Goal: Task Accomplishment & Management: Complete application form

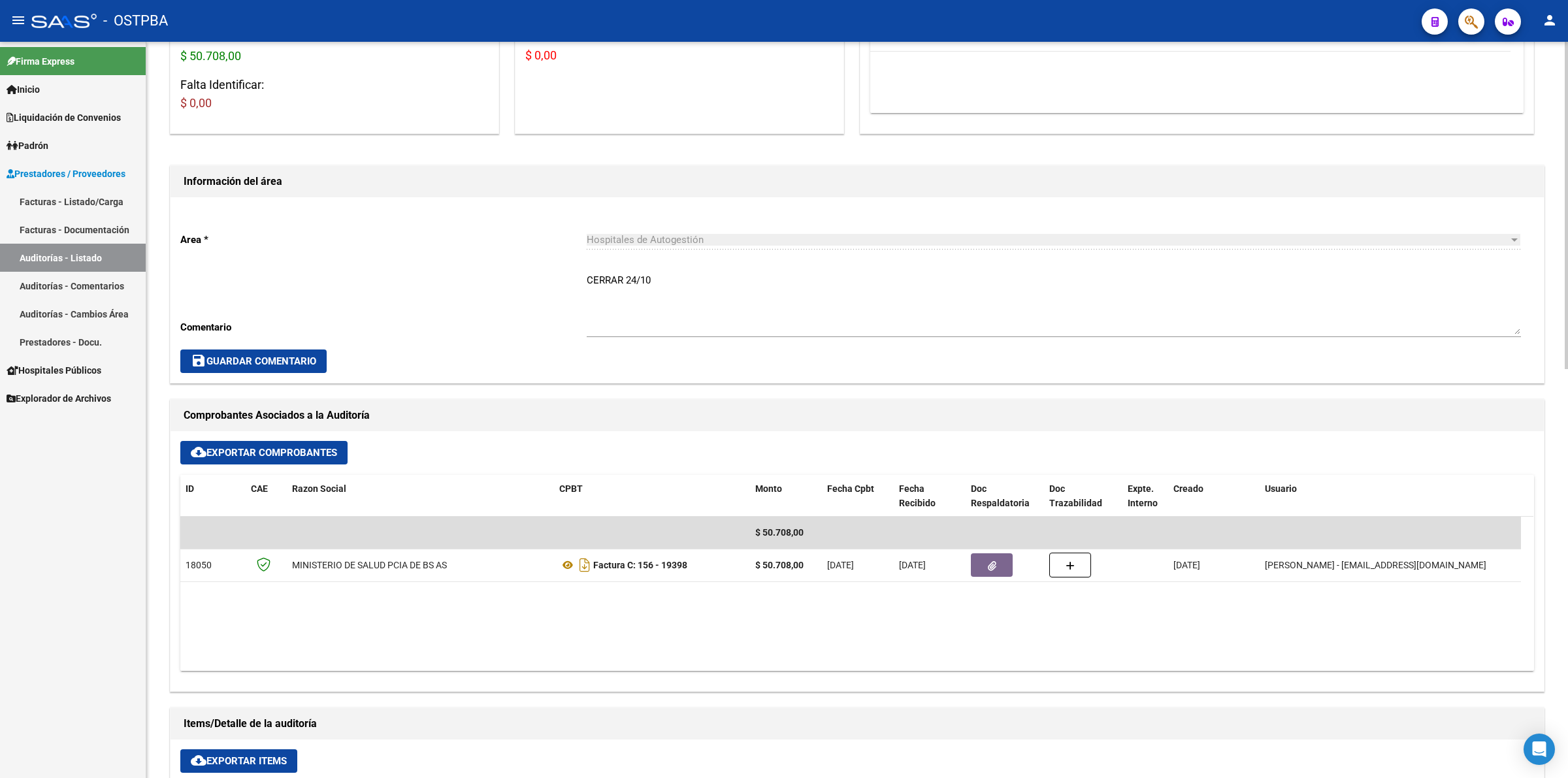
scroll to position [572, 0]
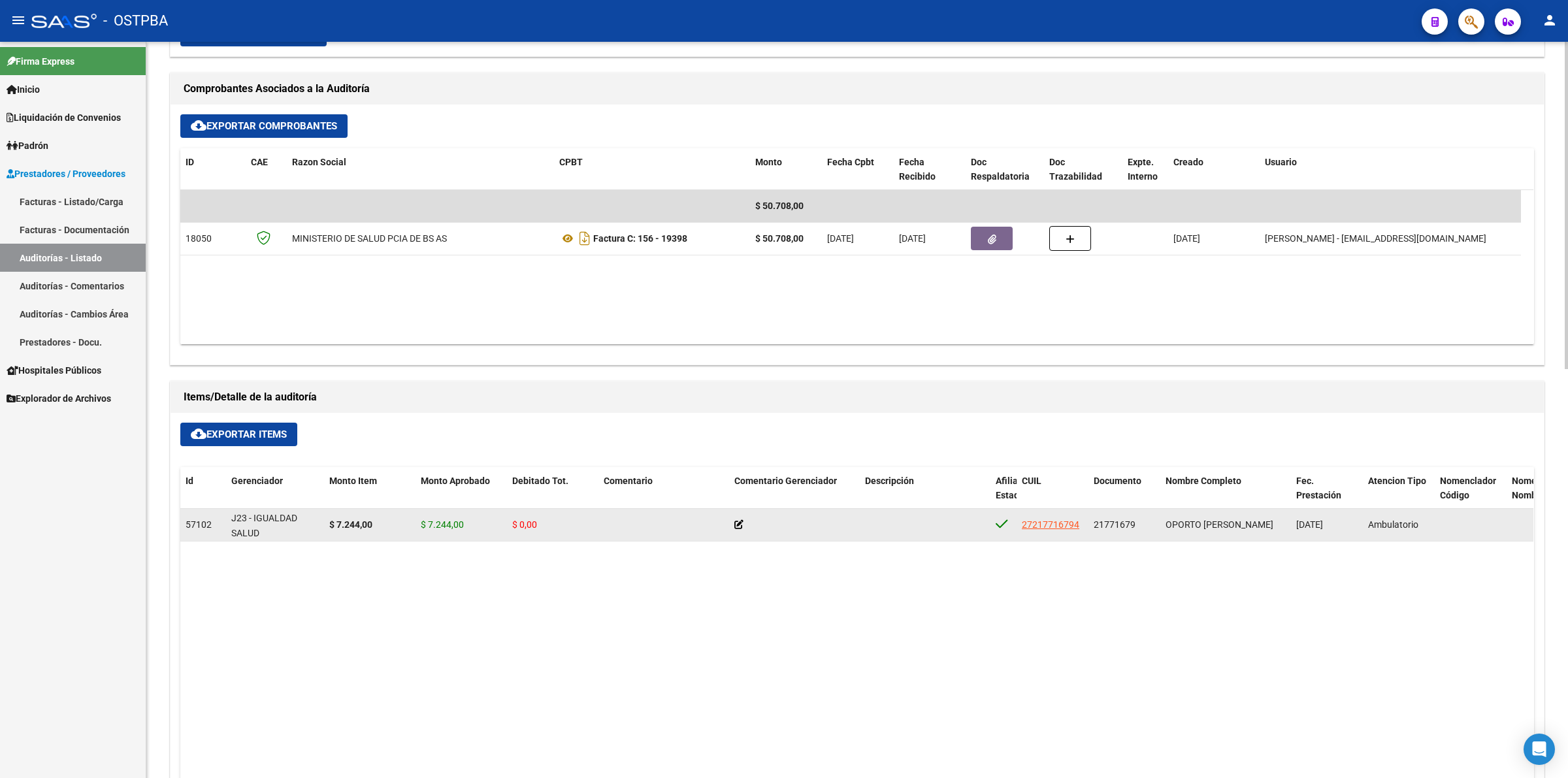
click at [739, 522] on icon at bounding box center [738, 524] width 9 height 9
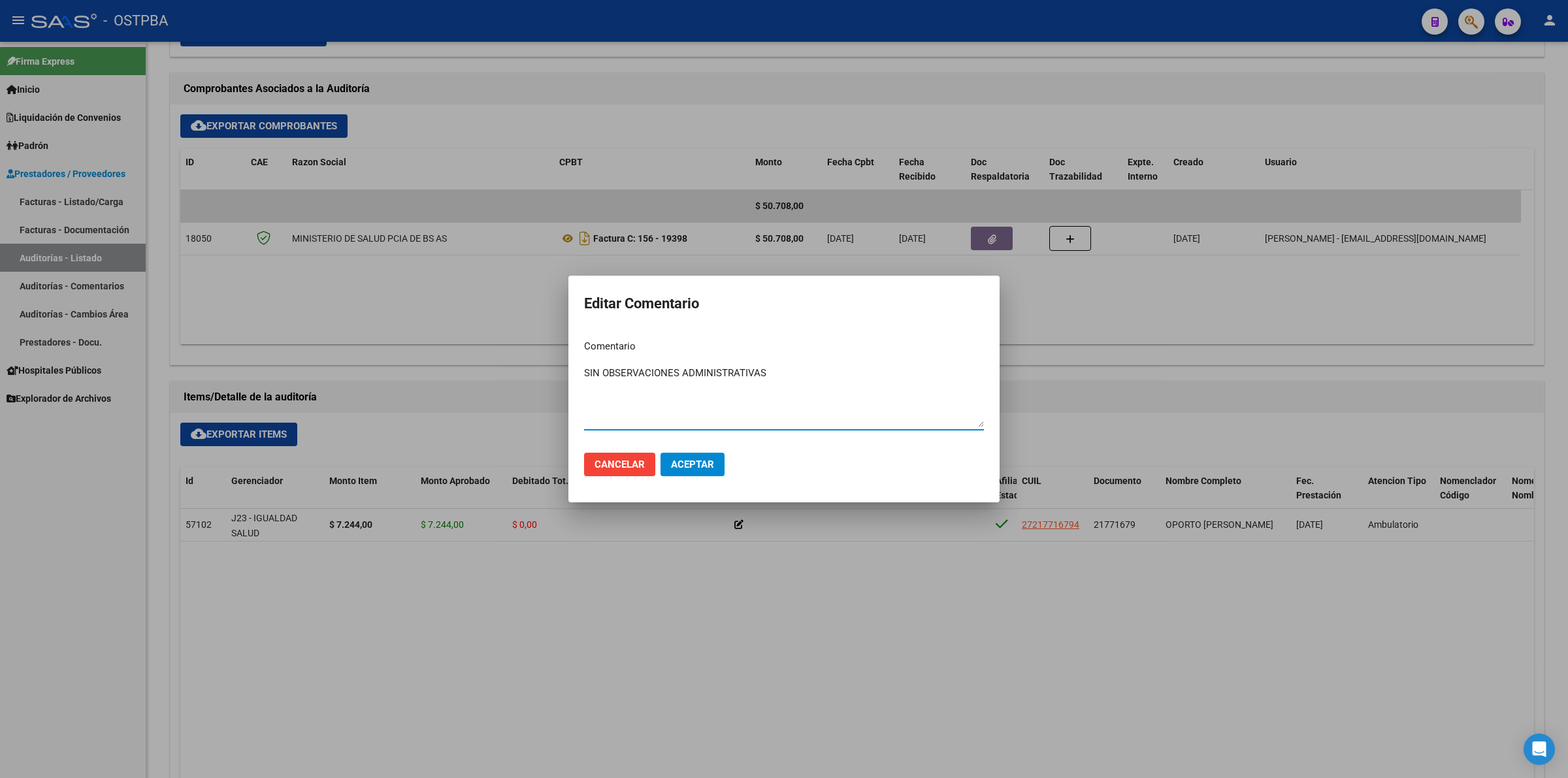
type textarea "SIN OBSERVACIONES ADMINISTRATIVAS"
click at [680, 466] on span "Aceptar" at bounding box center [692, 464] width 43 height 12
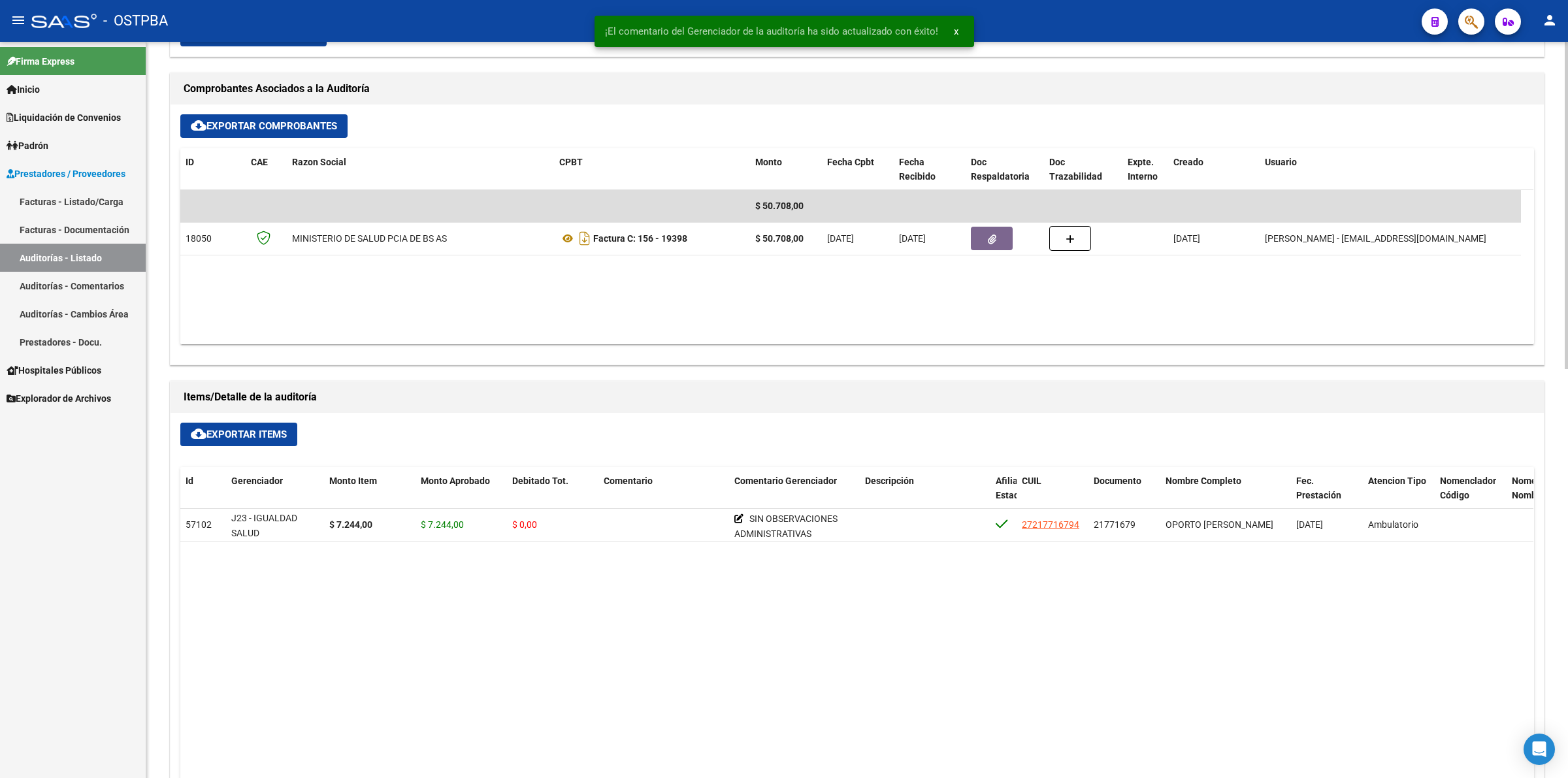
click at [779, 680] on datatable-body "57102 J23 - IGUALDAD SALUD $ 7.244,00 $ 7.244,00 $ 0,00 SIN OBSERVACIONES ADMIN…" at bounding box center [857, 744] width 1354 height 471
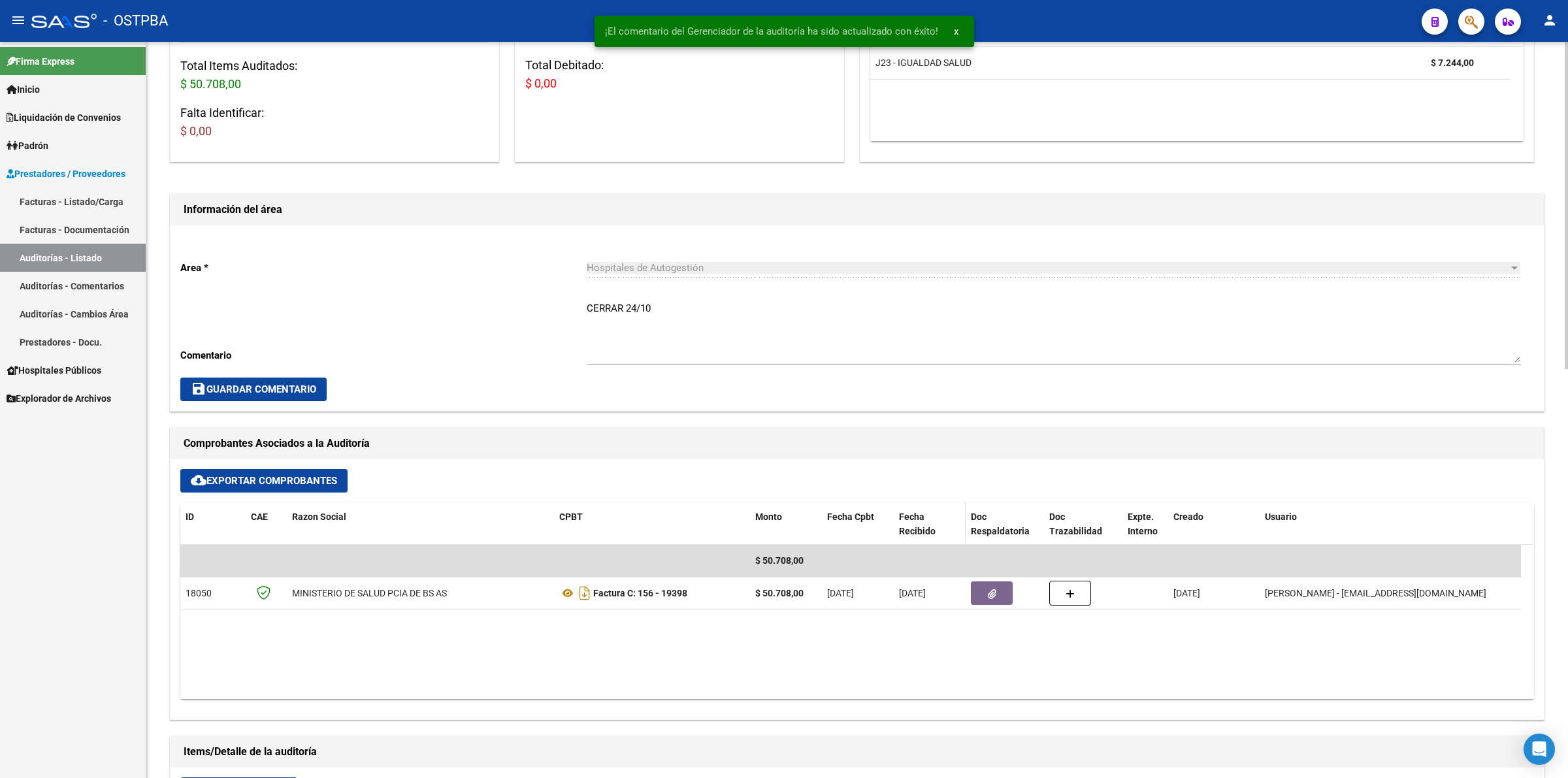
scroll to position [0, 0]
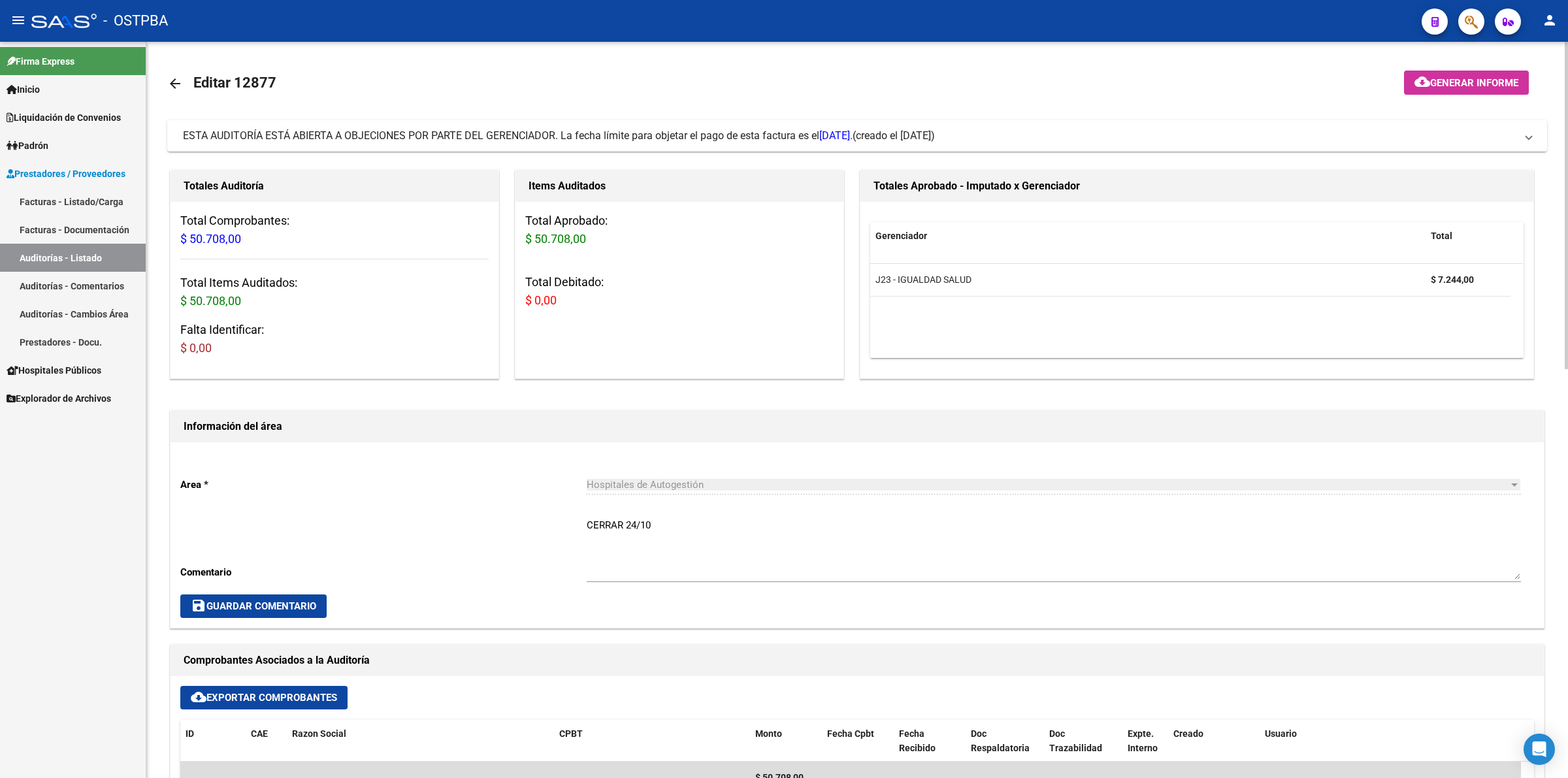
click at [1449, 79] on span "Generar informe" at bounding box center [1474, 83] width 88 height 12
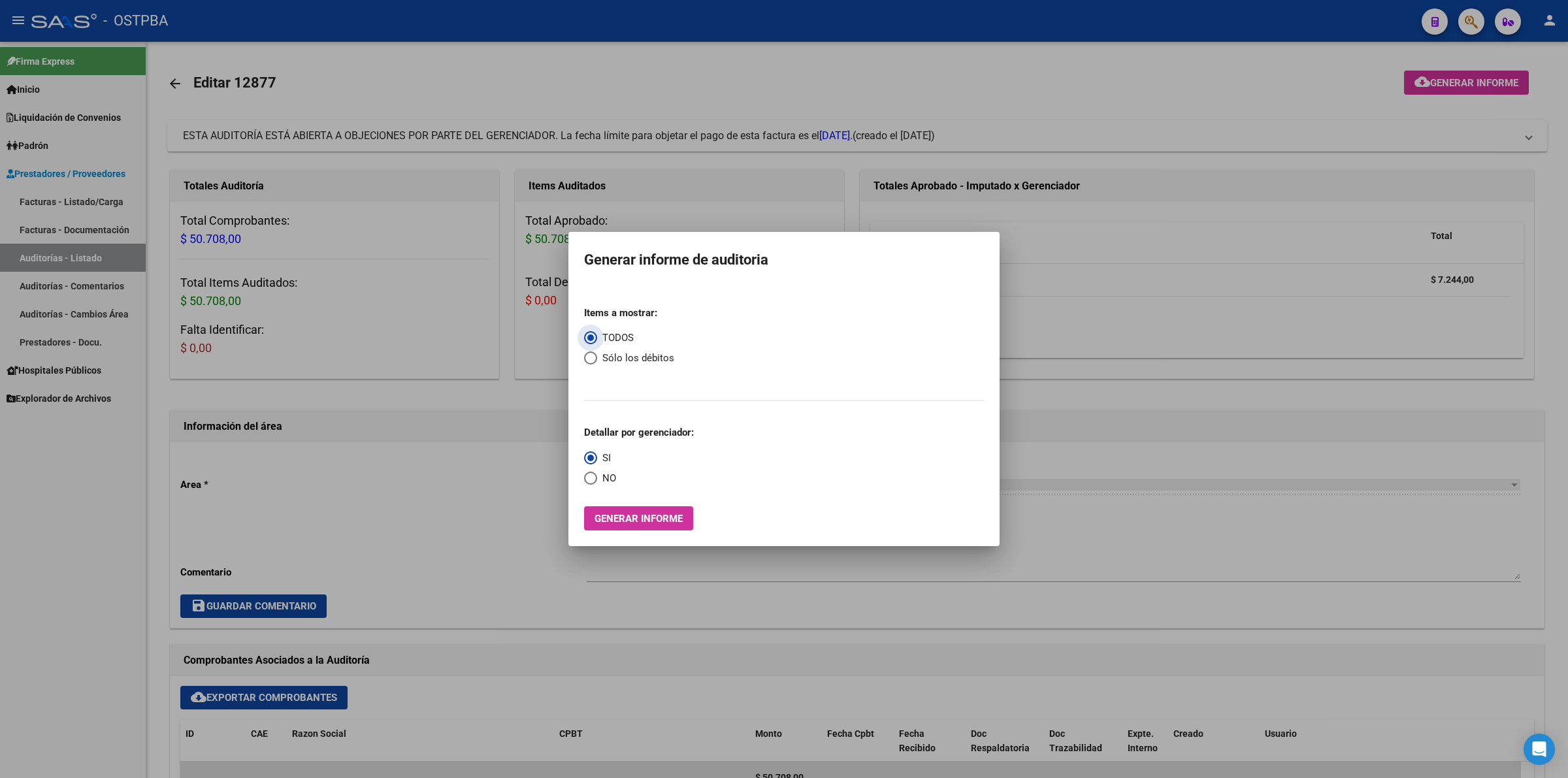
click at [655, 514] on span "Generar informe" at bounding box center [638, 518] width 88 height 12
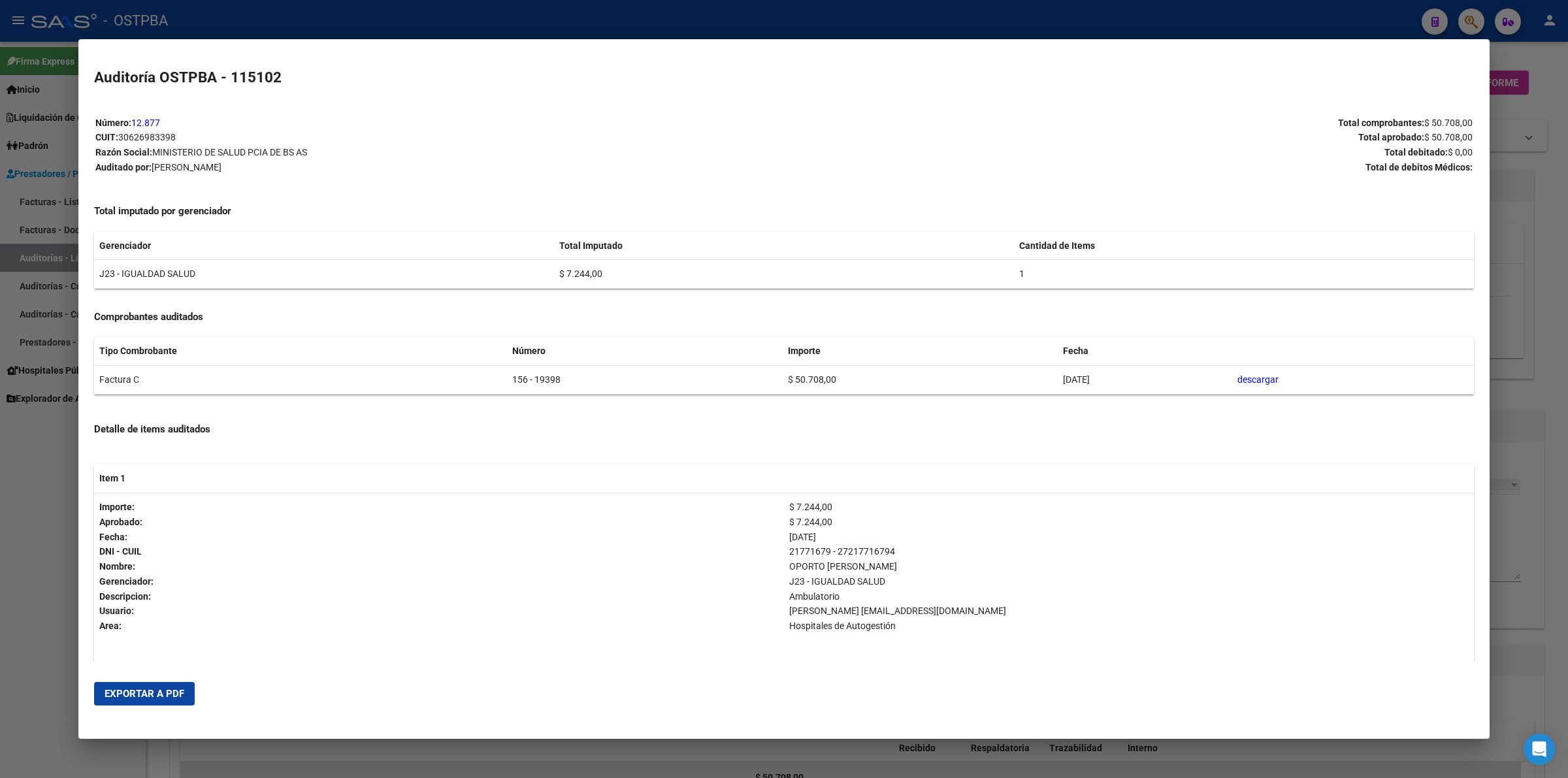
click at [160, 698] on span "Exportar a PDF" at bounding box center [144, 693] width 80 height 12
click at [1539, 291] on div at bounding box center [784, 389] width 1568 height 778
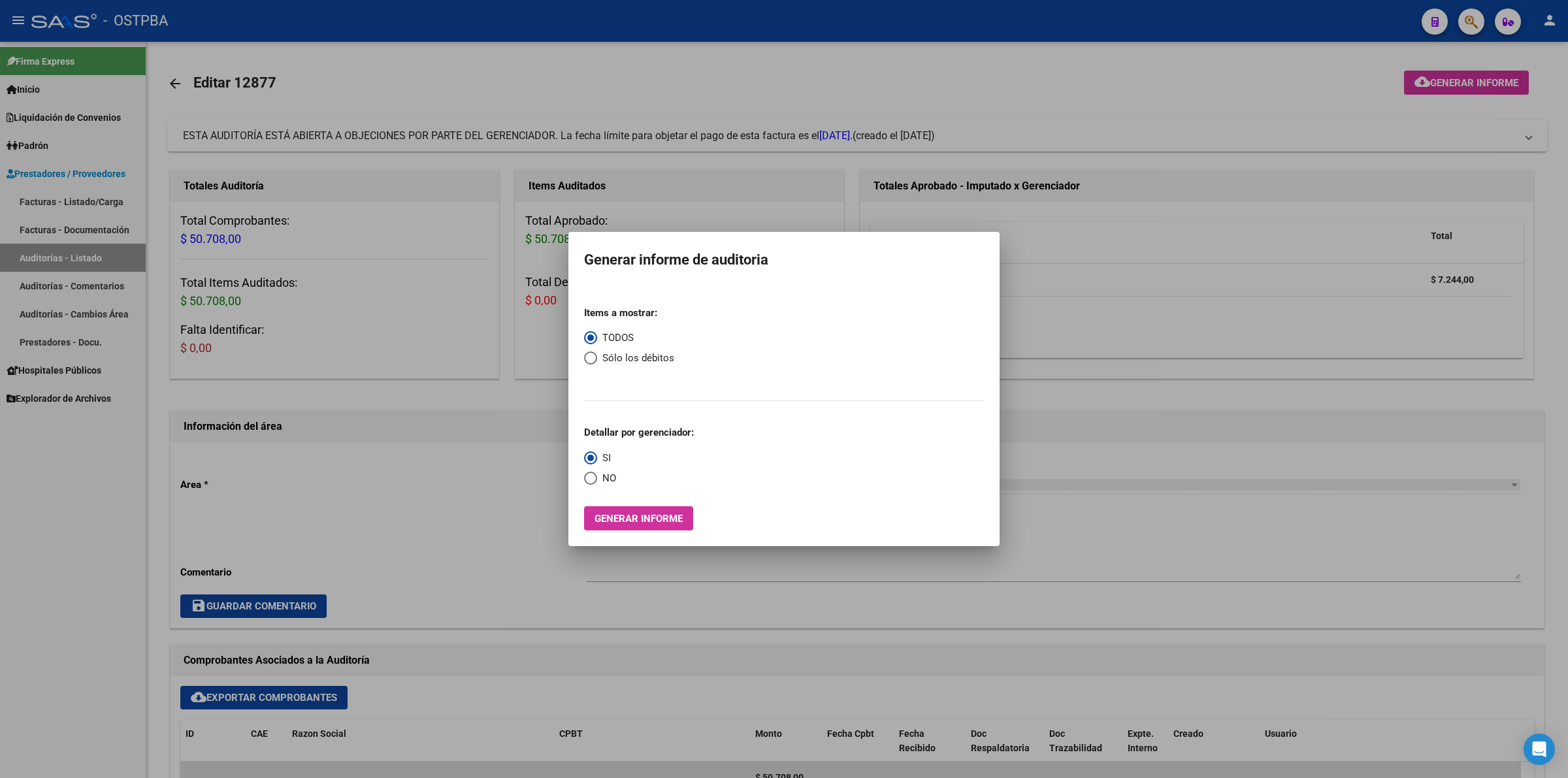
click at [1307, 268] on div at bounding box center [784, 389] width 1568 height 778
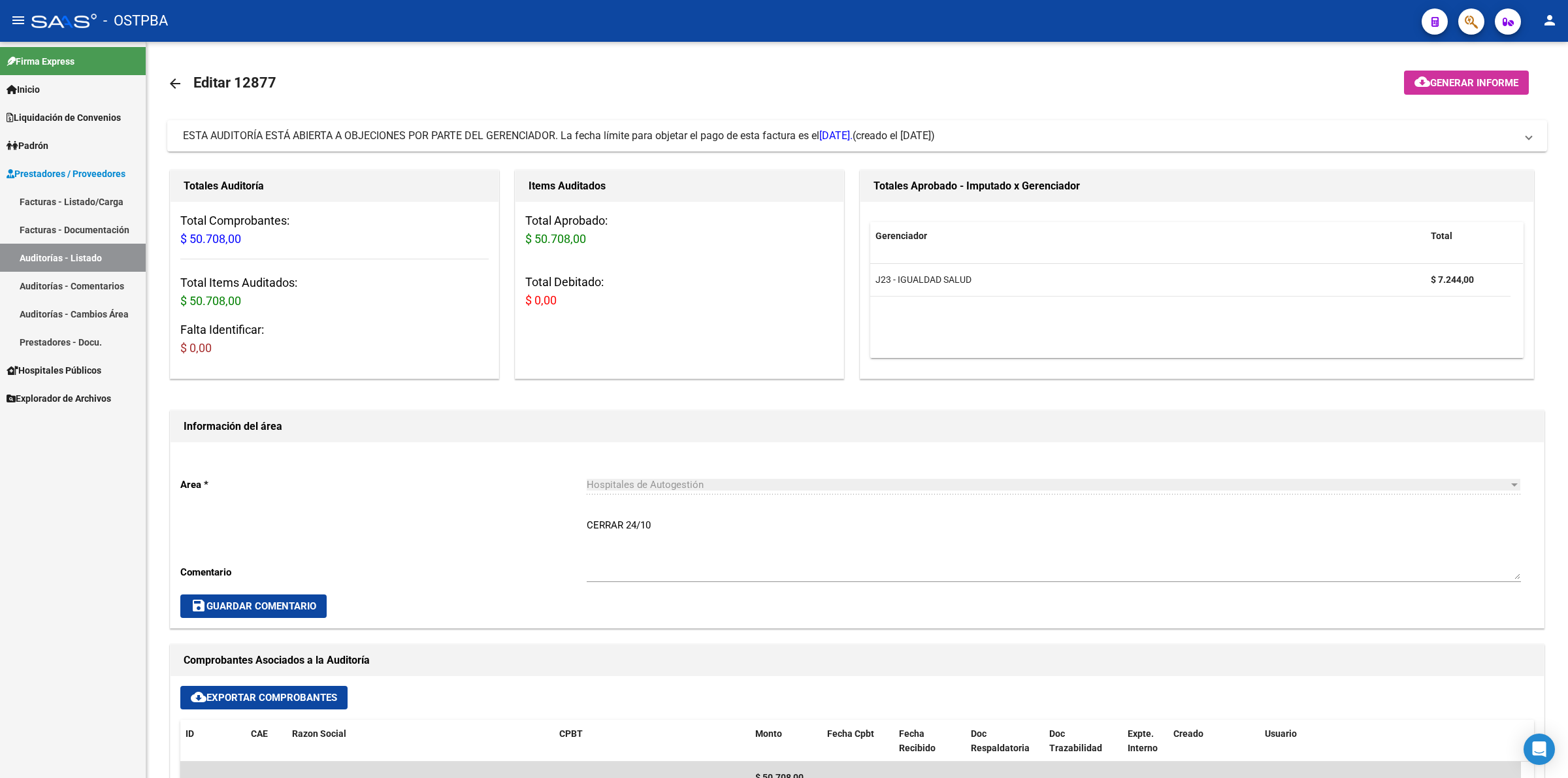
click at [102, 252] on link "Auditorías - Listado" at bounding box center [73, 257] width 146 height 28
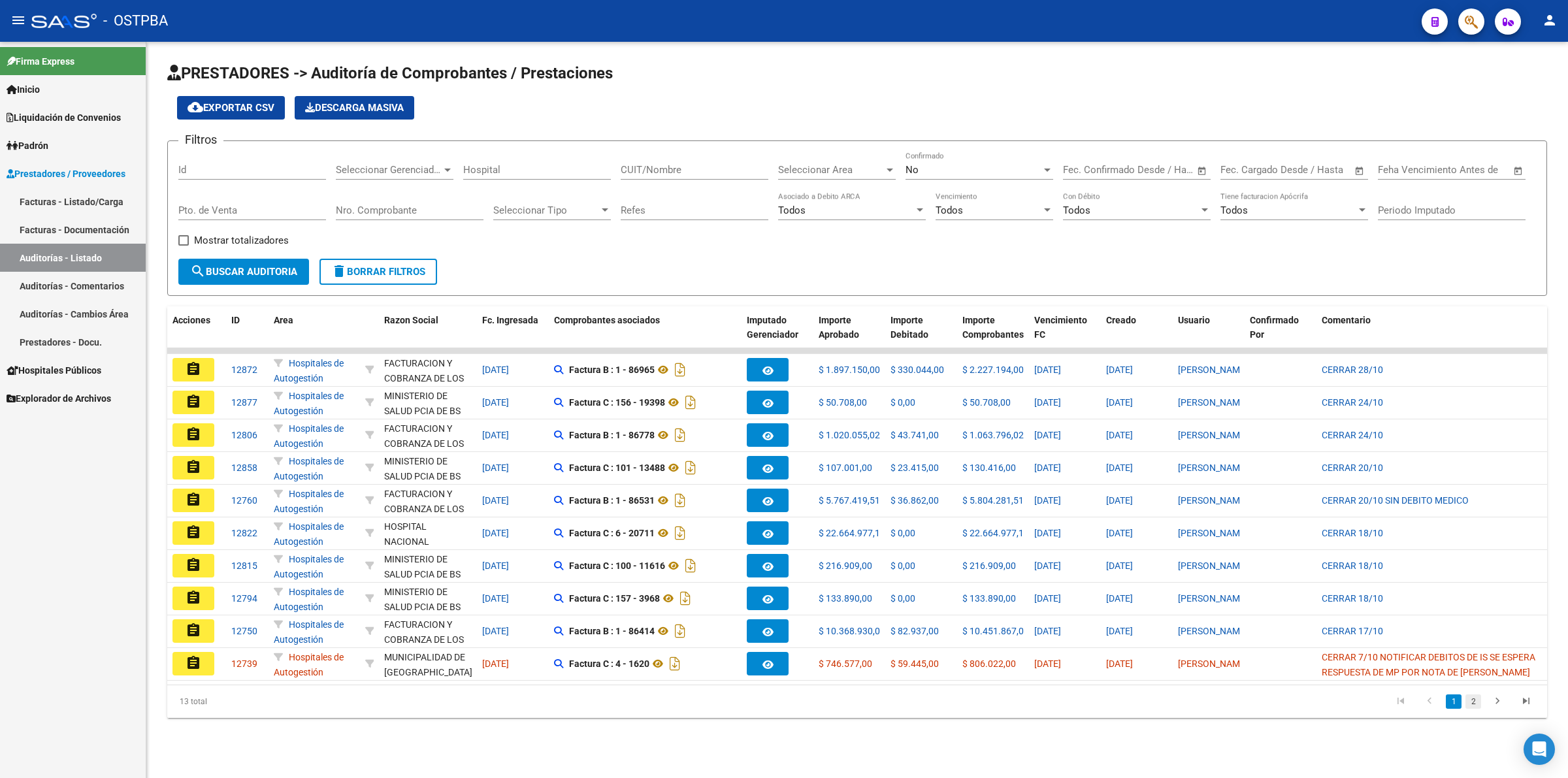
click at [1474, 709] on link "2" at bounding box center [1473, 702] width 15 height 15
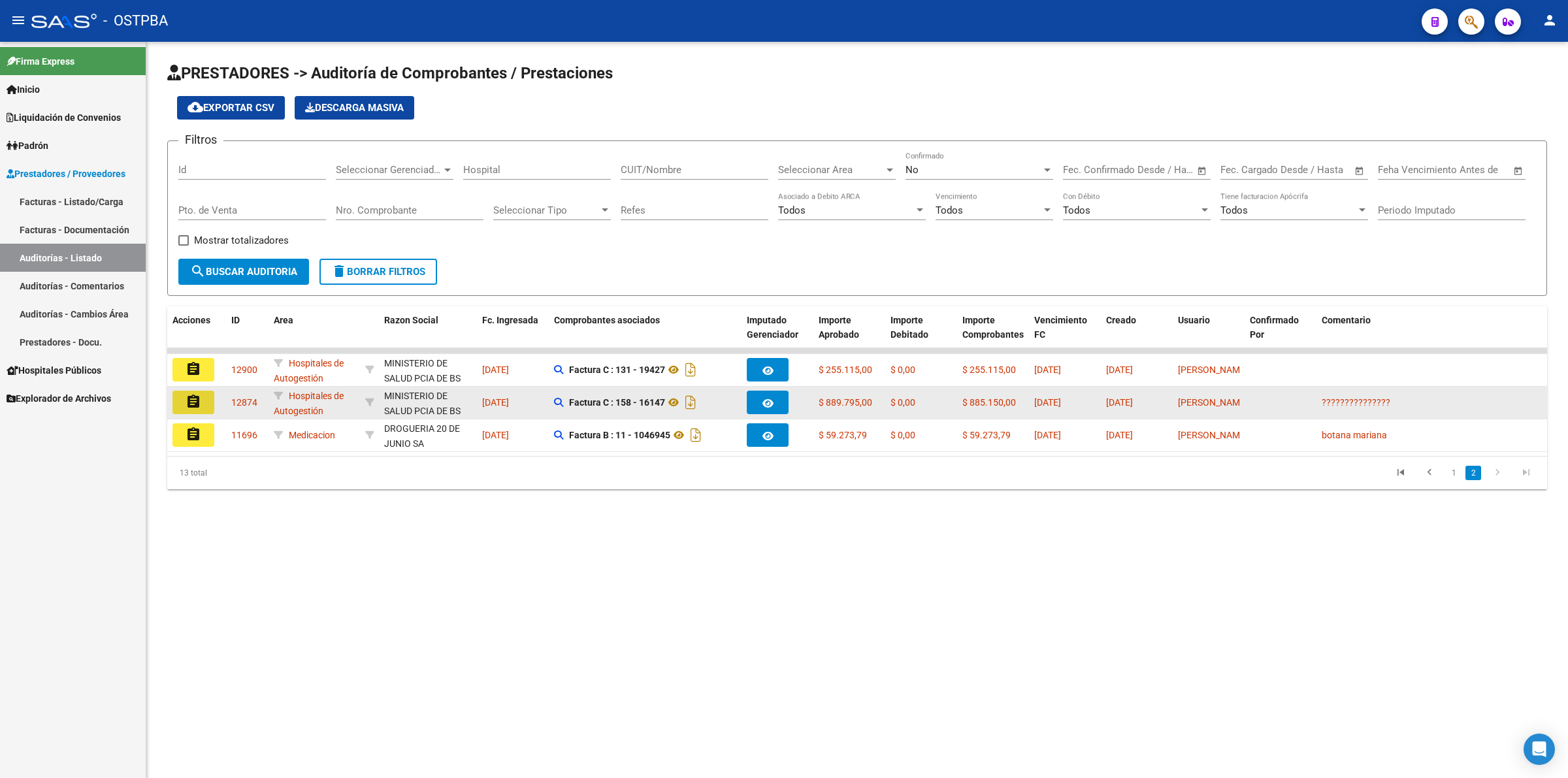
click at [188, 398] on mat-icon "assignment" at bounding box center [193, 401] width 15 height 15
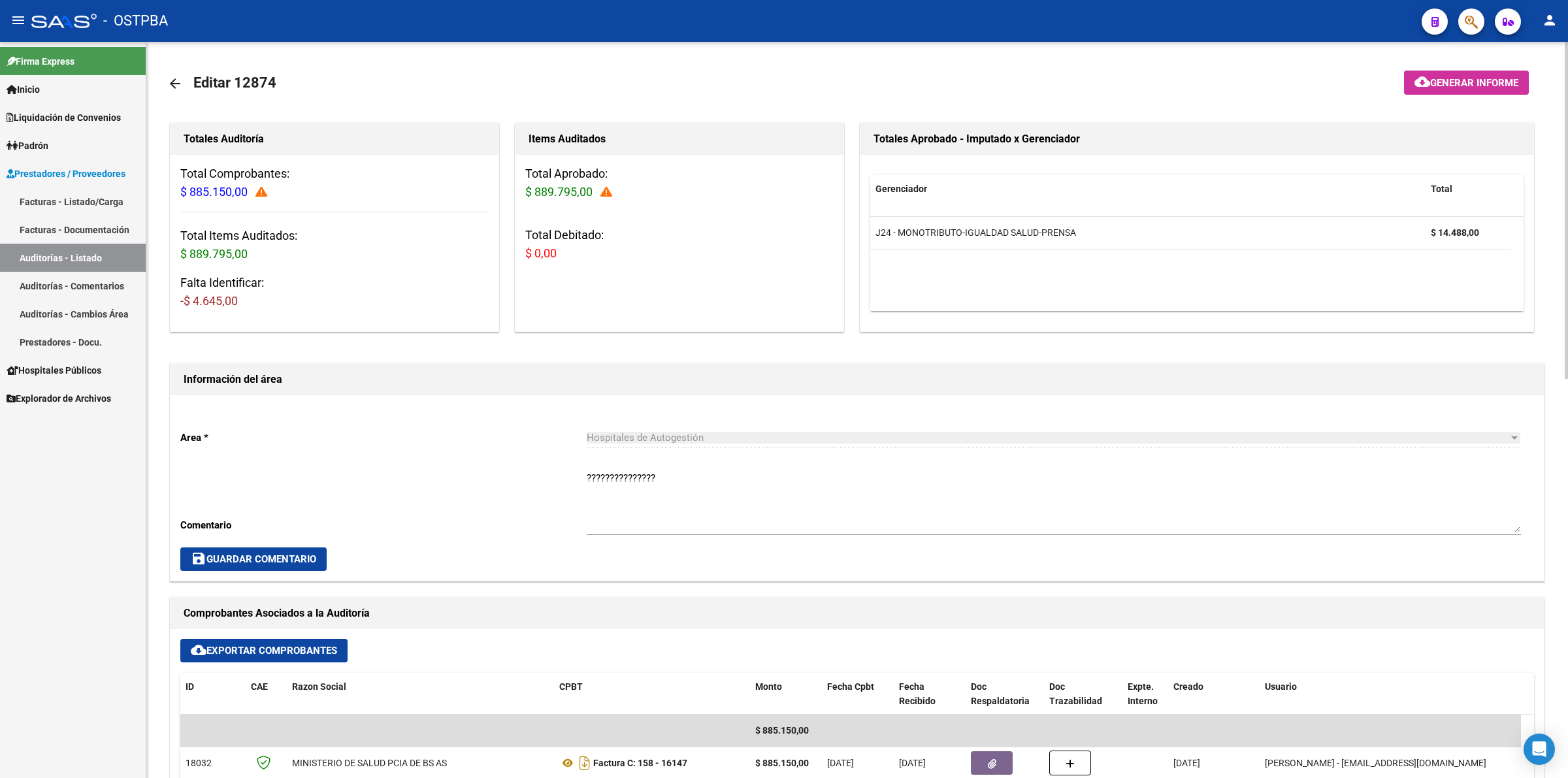
scroll to position [327, 0]
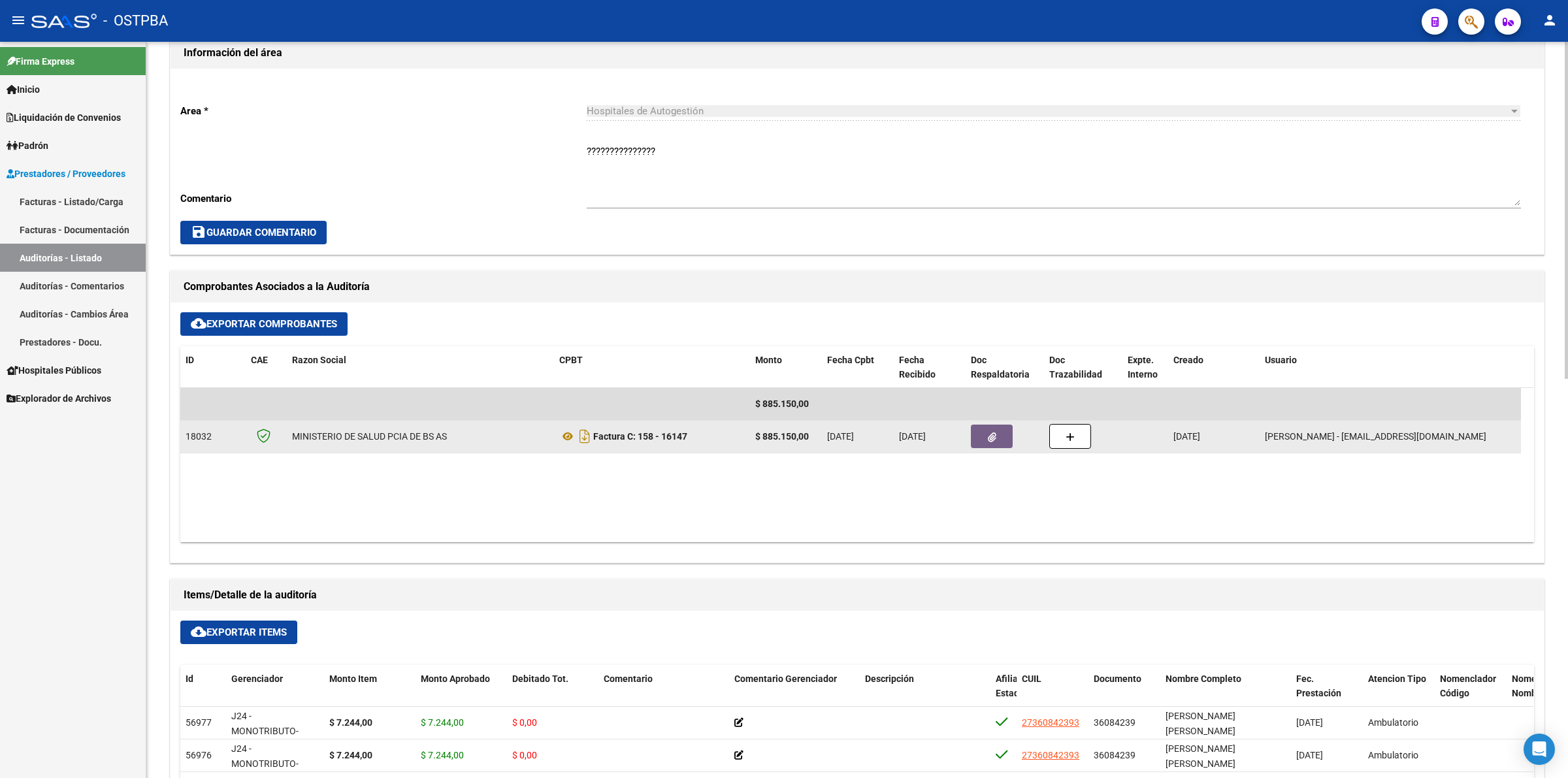
click at [991, 436] on icon "button" at bounding box center [992, 438] width 9 height 10
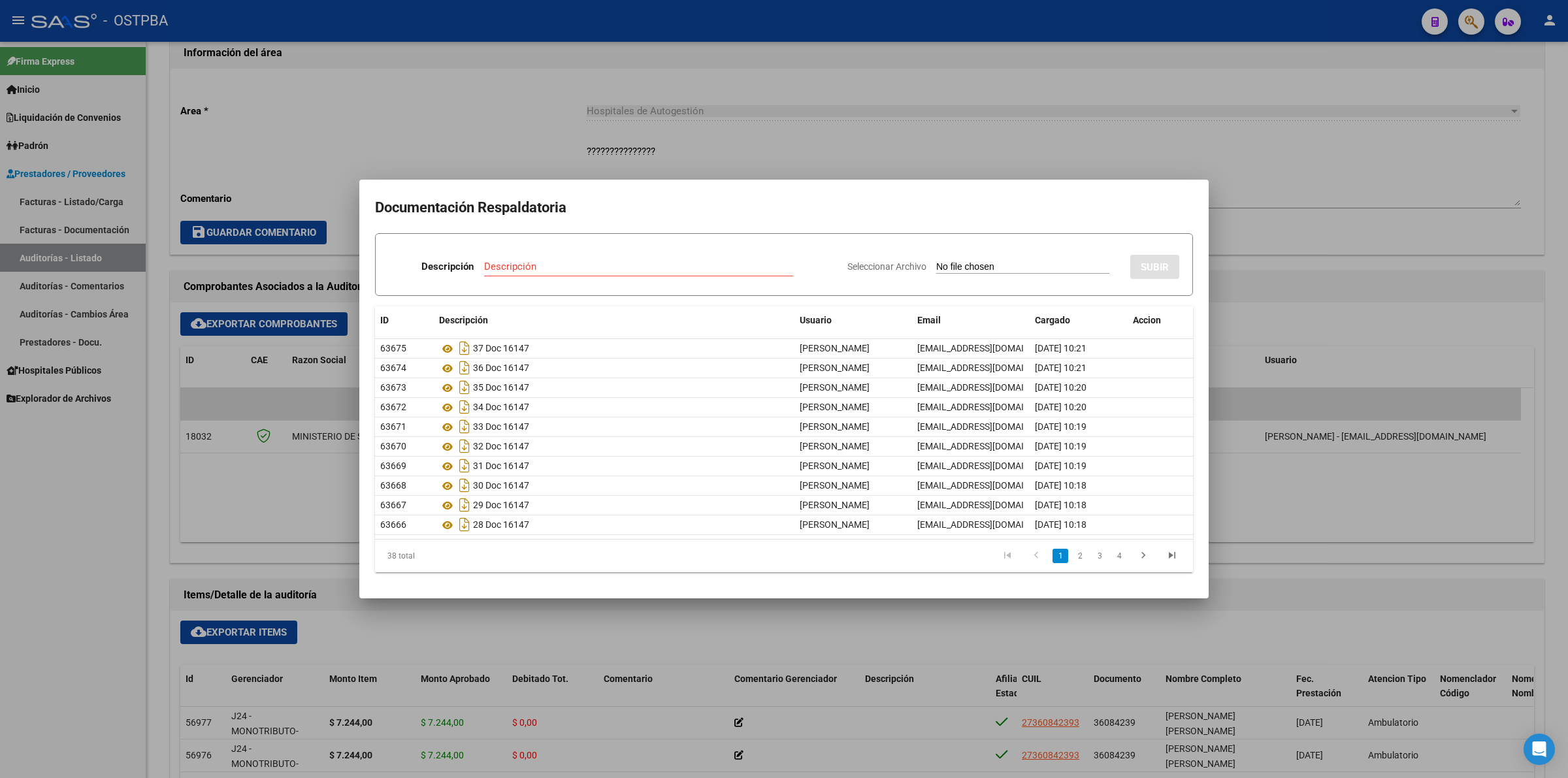
click at [1258, 59] on div at bounding box center [784, 389] width 1568 height 778
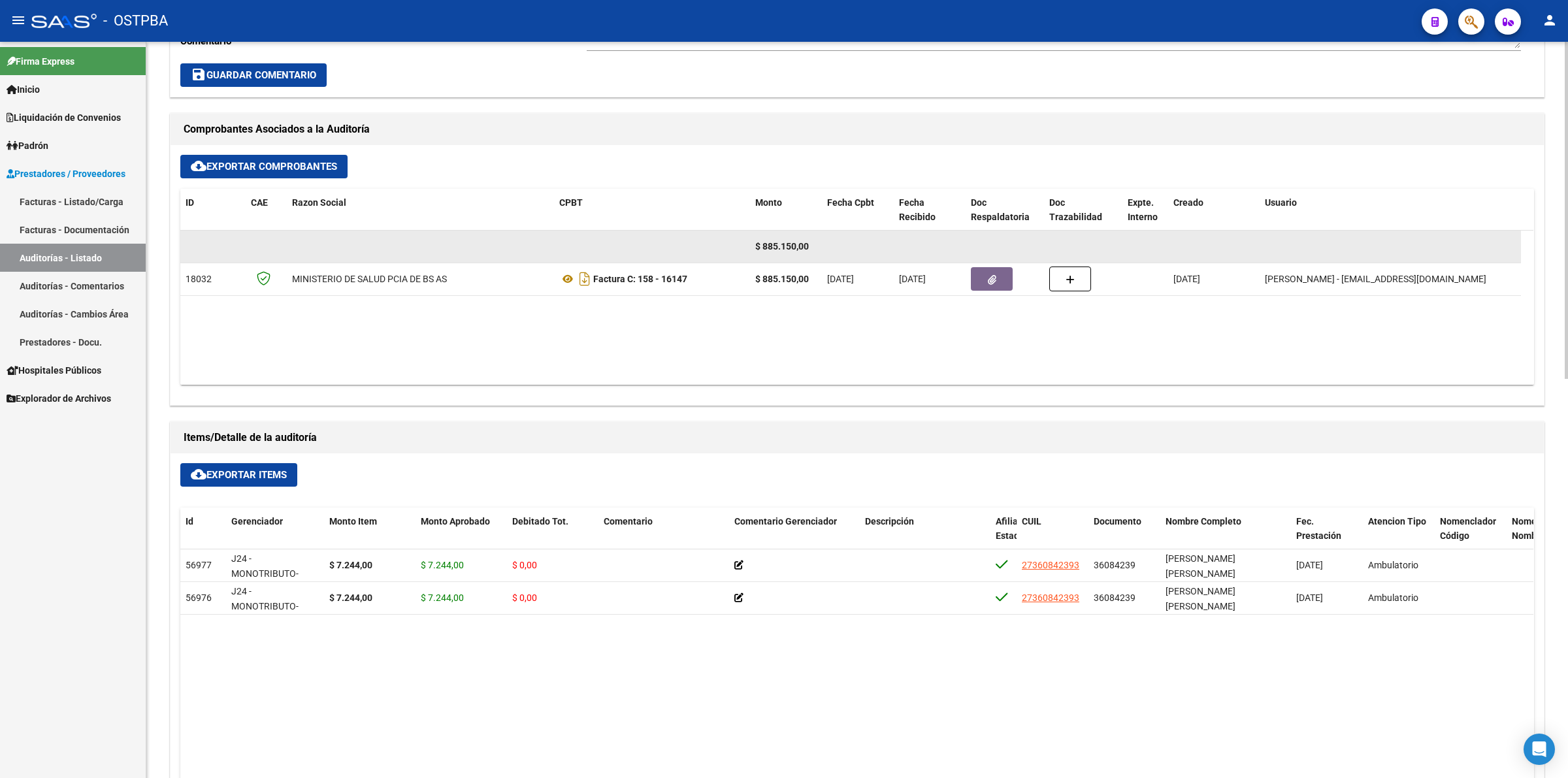
scroll to position [490, 0]
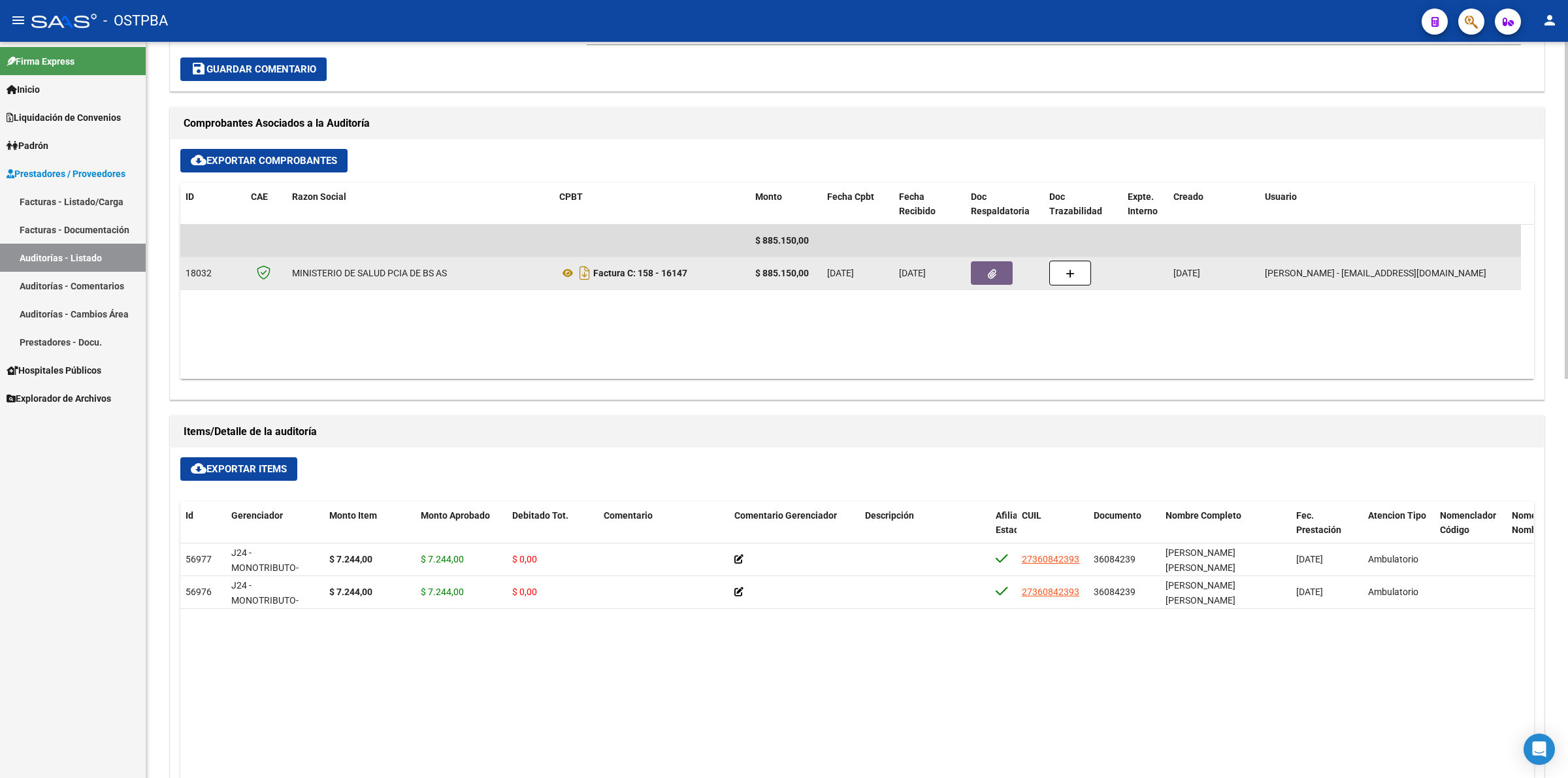
click at [1008, 274] on button "button" at bounding box center [992, 273] width 42 height 23
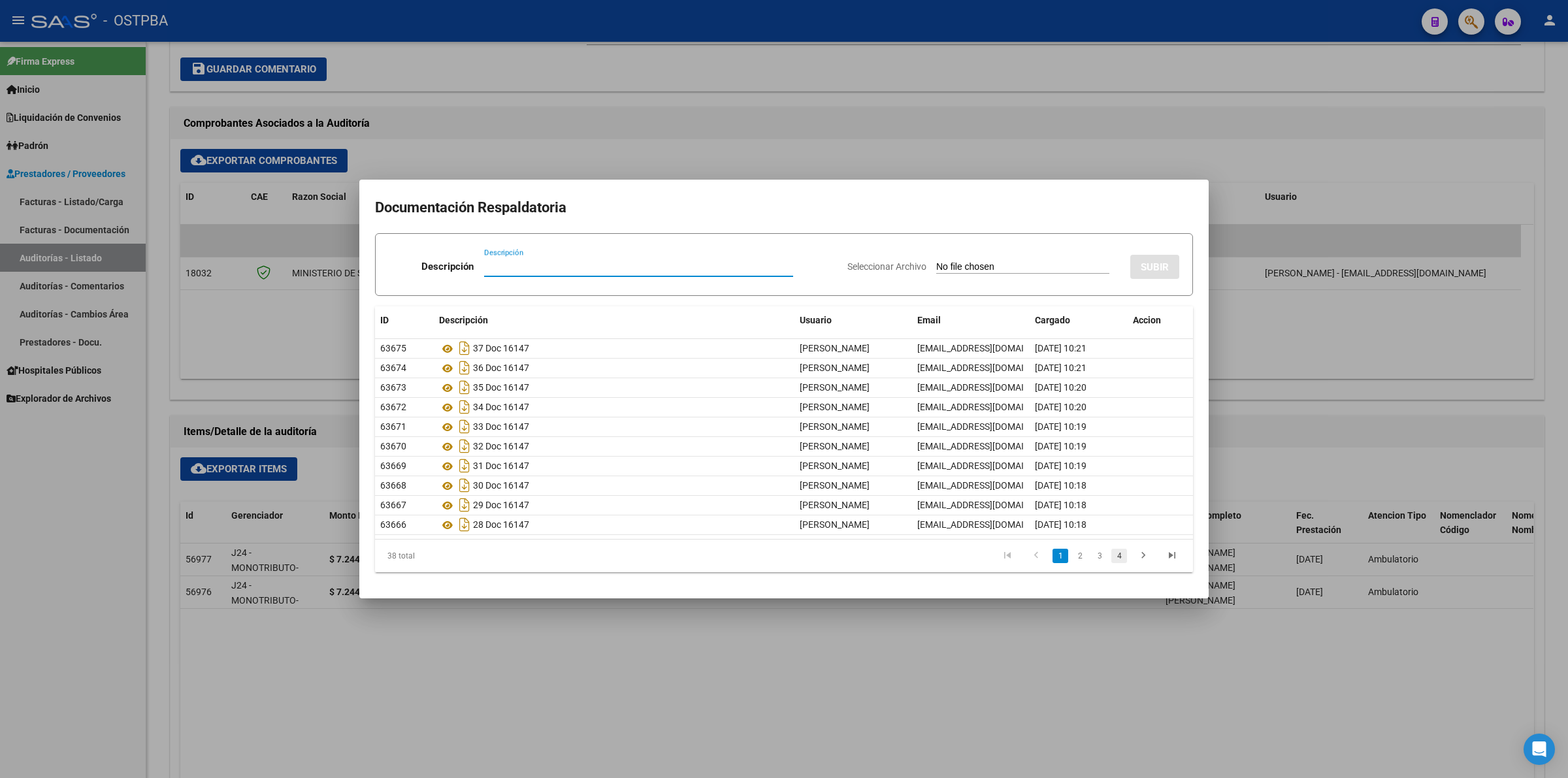
click at [1121, 554] on link "4" at bounding box center [1119, 556] width 15 height 15
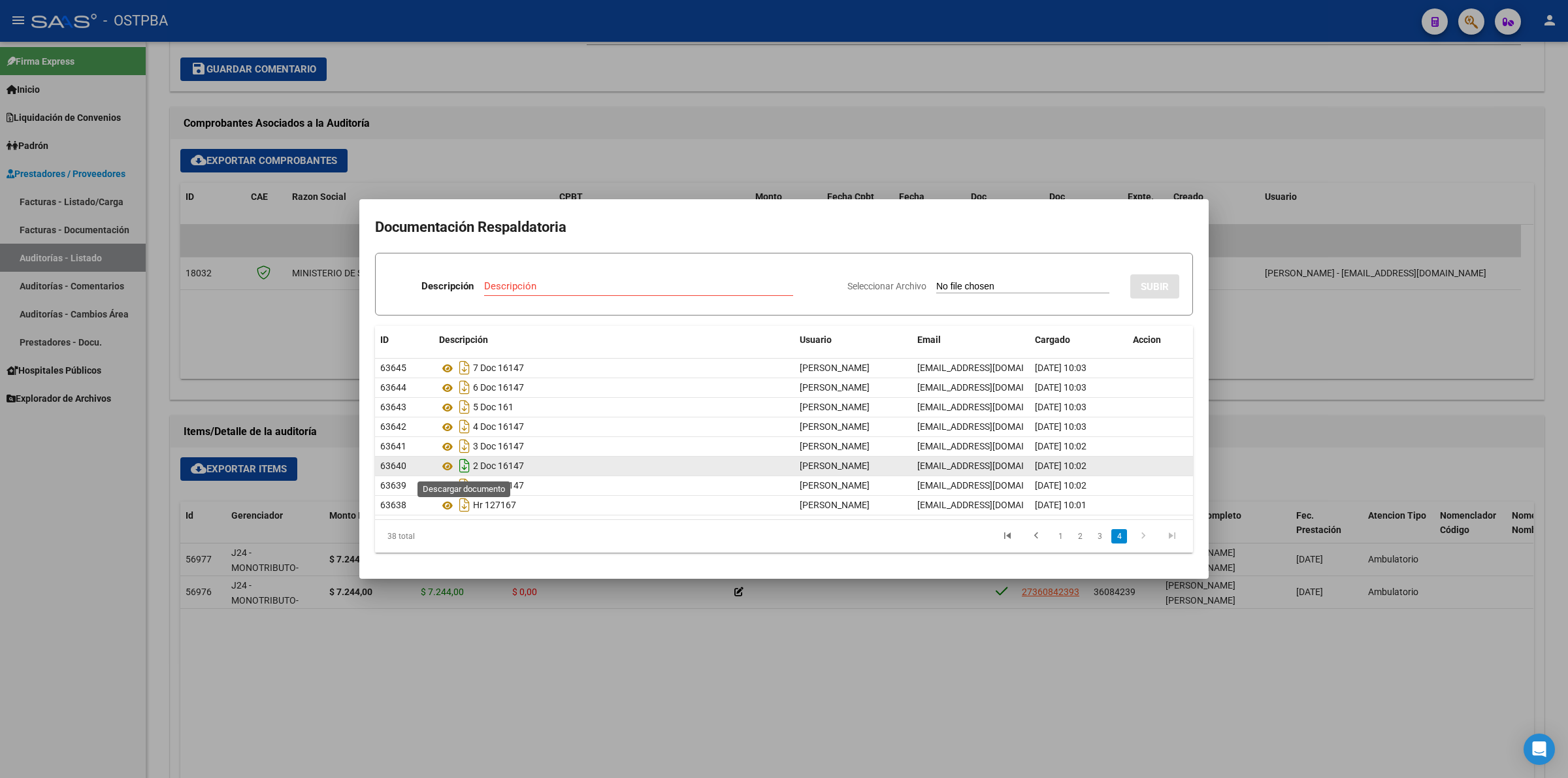
click at [464, 465] on icon "Descargar documento" at bounding box center [464, 466] width 17 height 21
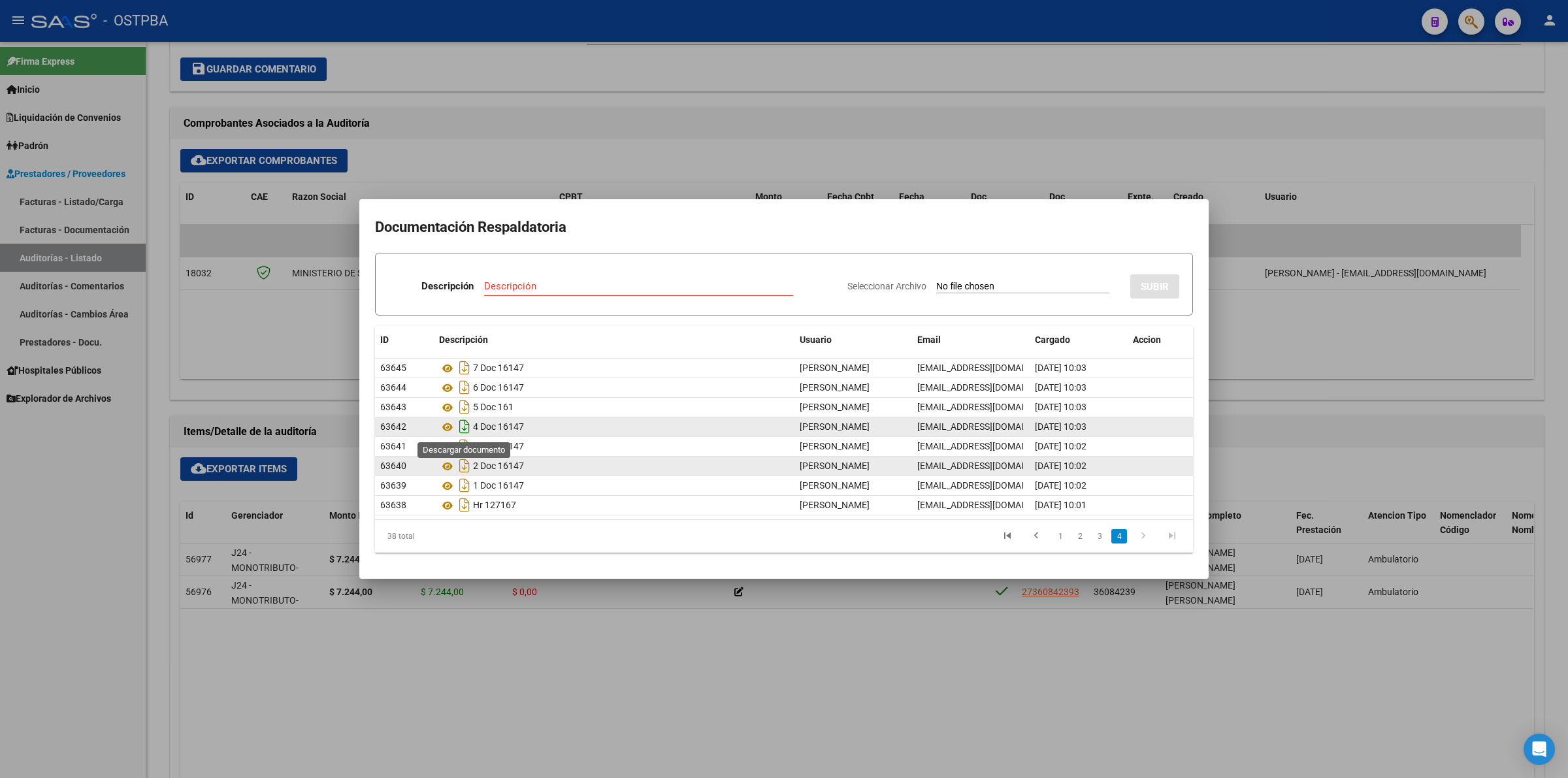
click at [463, 425] on icon "Descargar documento" at bounding box center [464, 426] width 17 height 21
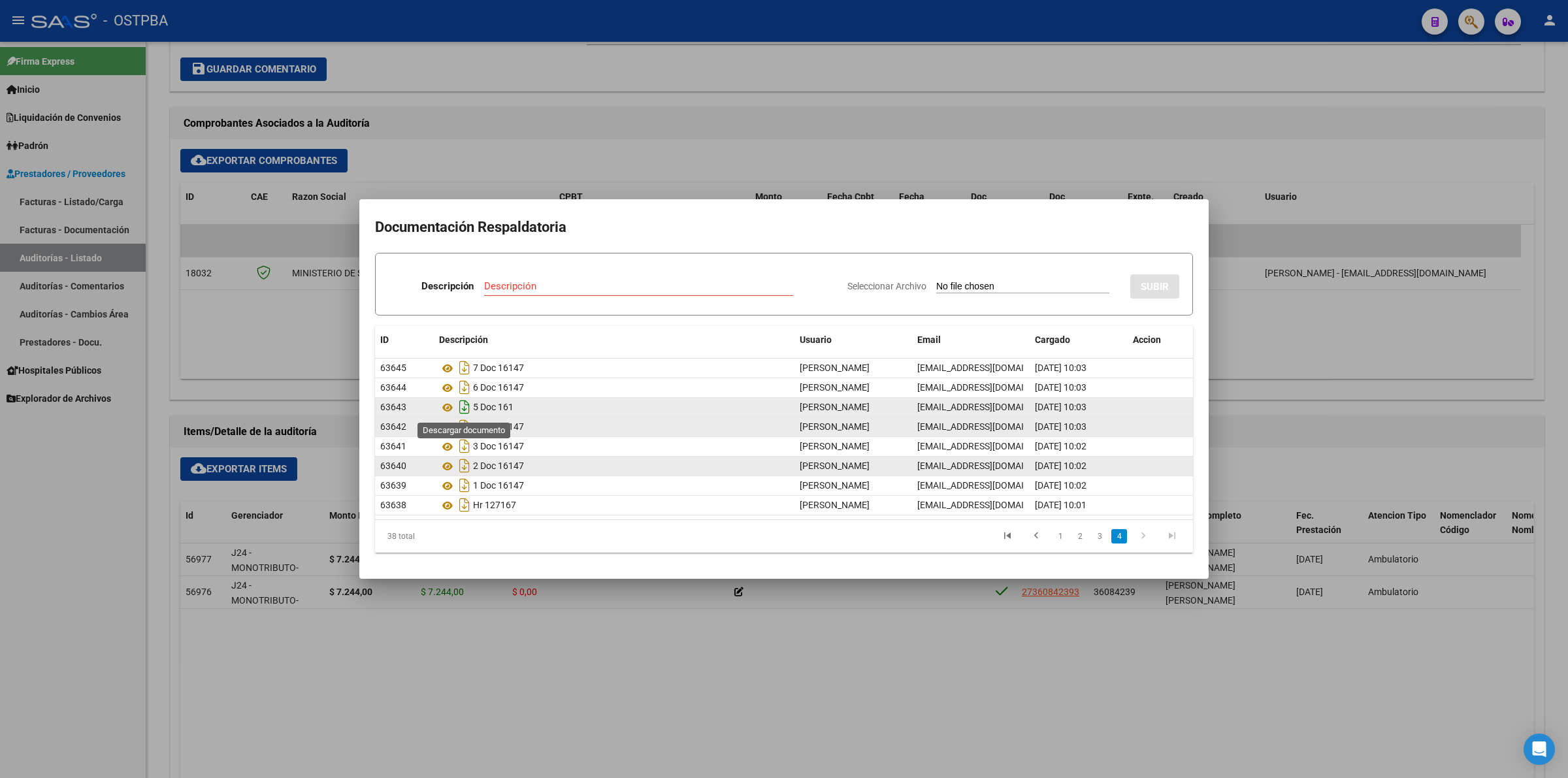
click at [469, 404] on icon "Descargar documento" at bounding box center [464, 407] width 17 height 21
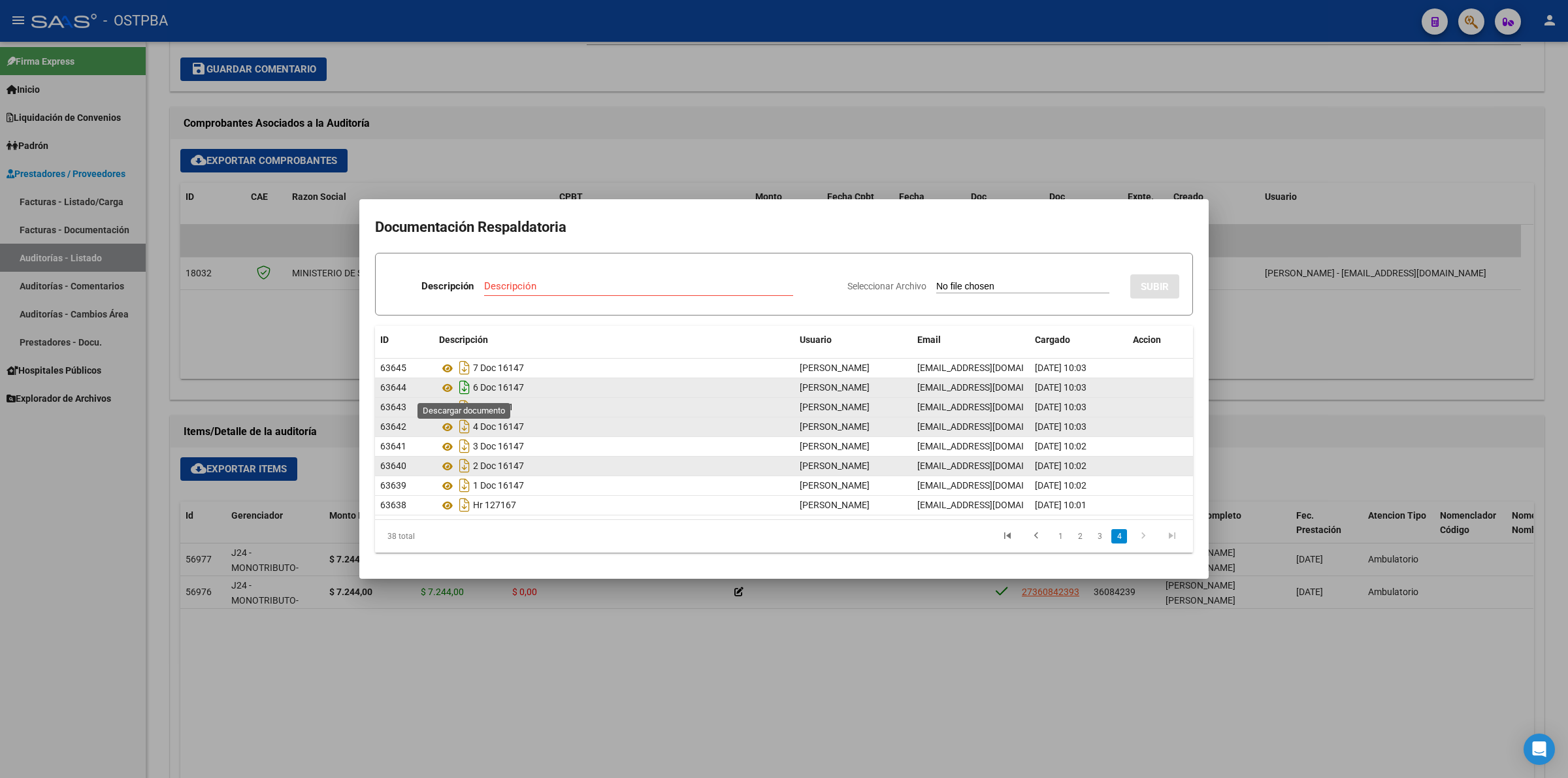
click at [461, 387] on icon "Descargar documento" at bounding box center [464, 388] width 17 height 21
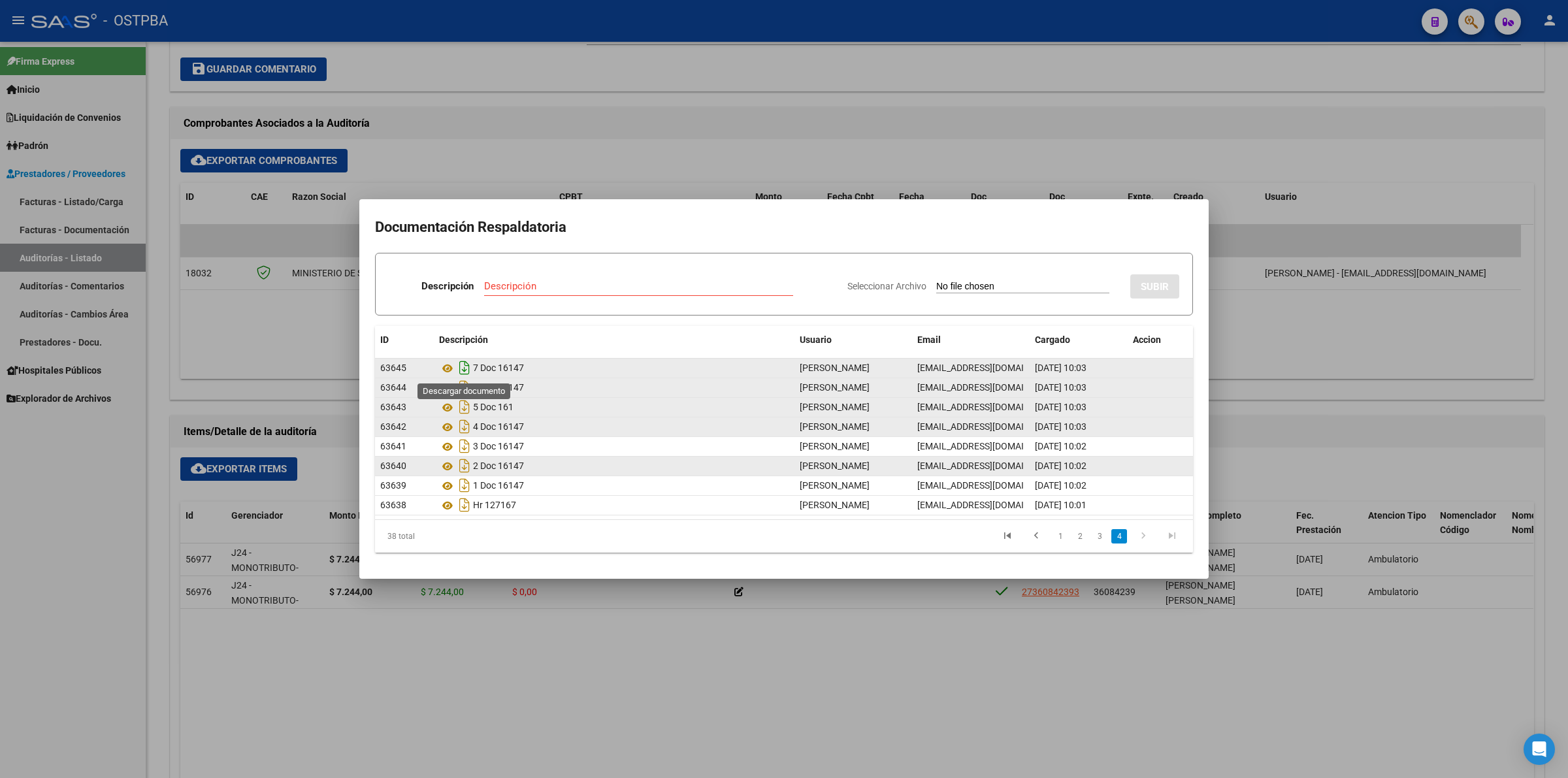
click at [467, 367] on icon "Descargar documento" at bounding box center [464, 368] width 17 height 21
click at [1101, 537] on link "3" at bounding box center [1099, 536] width 15 height 15
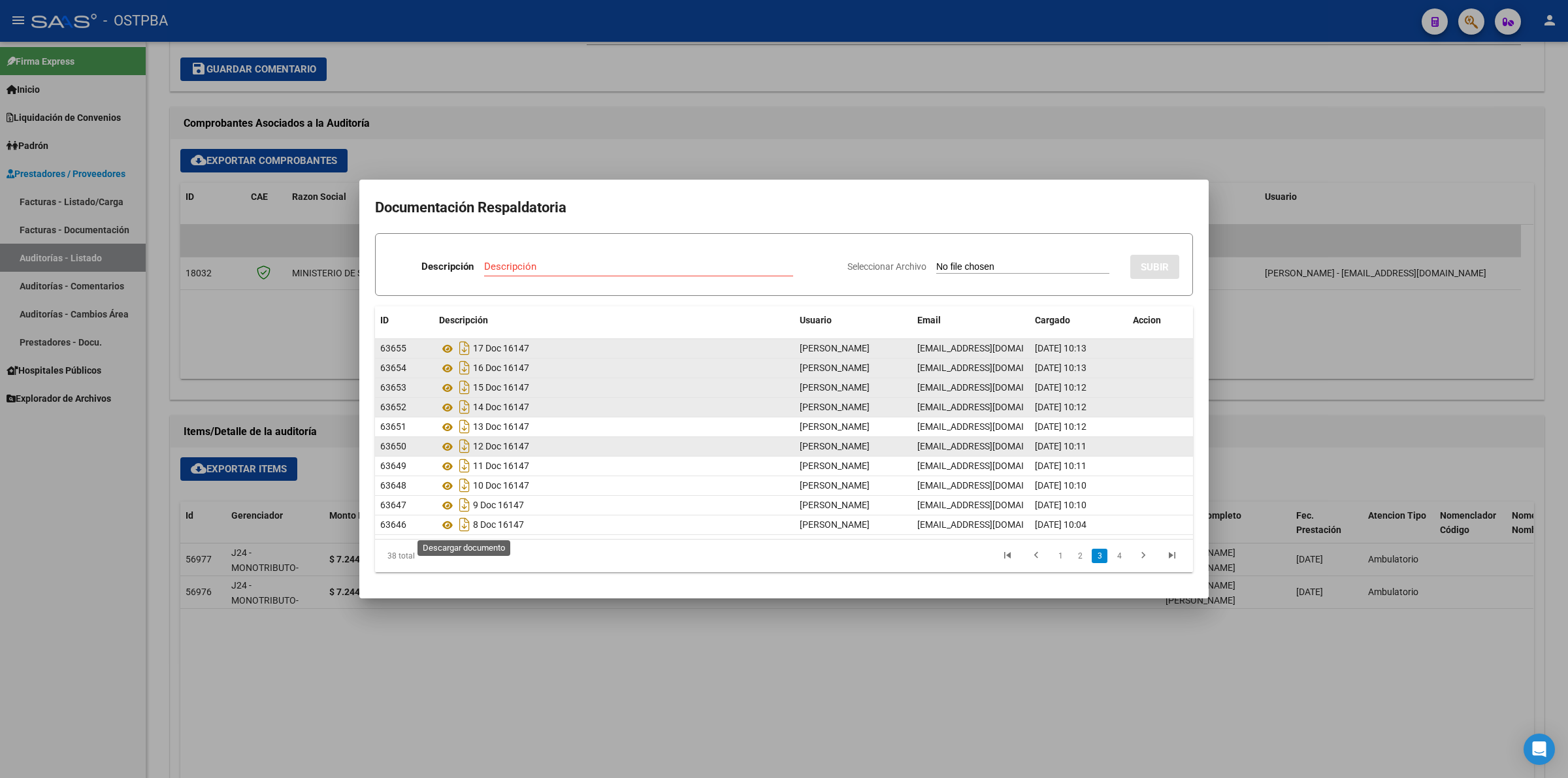
drag, startPoint x: 463, startPoint y: 526, endPoint x: 579, endPoint y: 538, distance: 116.6
click at [464, 526] on icon "Descargar documento" at bounding box center [464, 525] width 17 height 21
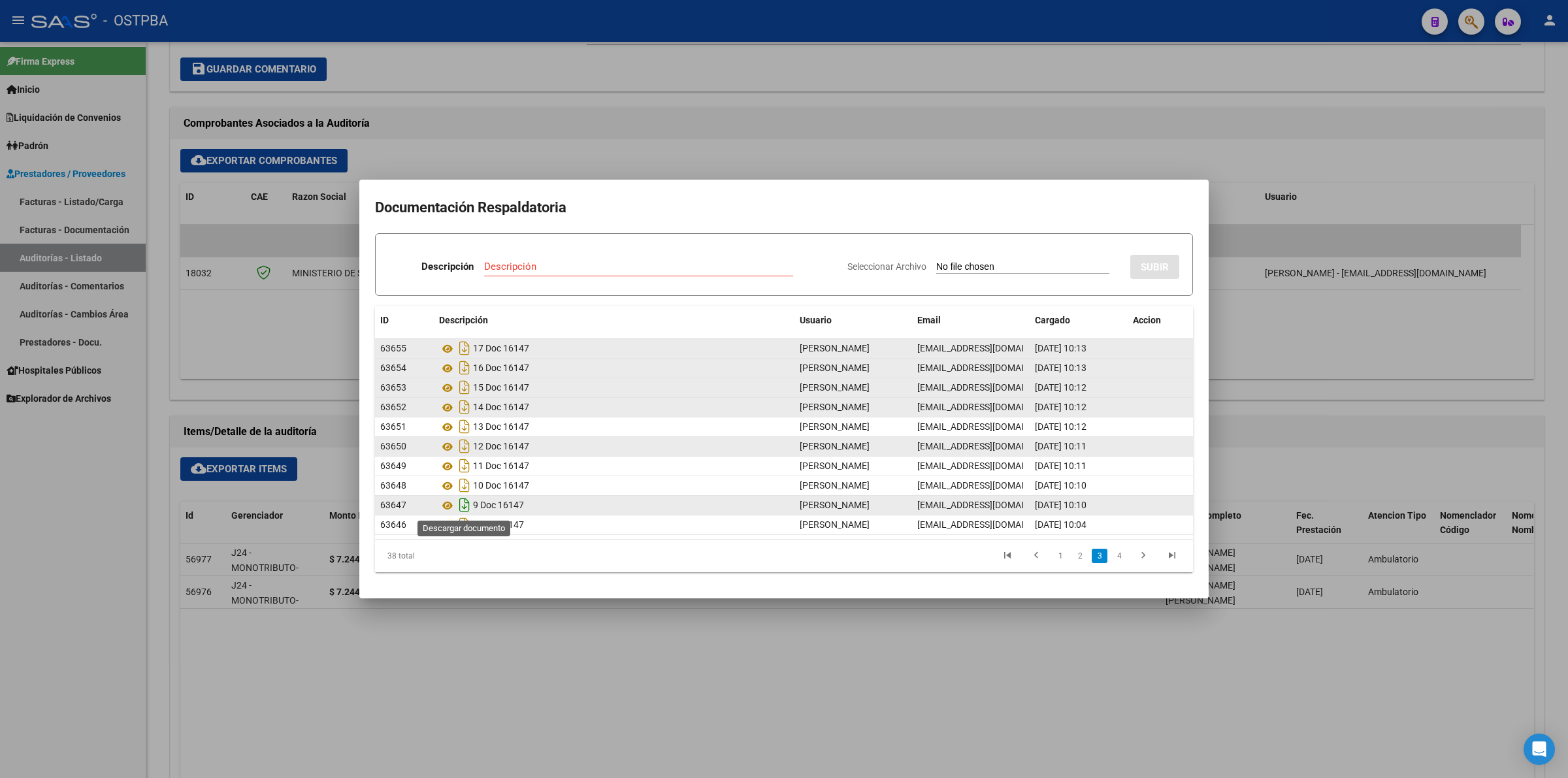
click at [468, 503] on icon "Descargar documento" at bounding box center [464, 505] width 17 height 21
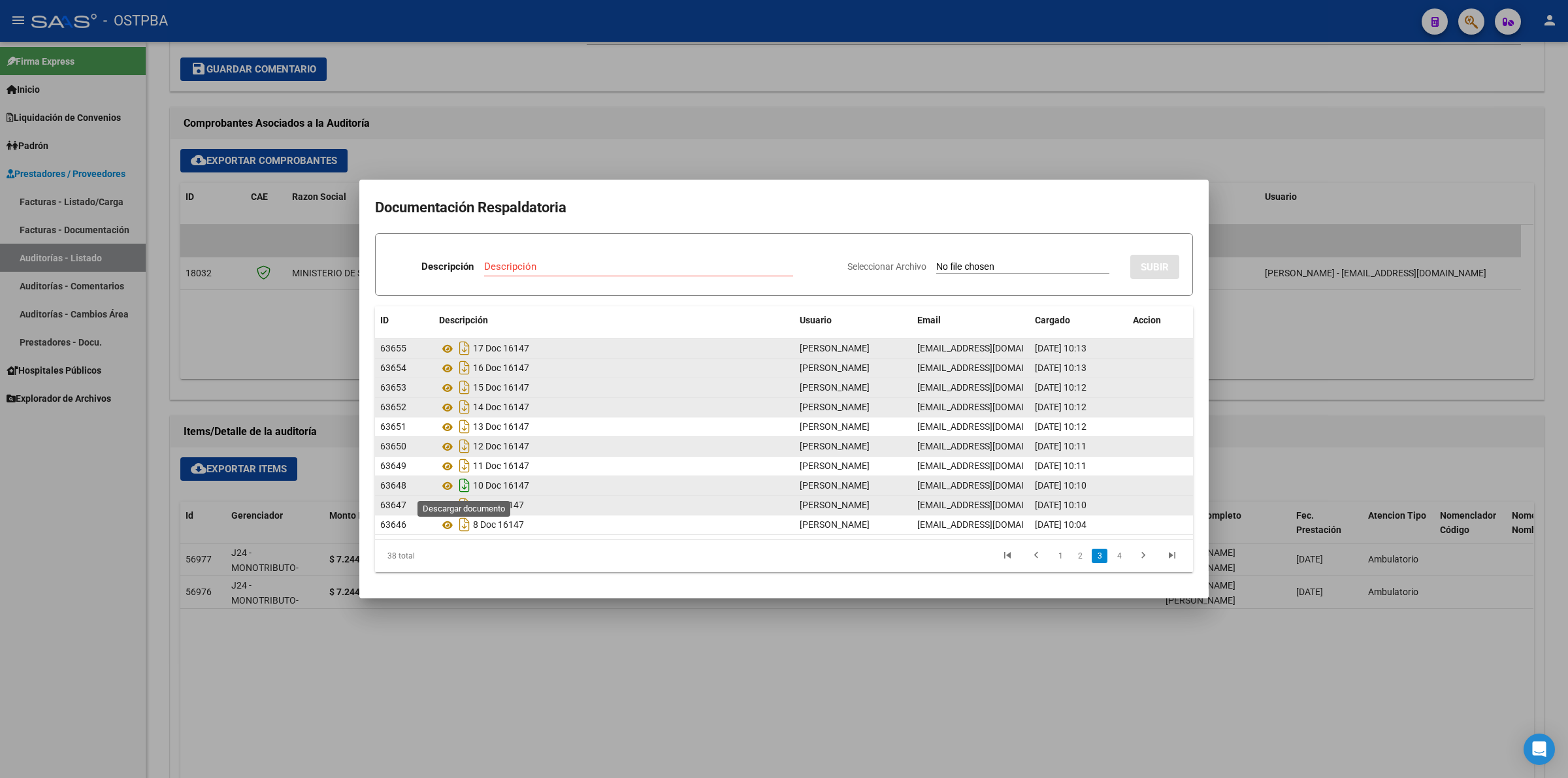
click at [461, 484] on icon "Descargar documento" at bounding box center [464, 485] width 17 height 21
click at [657, 102] on div at bounding box center [784, 389] width 1568 height 778
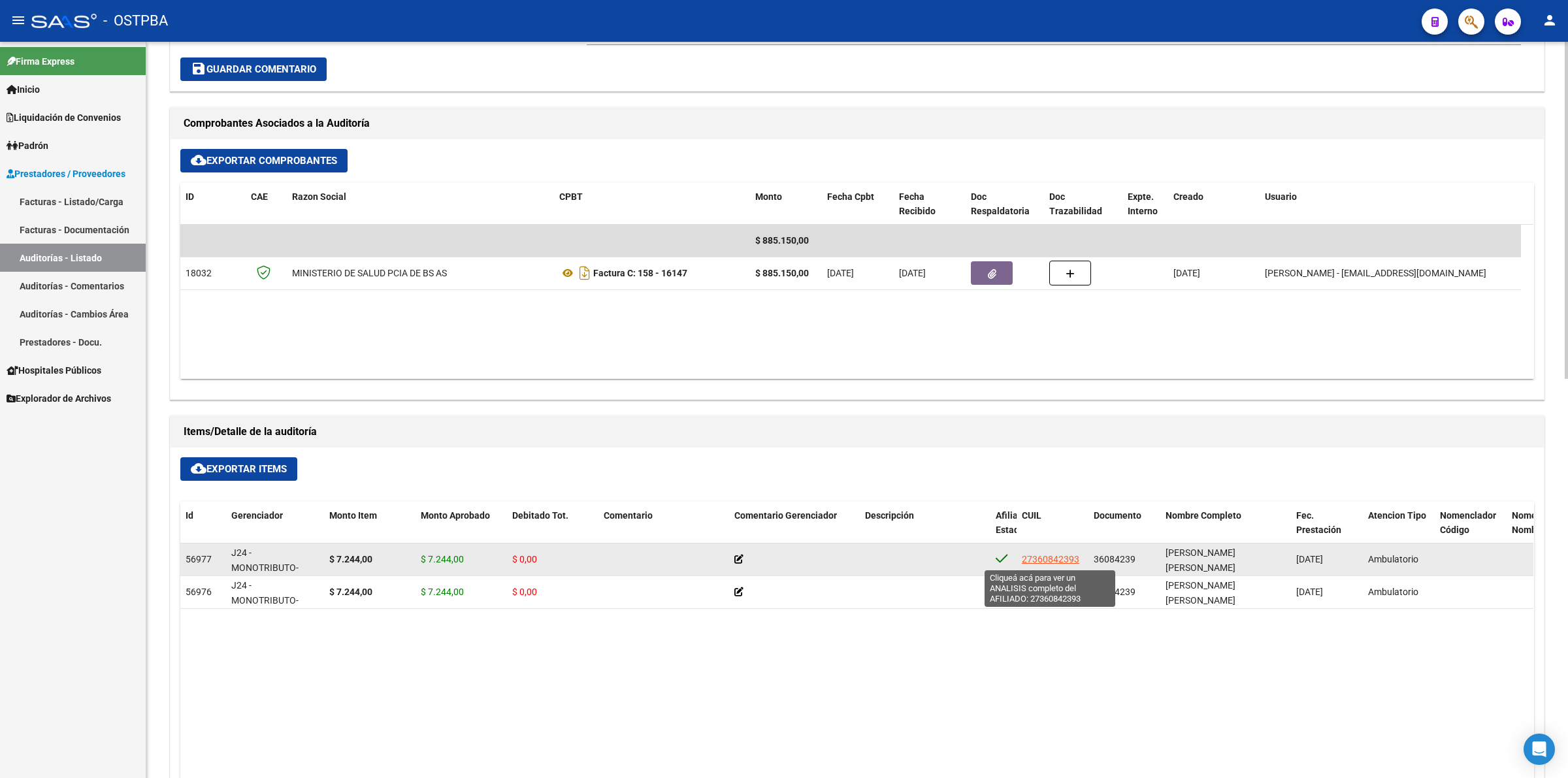
click at [1047, 557] on span "27360842393" at bounding box center [1050, 559] width 57 height 10
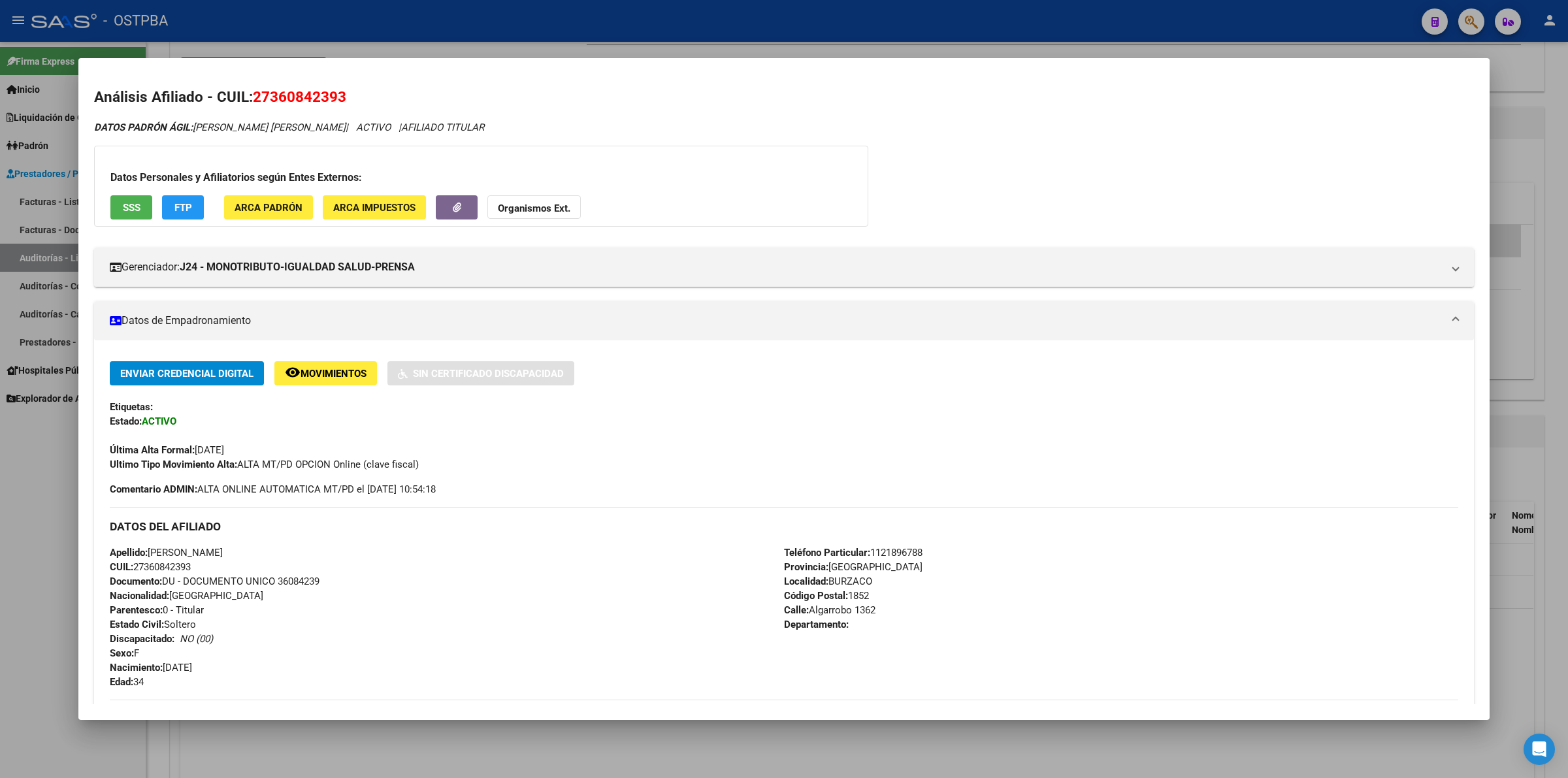
click at [1119, 181] on div "DATOS PADRÓN ÁGIL: [PERSON_NAME] [PERSON_NAME] | ACTIVO | AFILIADO TITULAR Dato…" at bounding box center [784, 612] width 1380 height 984
click at [1545, 248] on div at bounding box center [784, 389] width 1568 height 778
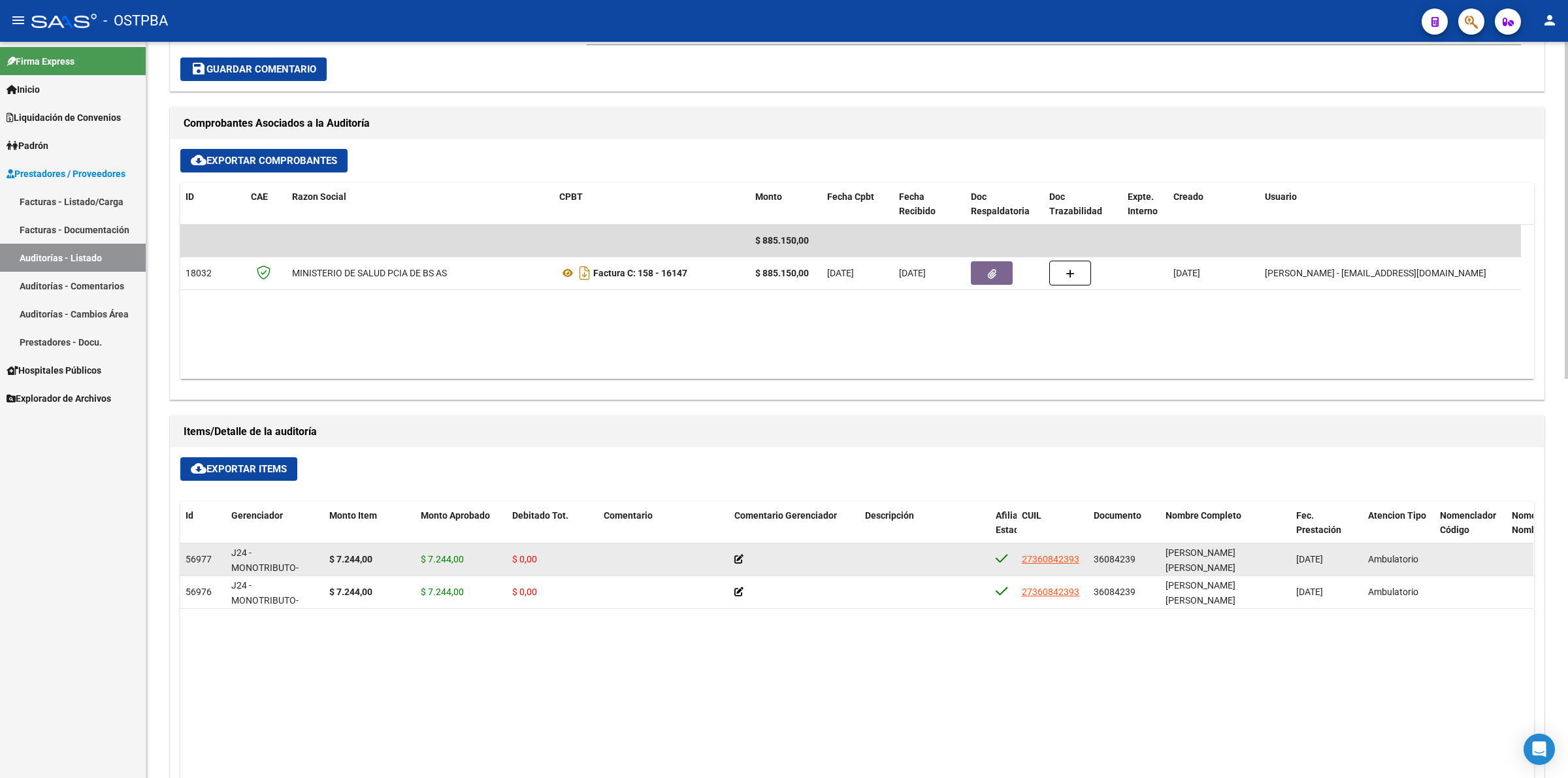
click at [735, 555] on icon at bounding box center [738, 559] width 9 height 9
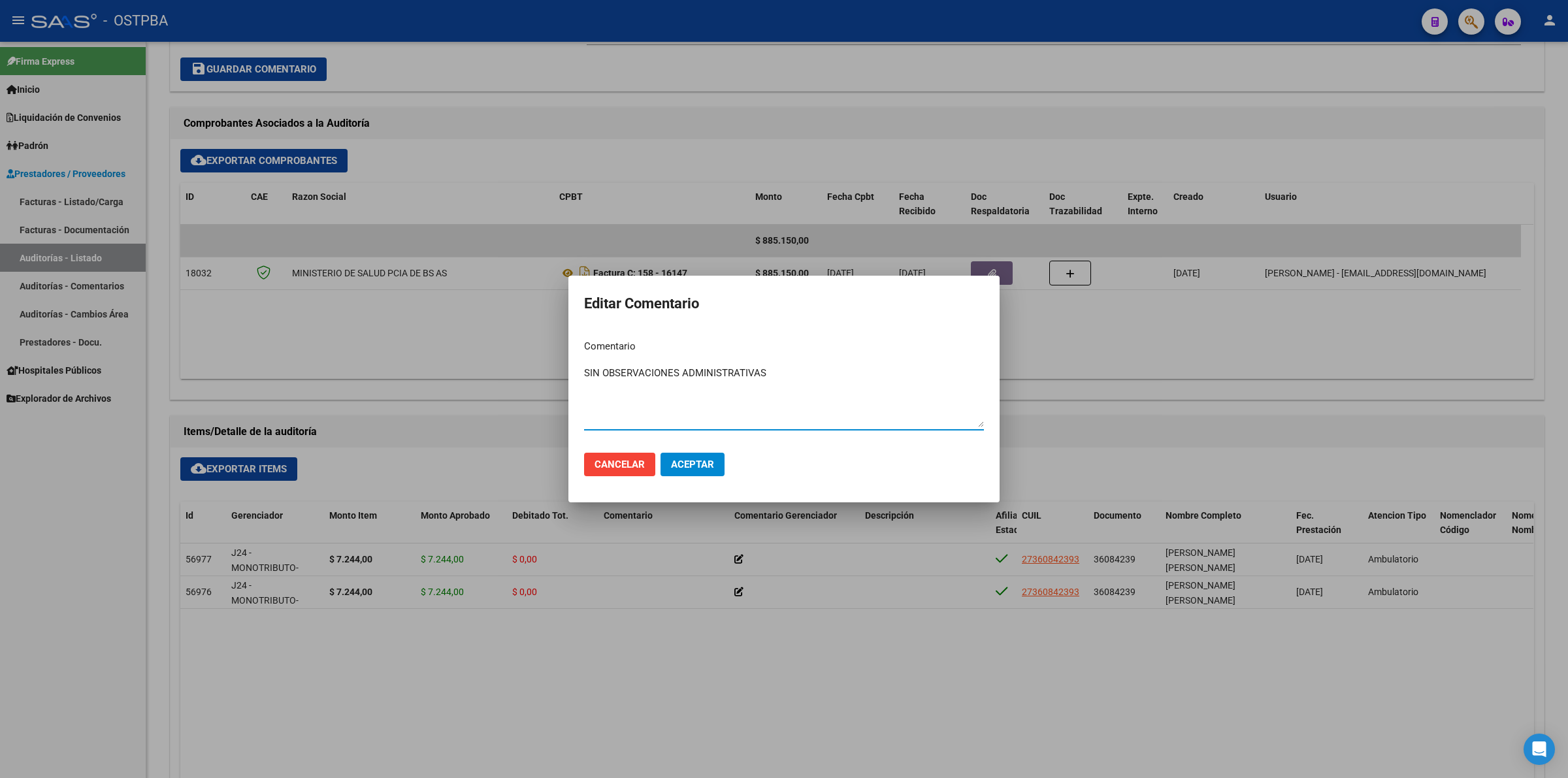
drag, startPoint x: 776, startPoint y: 370, endPoint x: 576, endPoint y: 377, distance: 200.1
click at [576, 377] on mat-dialog-content "Comentario SIN OBSERVACIONES ADMINISTRATIVAS Ingresar el comentario" at bounding box center [784, 385] width 431 height 113
type textarea "SIN OBSERVACIONES ADMINISTRATIVAS"
drag, startPoint x: 702, startPoint y: 466, endPoint x: 747, endPoint y: 565, distance: 108.7
click at [702, 468] on span "Aceptar" at bounding box center [692, 464] width 43 height 12
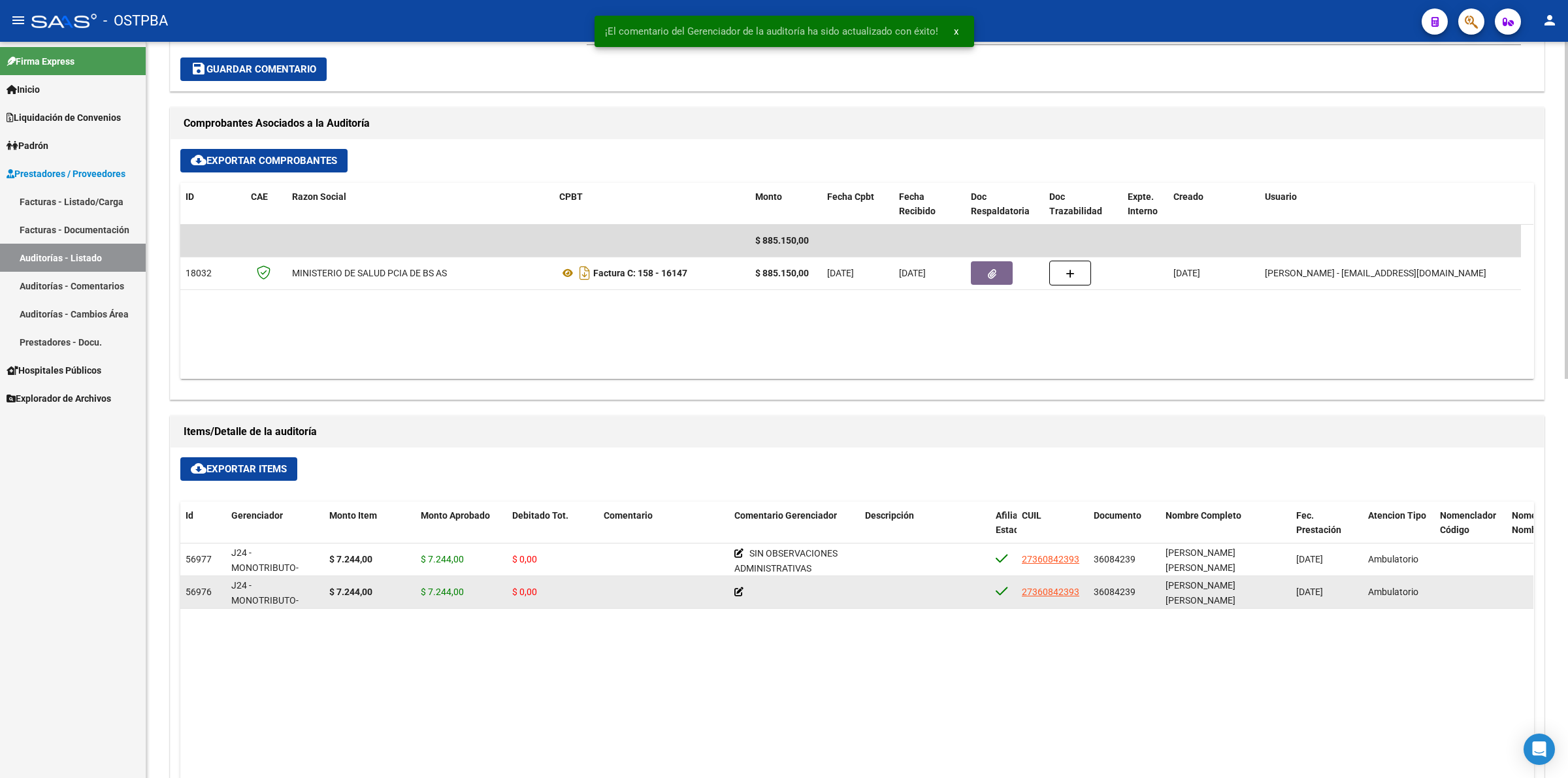
click at [740, 589] on icon at bounding box center [738, 592] width 9 height 9
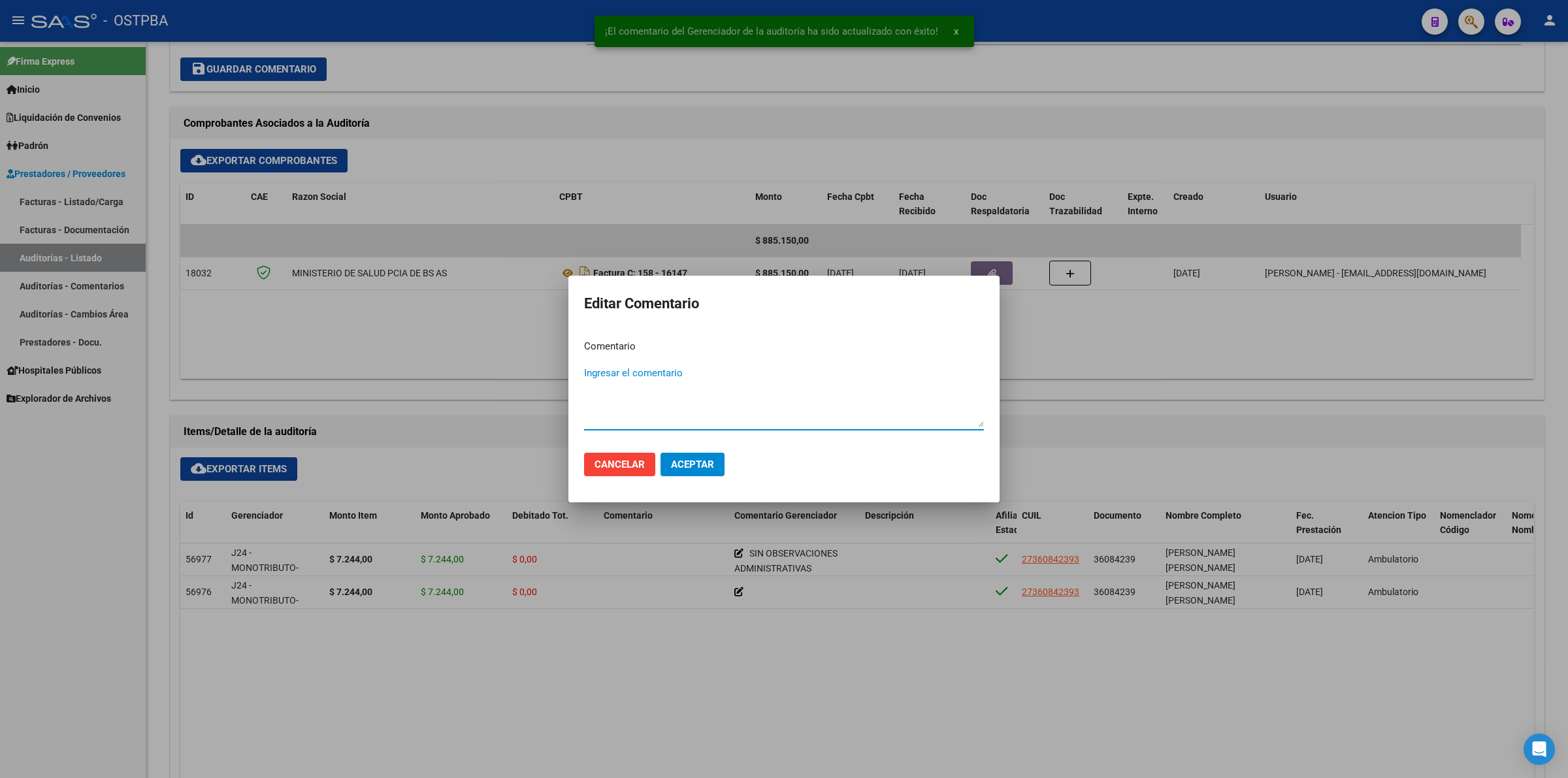
click at [654, 367] on textarea "Ingresar el comentario" at bounding box center [784, 397] width 400 height 61
paste textarea "SIN OBSERVACIONES ADMINISTRATIVAS"
type textarea "SIN OBSERVACIONES ADMINISTRATIVAS"
click at [711, 468] on span "Aceptar" at bounding box center [692, 464] width 43 height 12
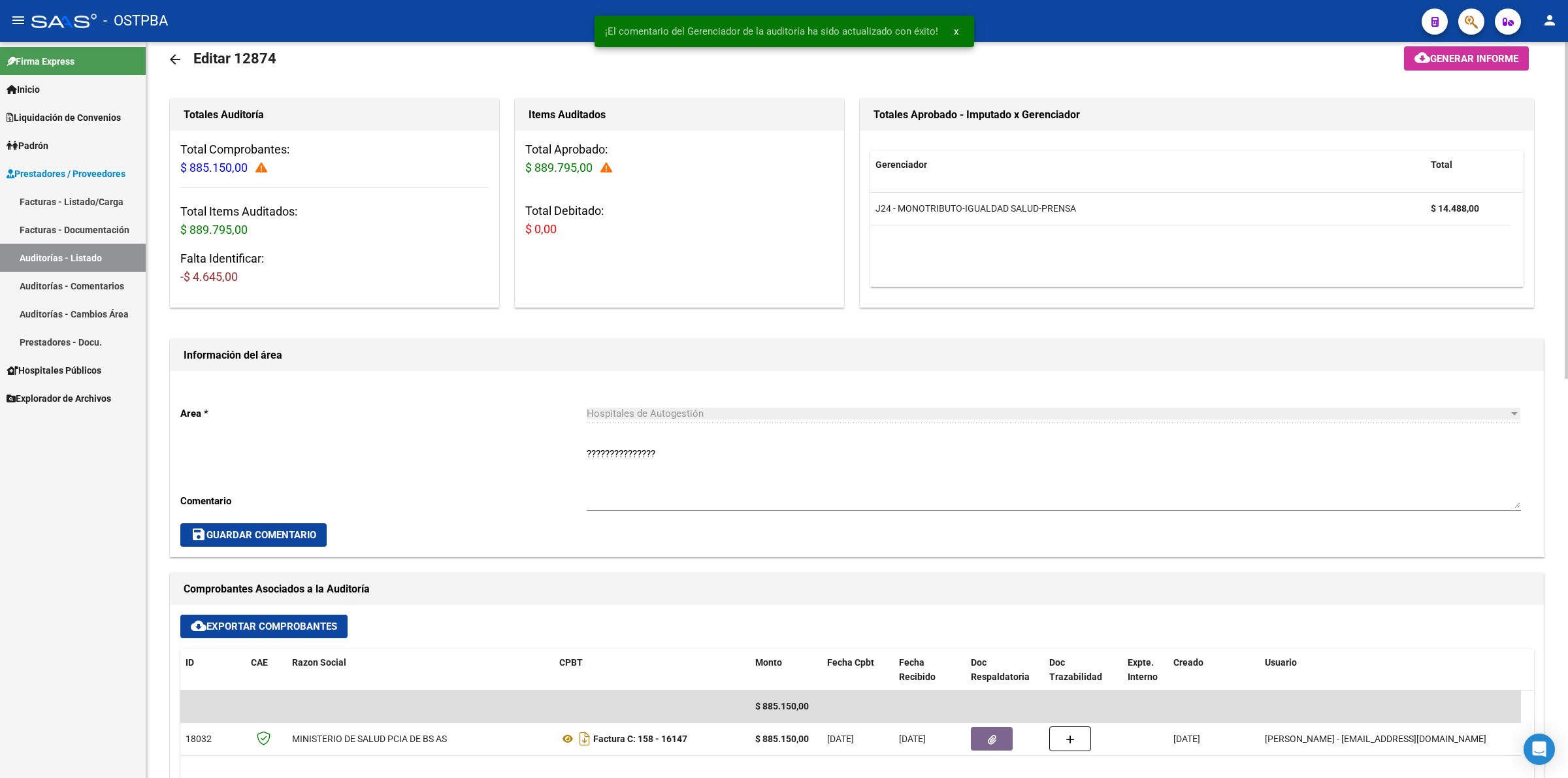
scroll to position [0, 0]
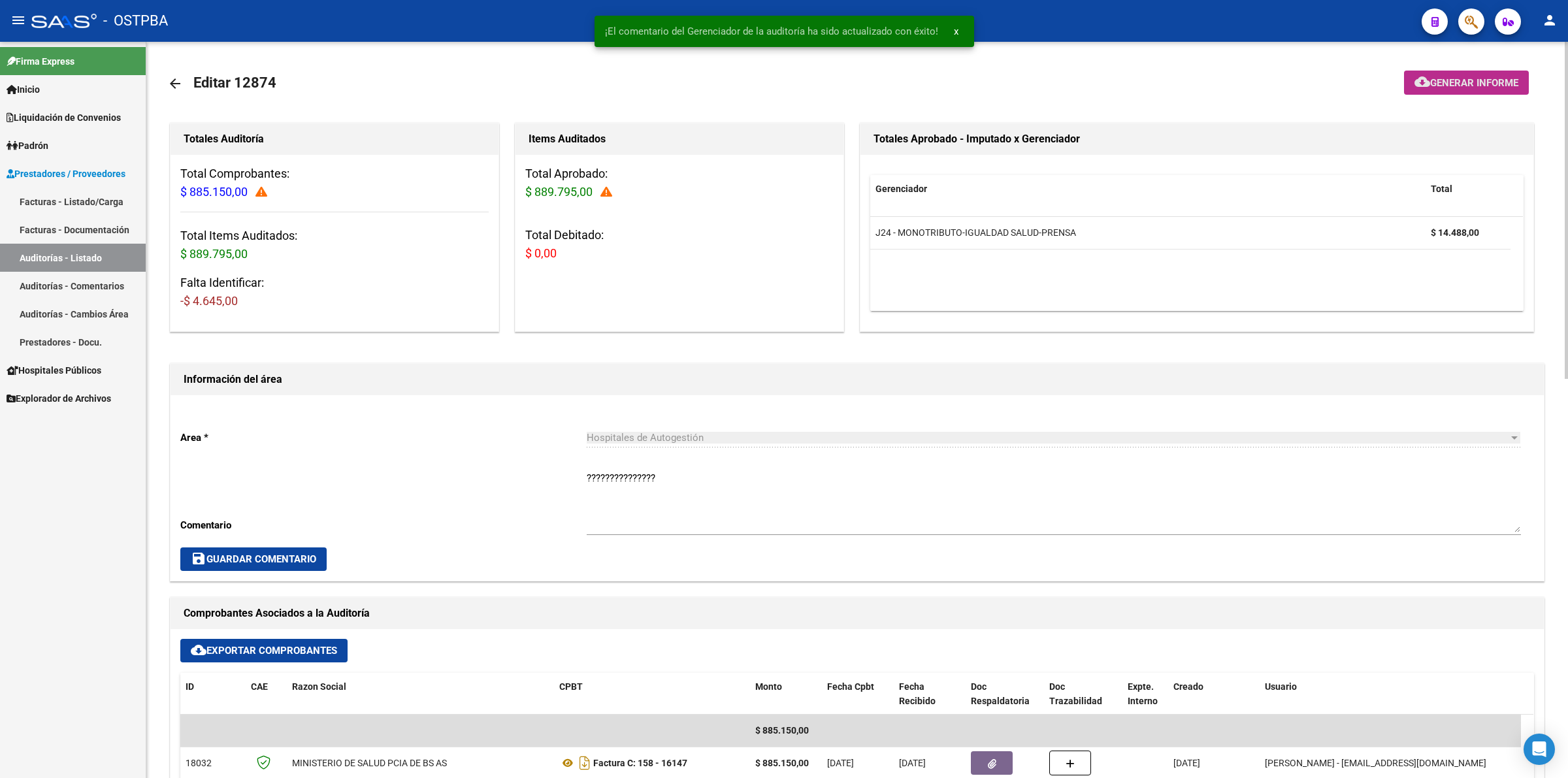
click at [1510, 74] on button "cloud_download Generar informe" at bounding box center [1466, 83] width 125 height 24
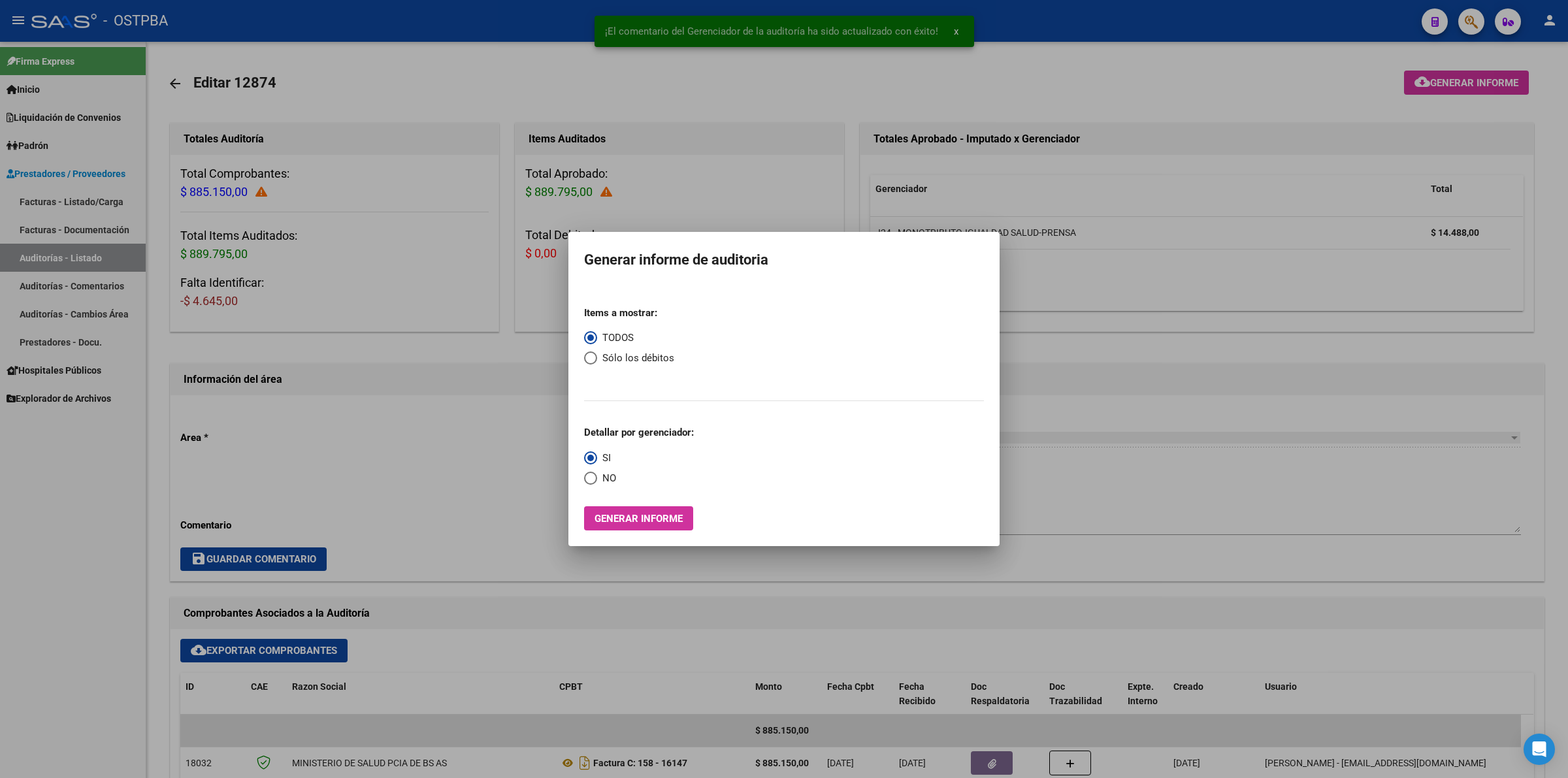
drag, startPoint x: 672, startPoint y: 501, endPoint x: 671, endPoint y: 515, distance: 14.0
click at [671, 504] on div "Items a mostrar: TODOS Sólo los débitos Detallar por gerenciador: SI NO Generar…" at bounding box center [784, 414] width 400 height 235
click at [671, 515] on span "Generar informe" at bounding box center [638, 518] width 88 height 12
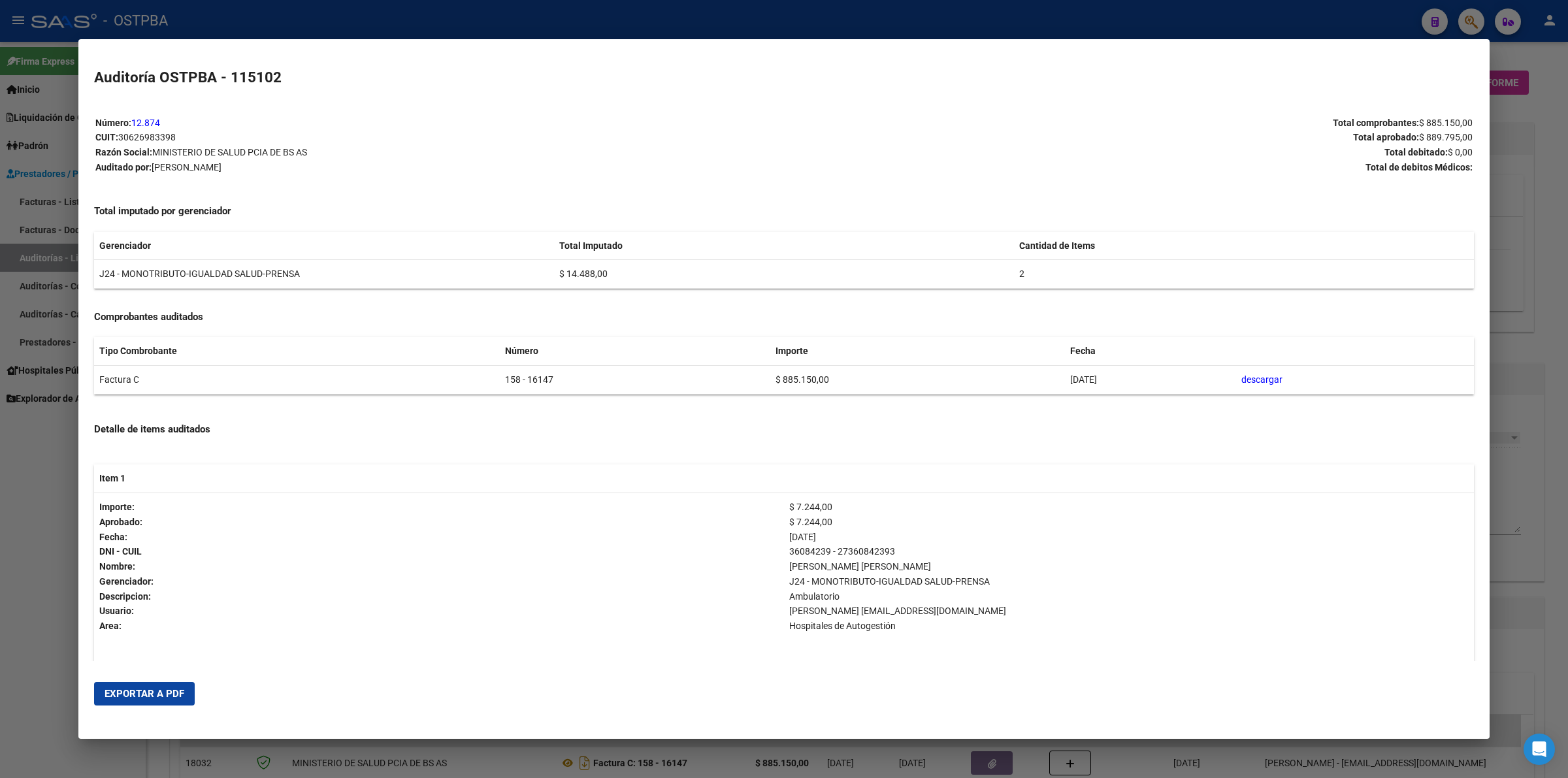
click at [110, 709] on mat-dialog-actions "Exportar a PDF" at bounding box center [784, 693] width 1380 height 44
drag, startPoint x: 134, startPoint y: 702, endPoint x: 139, endPoint y: 693, distance: 10.3
click at [135, 701] on button "Exportar a PDF" at bounding box center [144, 693] width 101 height 23
click at [1566, 266] on div at bounding box center [784, 389] width 1568 height 778
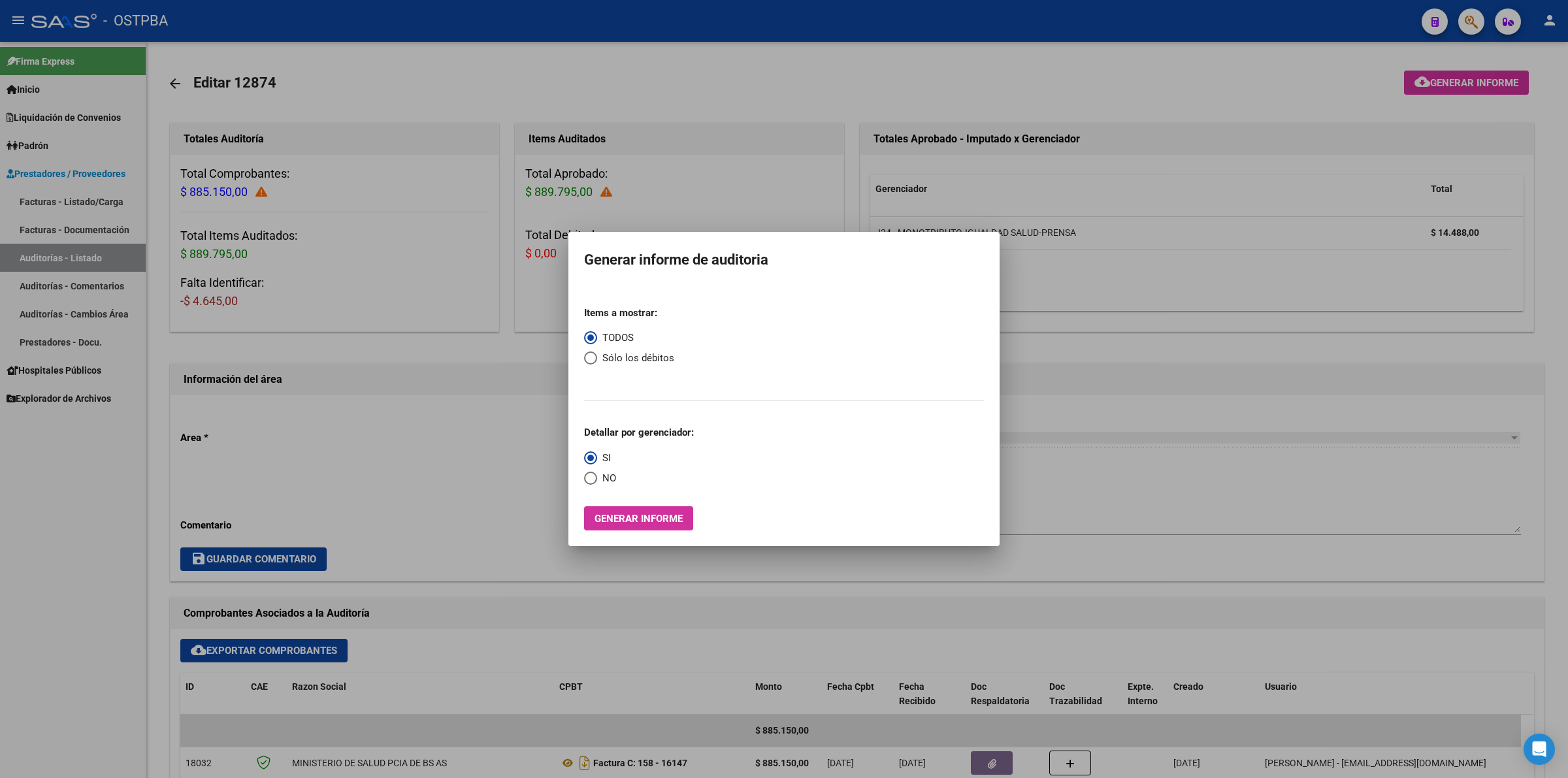
click at [770, 56] on div at bounding box center [784, 389] width 1568 height 778
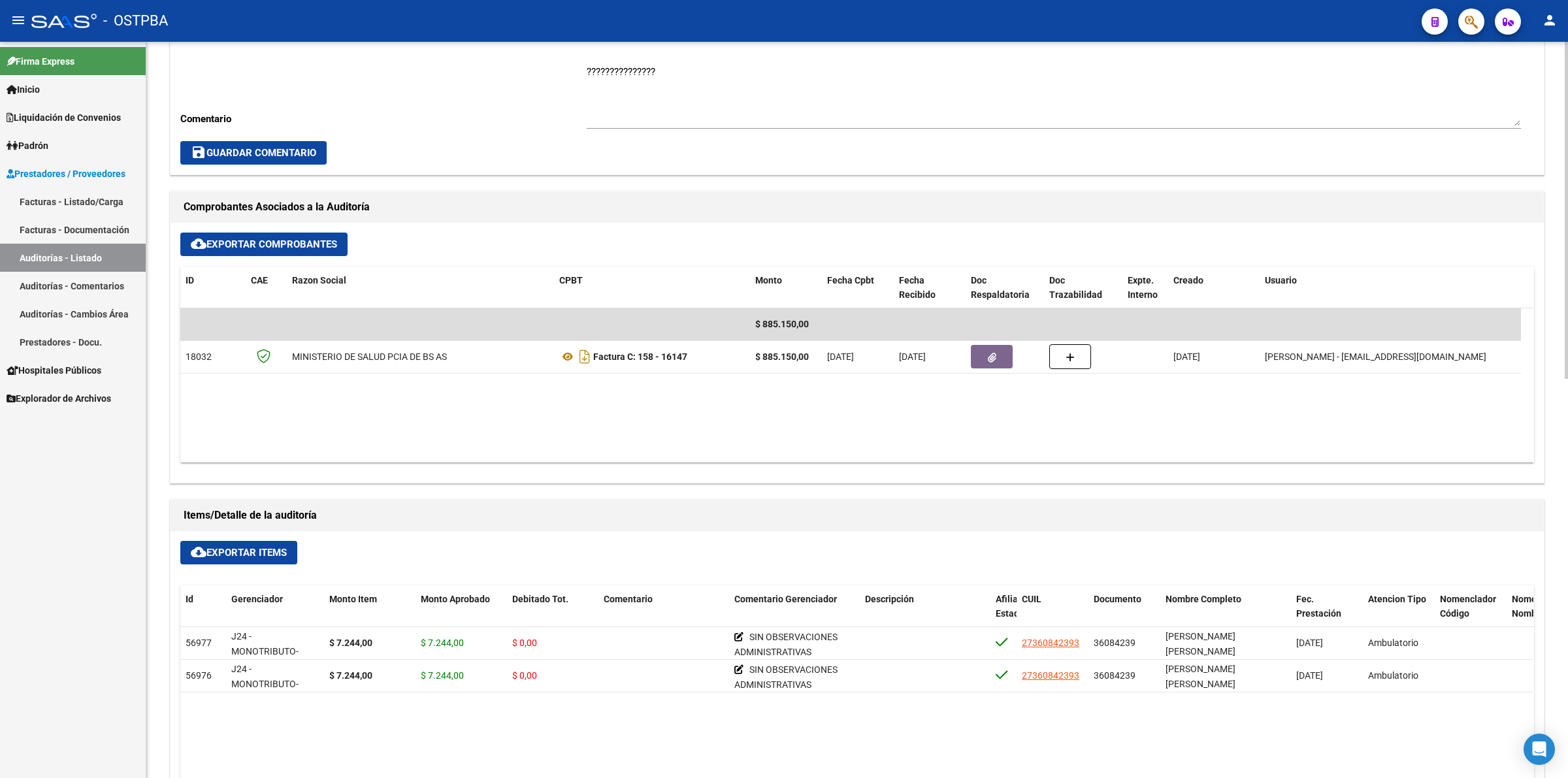
scroll to position [409, 0]
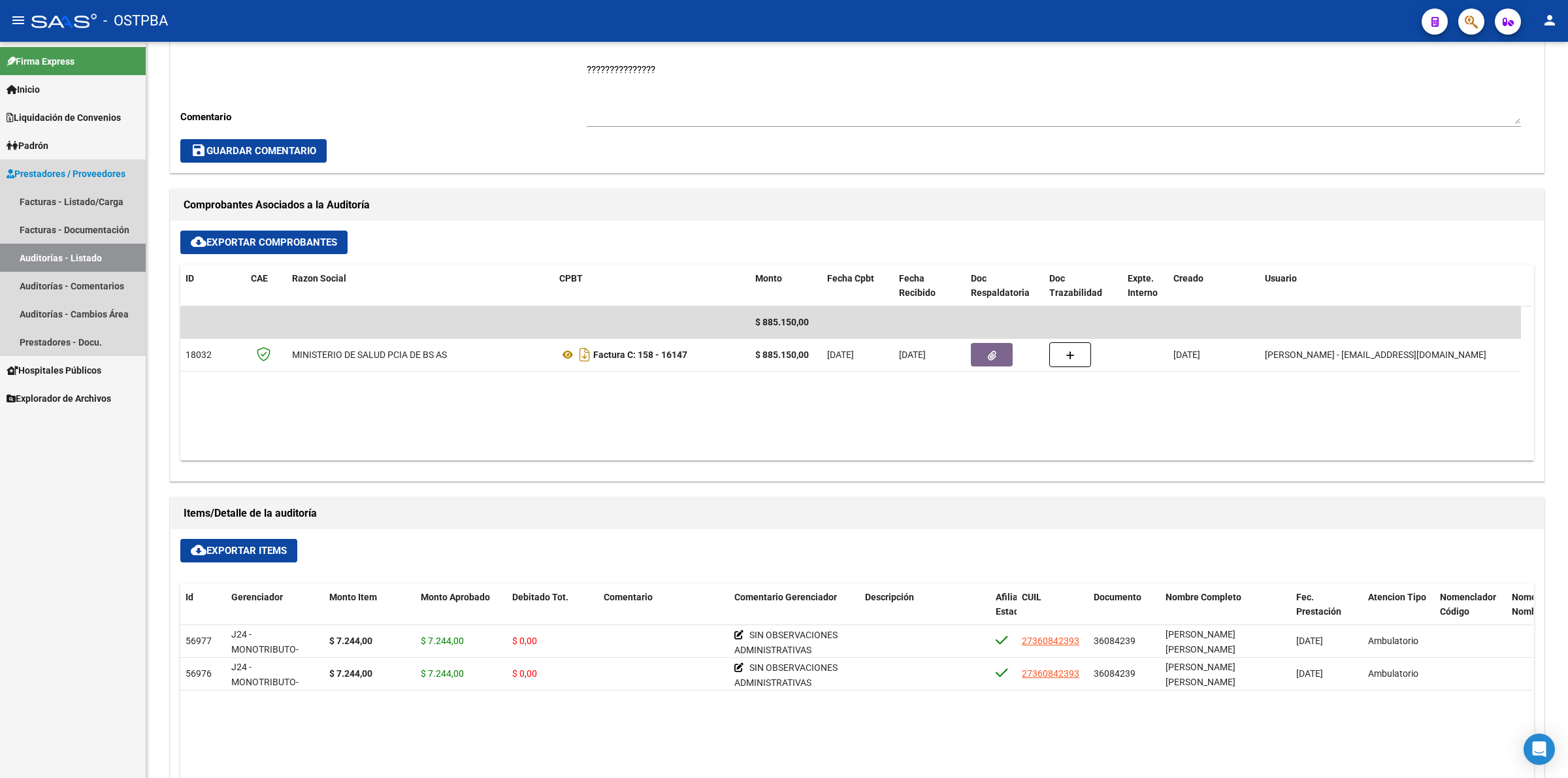
click at [127, 256] on link "Auditorías - Listado" at bounding box center [73, 257] width 146 height 28
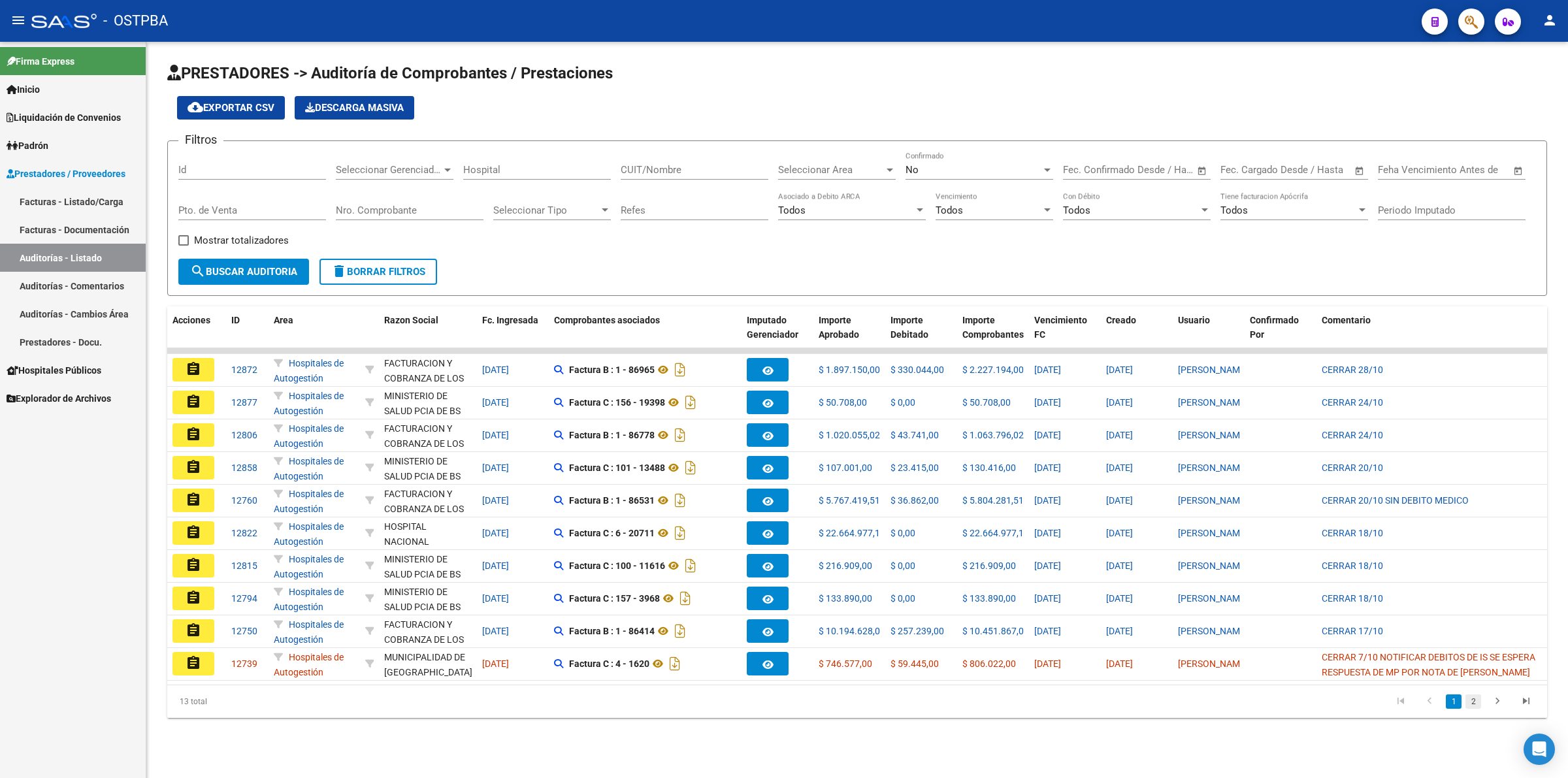
click at [1475, 709] on link "2" at bounding box center [1473, 702] width 15 height 15
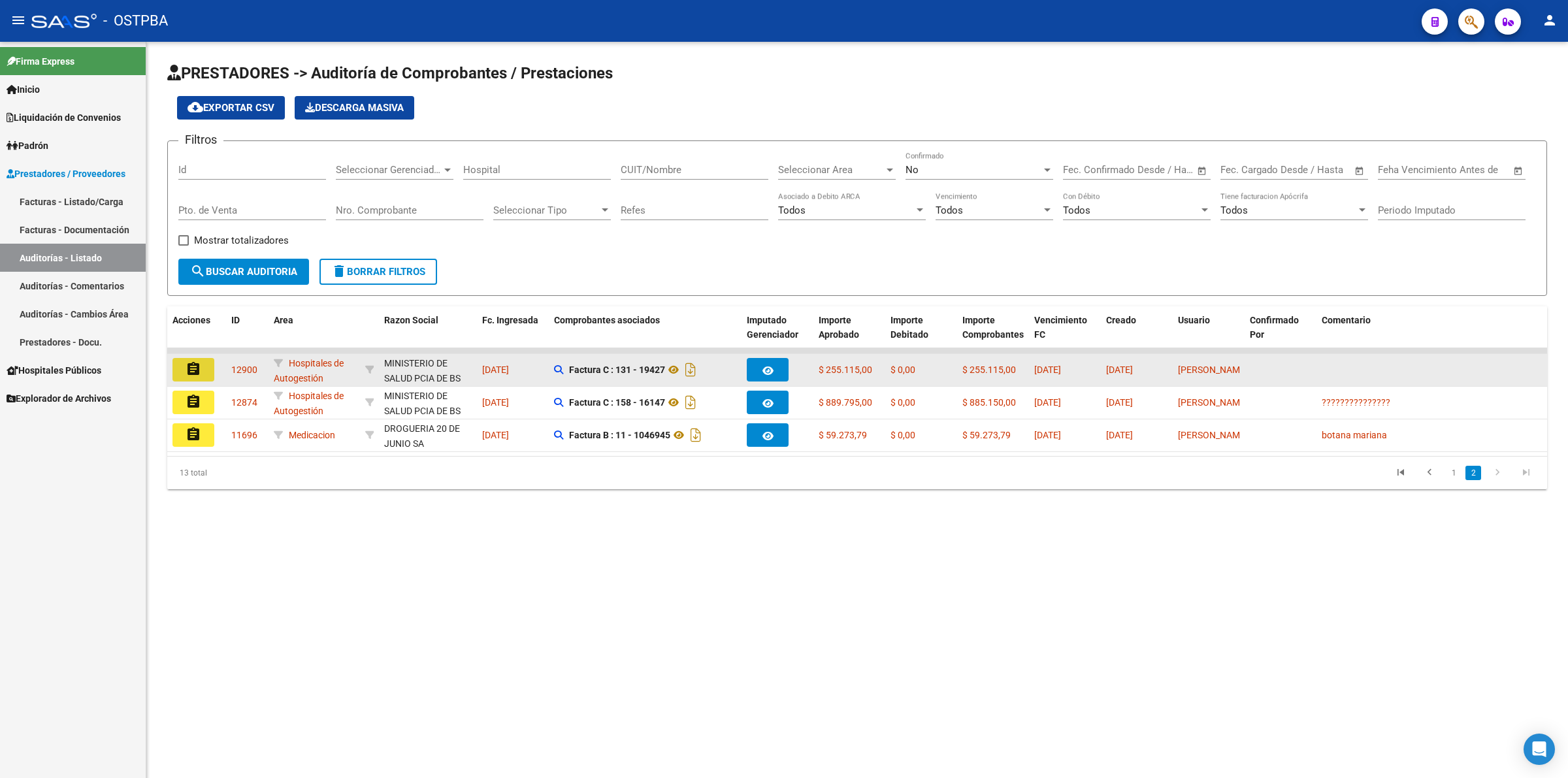
click at [188, 377] on button "assignment" at bounding box center [193, 369] width 42 height 23
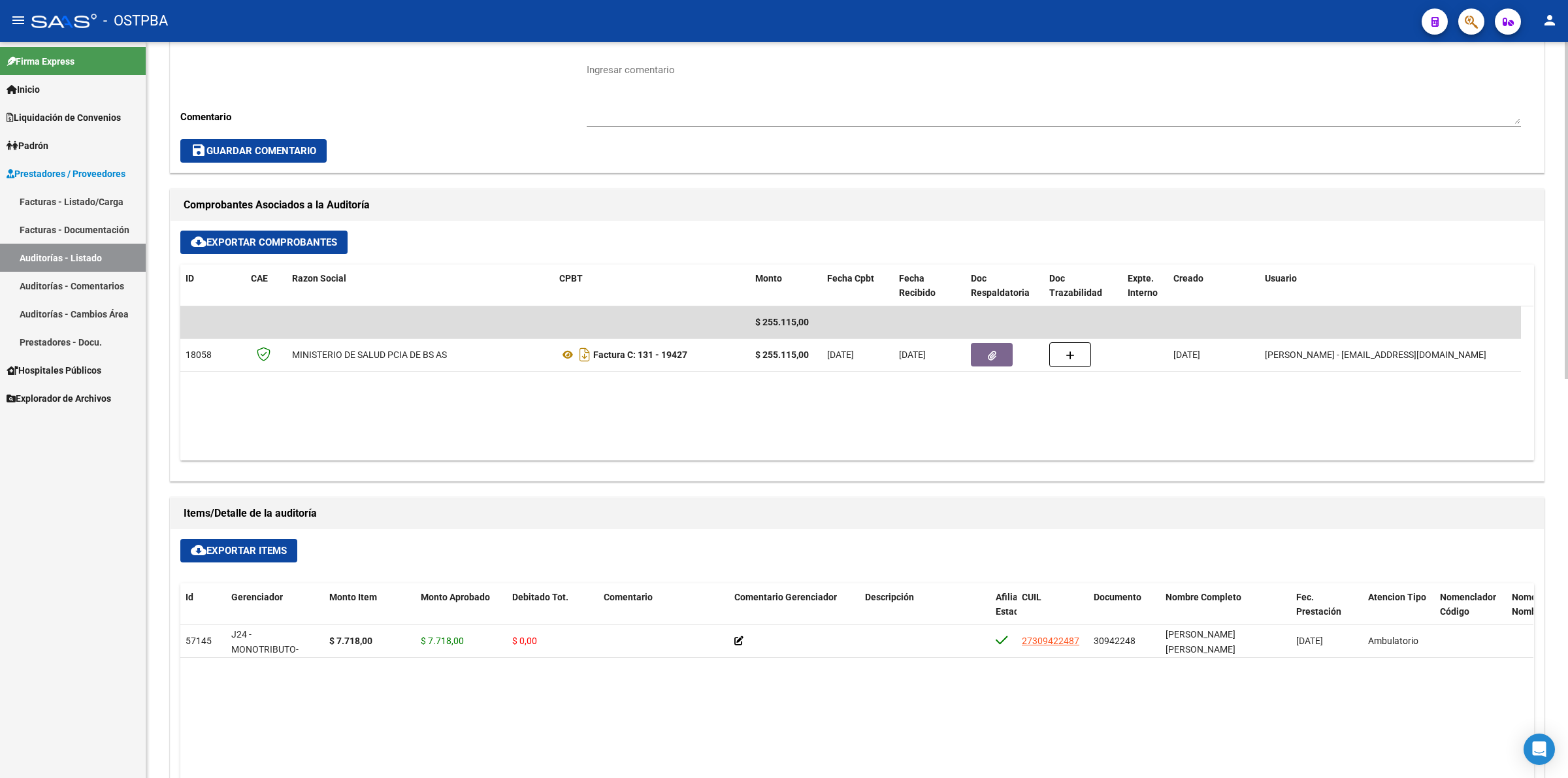
scroll to position [490, 0]
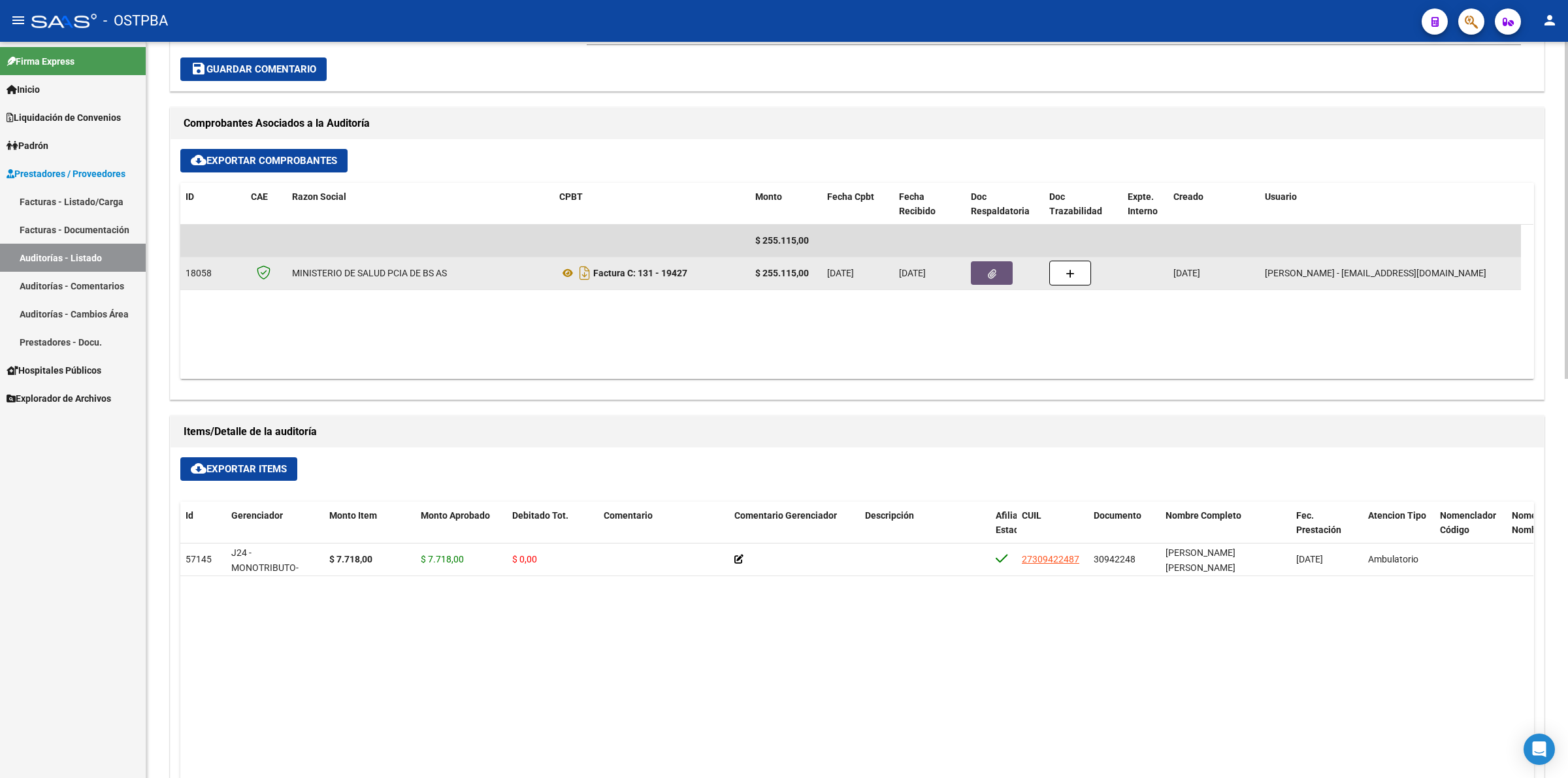
click at [984, 268] on button "button" at bounding box center [992, 273] width 42 height 23
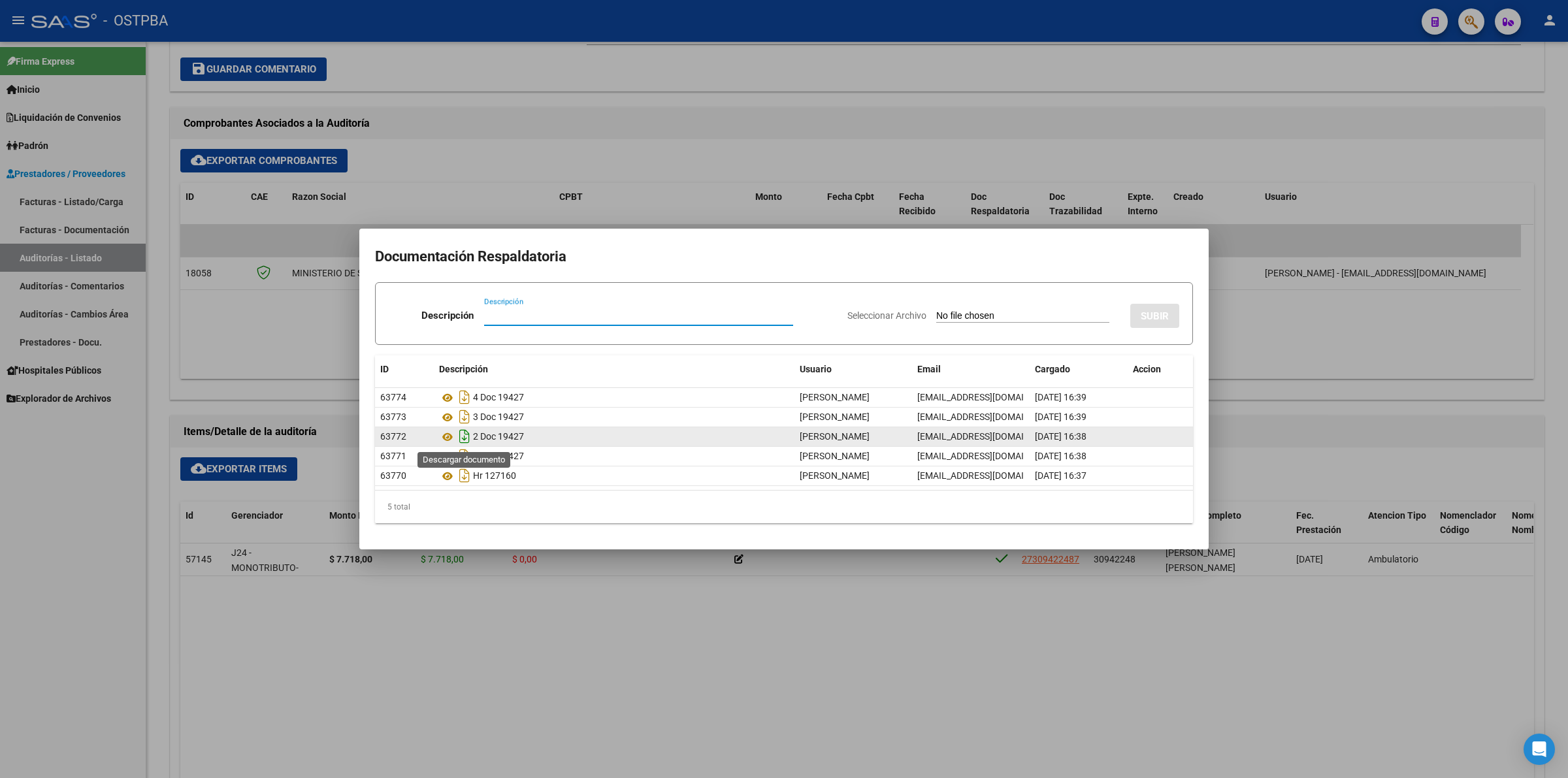
click at [465, 436] on icon "Descargar documento" at bounding box center [464, 436] width 17 height 21
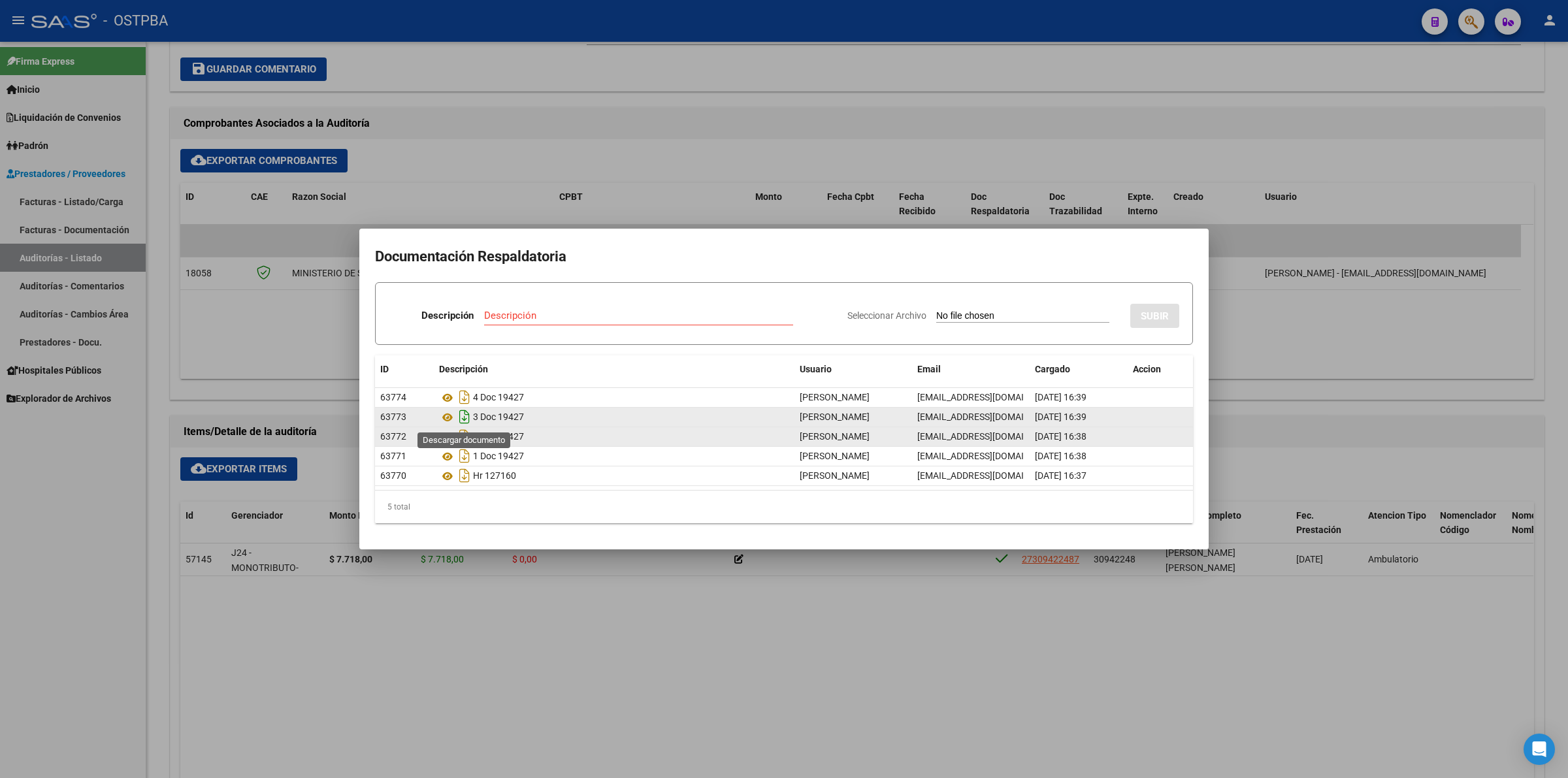
click at [464, 415] on icon "Descargar documento" at bounding box center [464, 417] width 17 height 21
click at [930, 102] on div at bounding box center [784, 389] width 1568 height 778
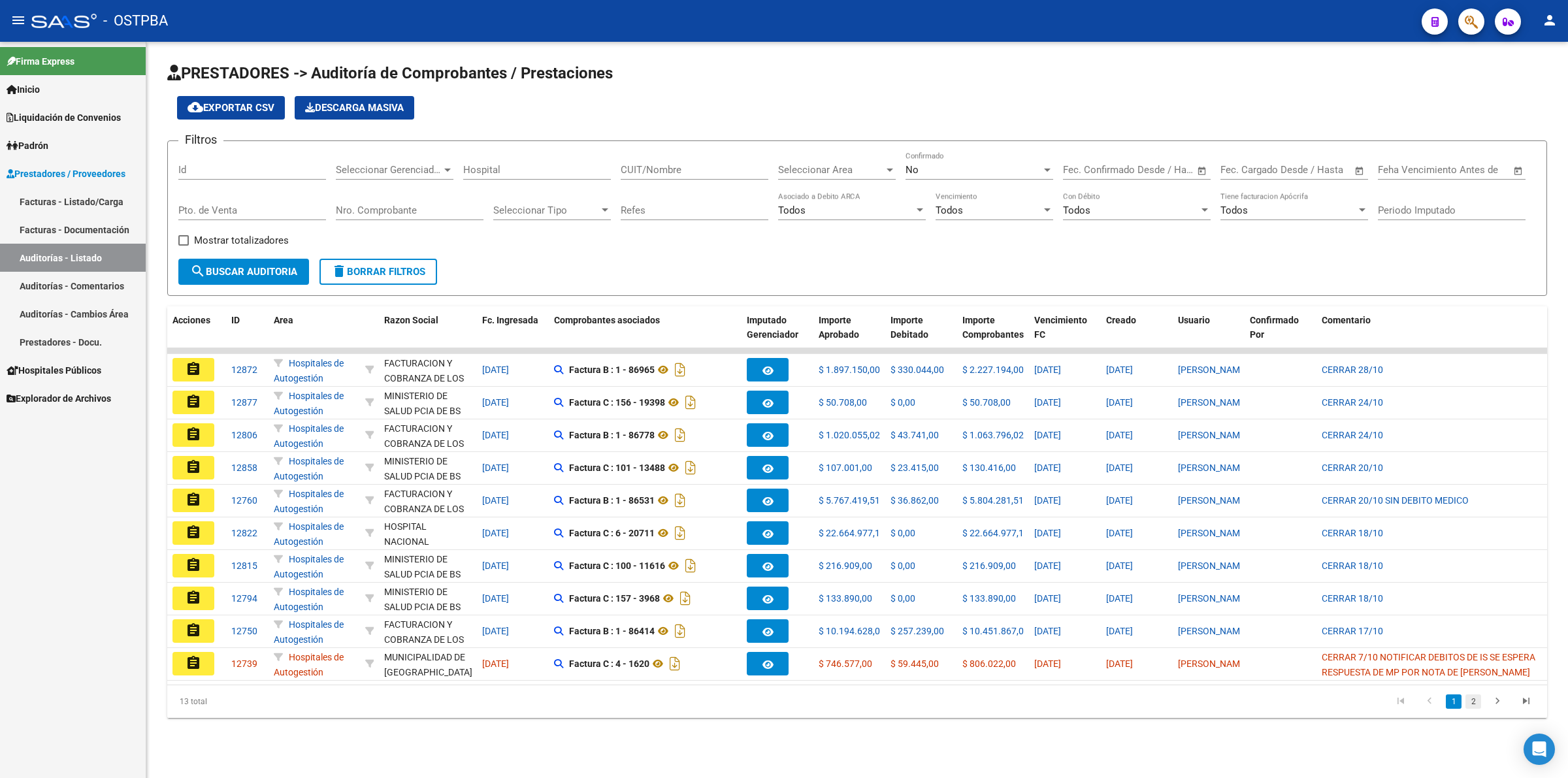
click at [1478, 709] on link "2" at bounding box center [1473, 702] width 15 height 15
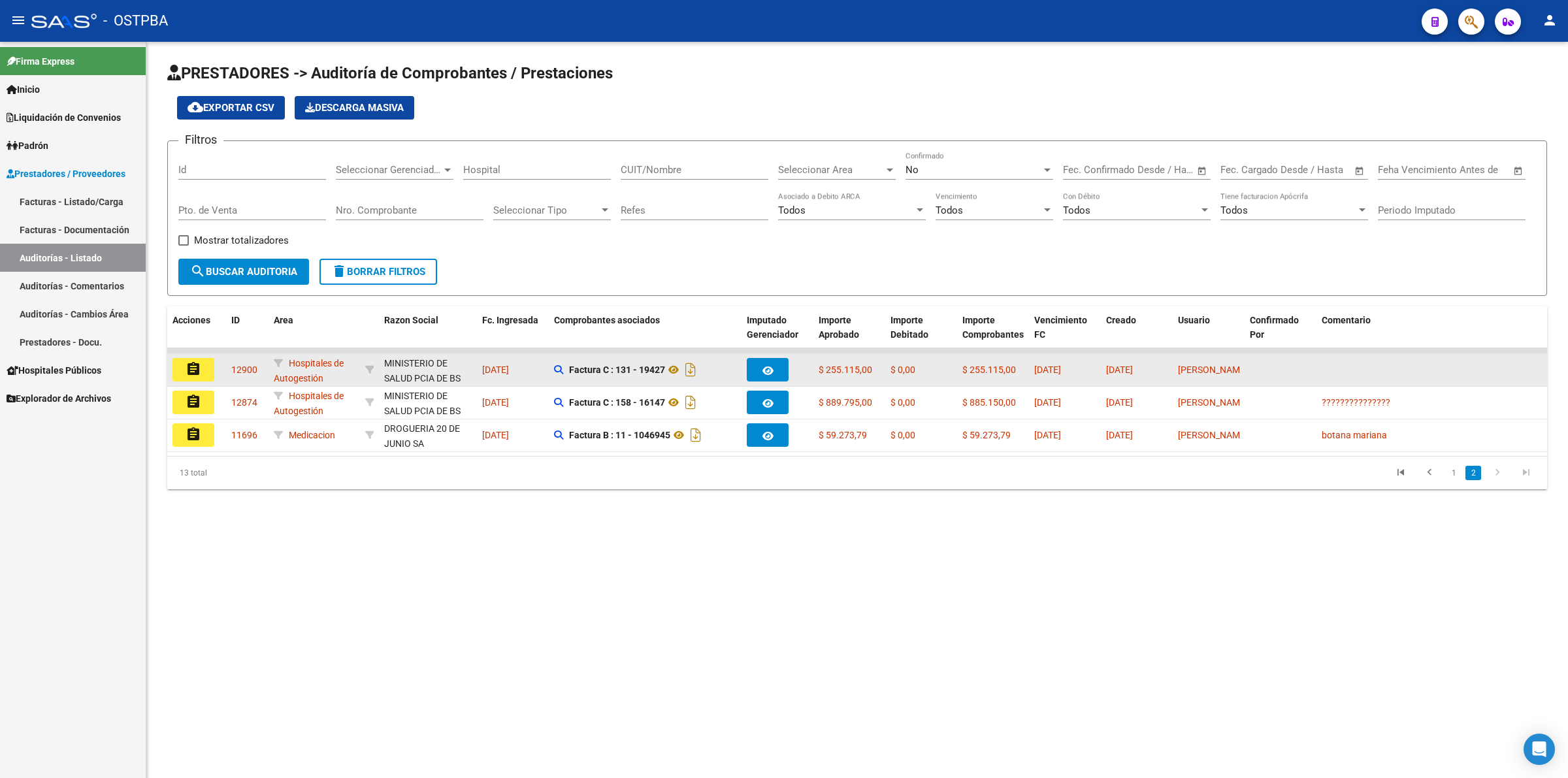
click at [197, 373] on mat-icon "assignment" at bounding box center [193, 368] width 15 height 15
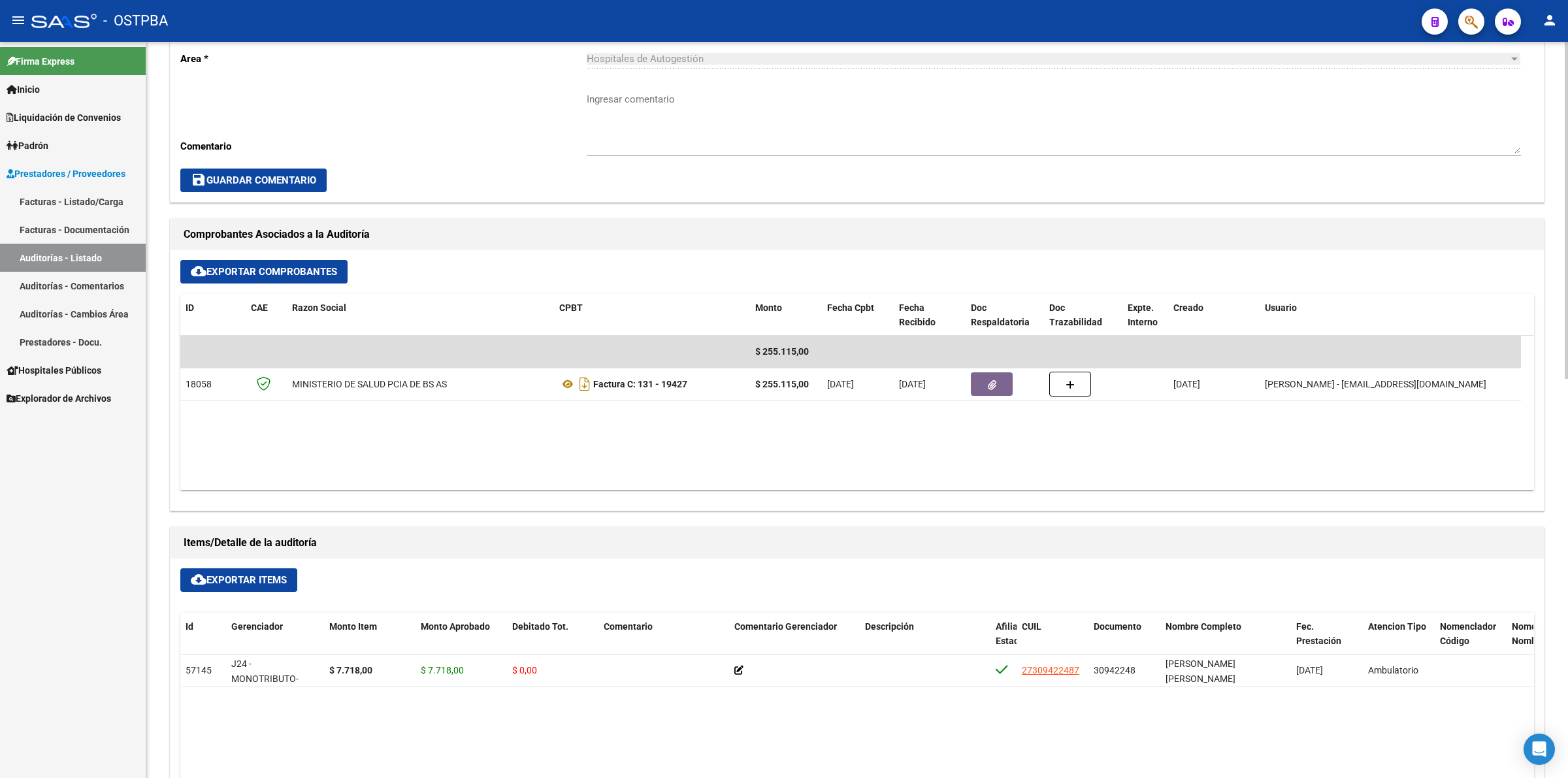
scroll to position [409, 0]
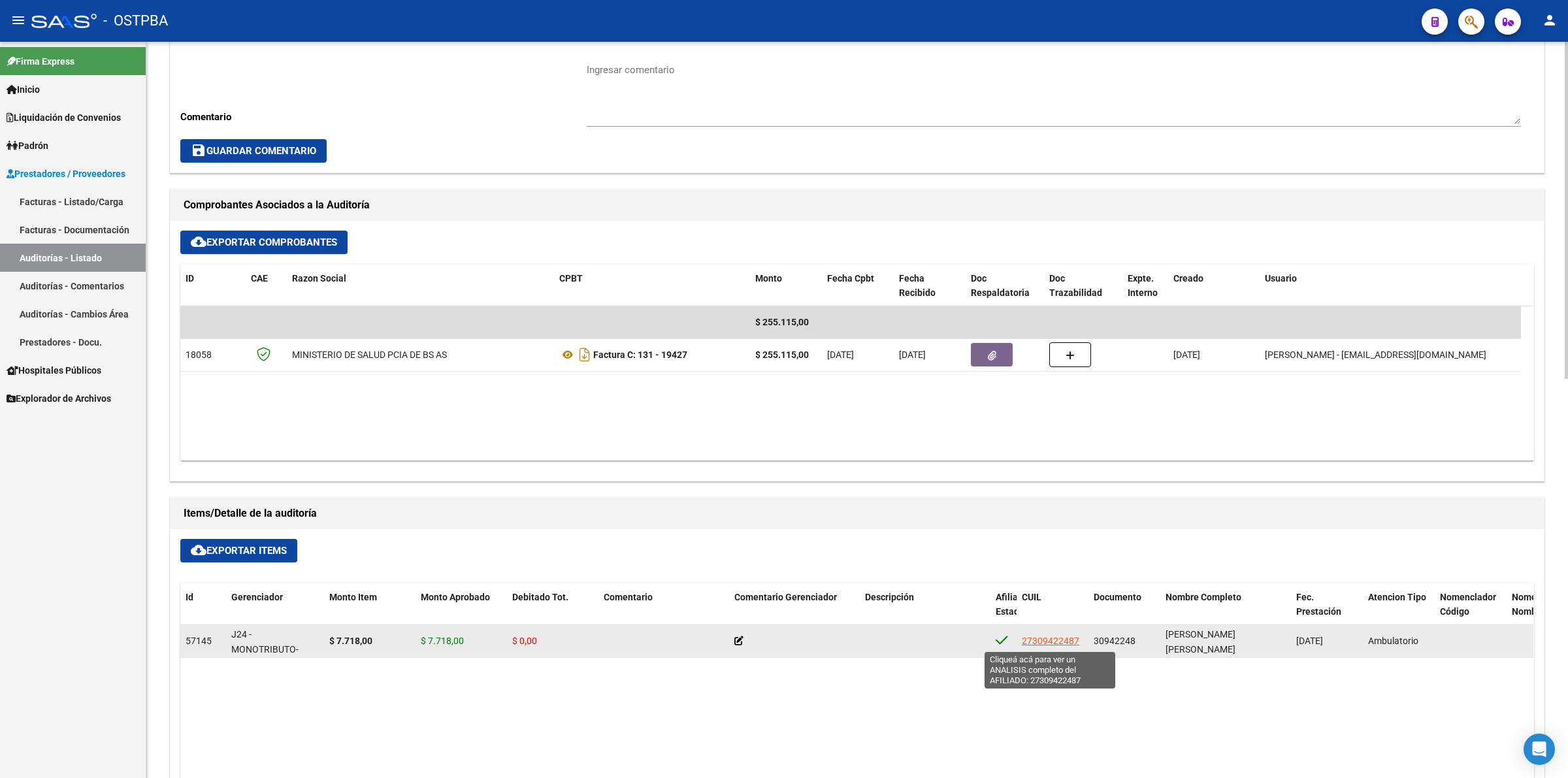
click at [1046, 639] on span "27309422487" at bounding box center [1050, 641] width 57 height 10
type textarea "27309422487"
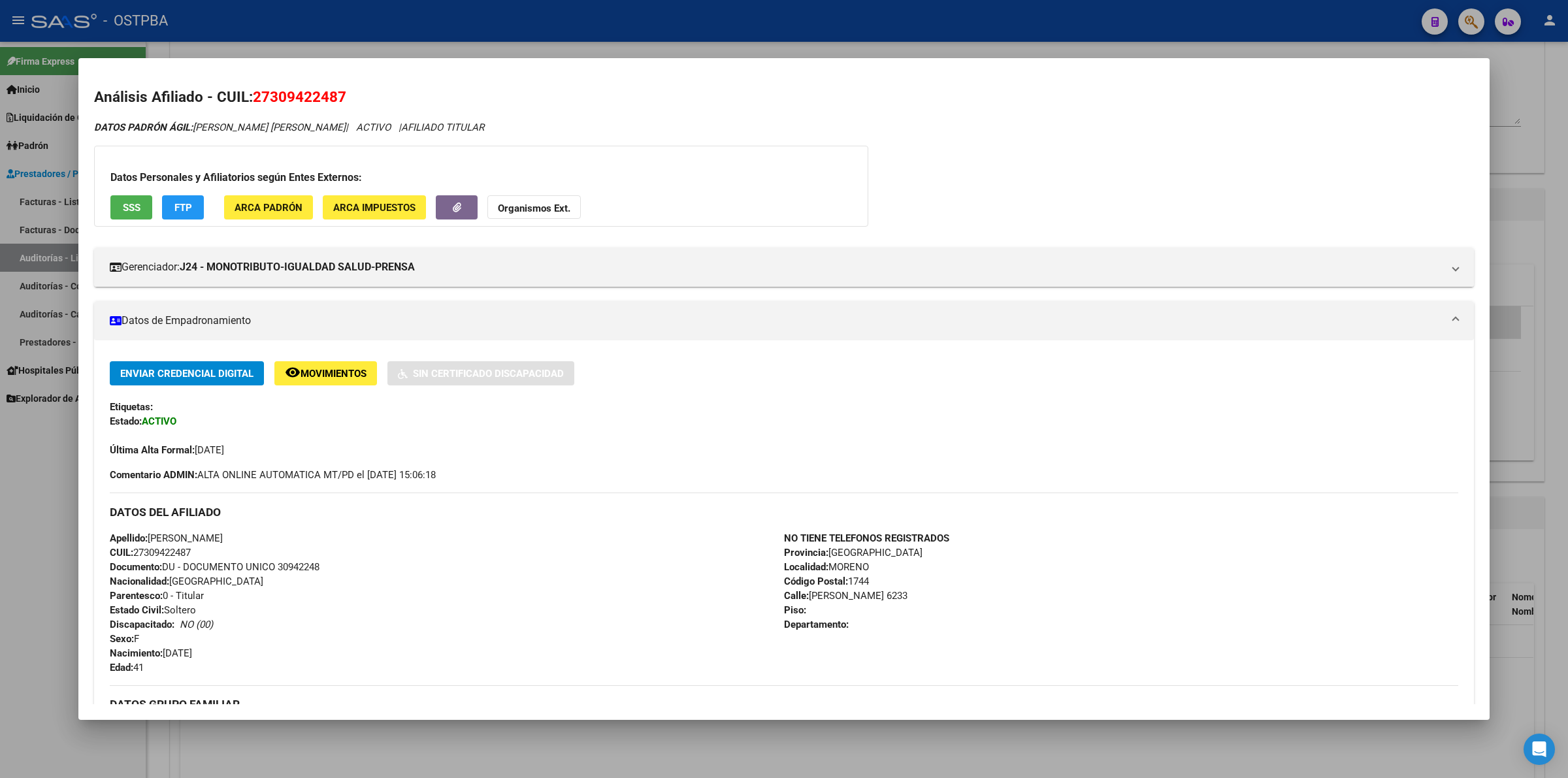
click at [1125, 213] on div "DATOS PADRÓN ÁGIL: [PERSON_NAME] [PERSON_NAME] | ACTIVO | AFILIADO TITULAR Dato…" at bounding box center [784, 560] width 1380 height 879
click at [1563, 484] on div at bounding box center [784, 389] width 1568 height 778
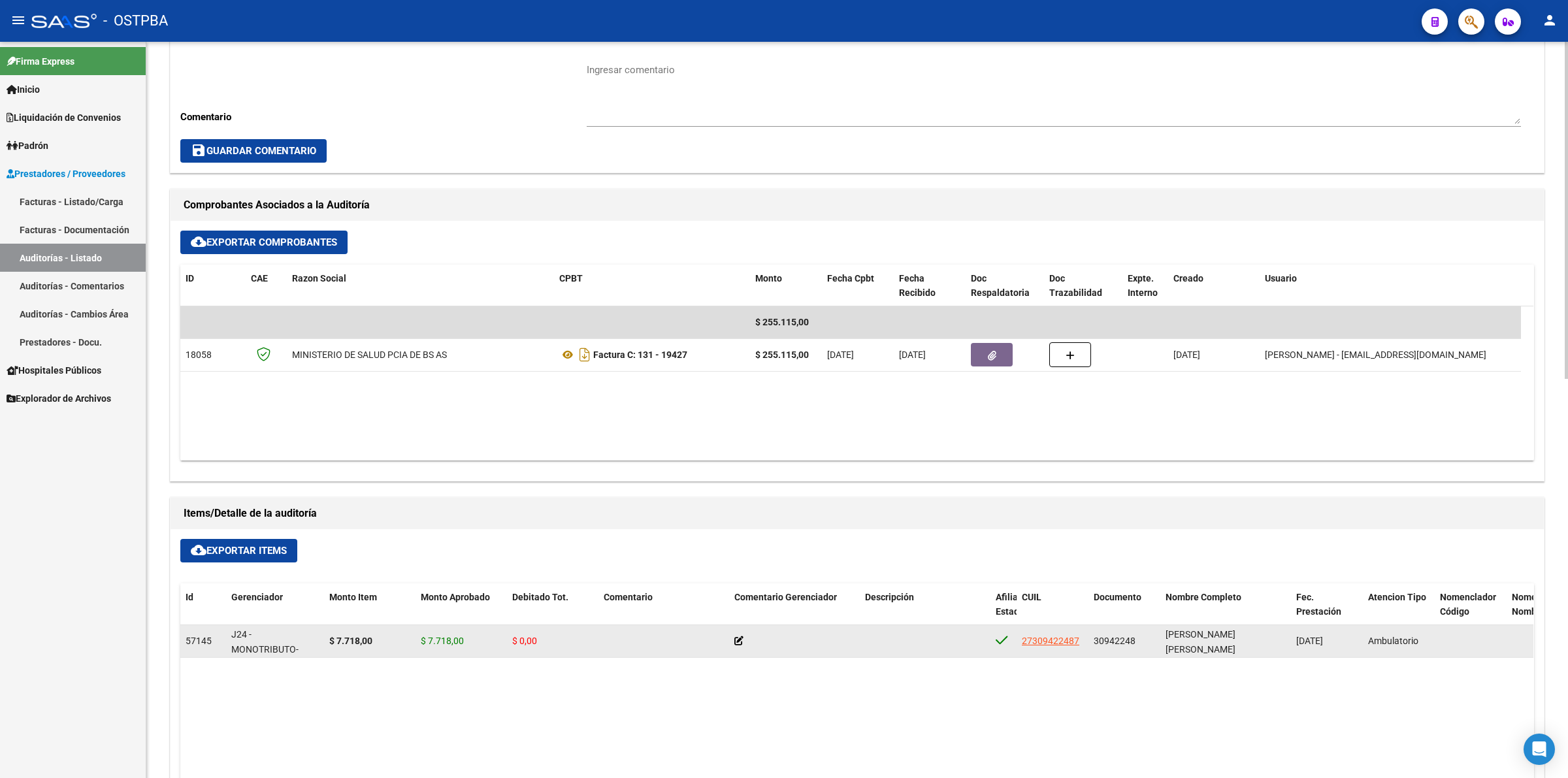
click at [737, 643] on icon at bounding box center [738, 640] width 9 height 9
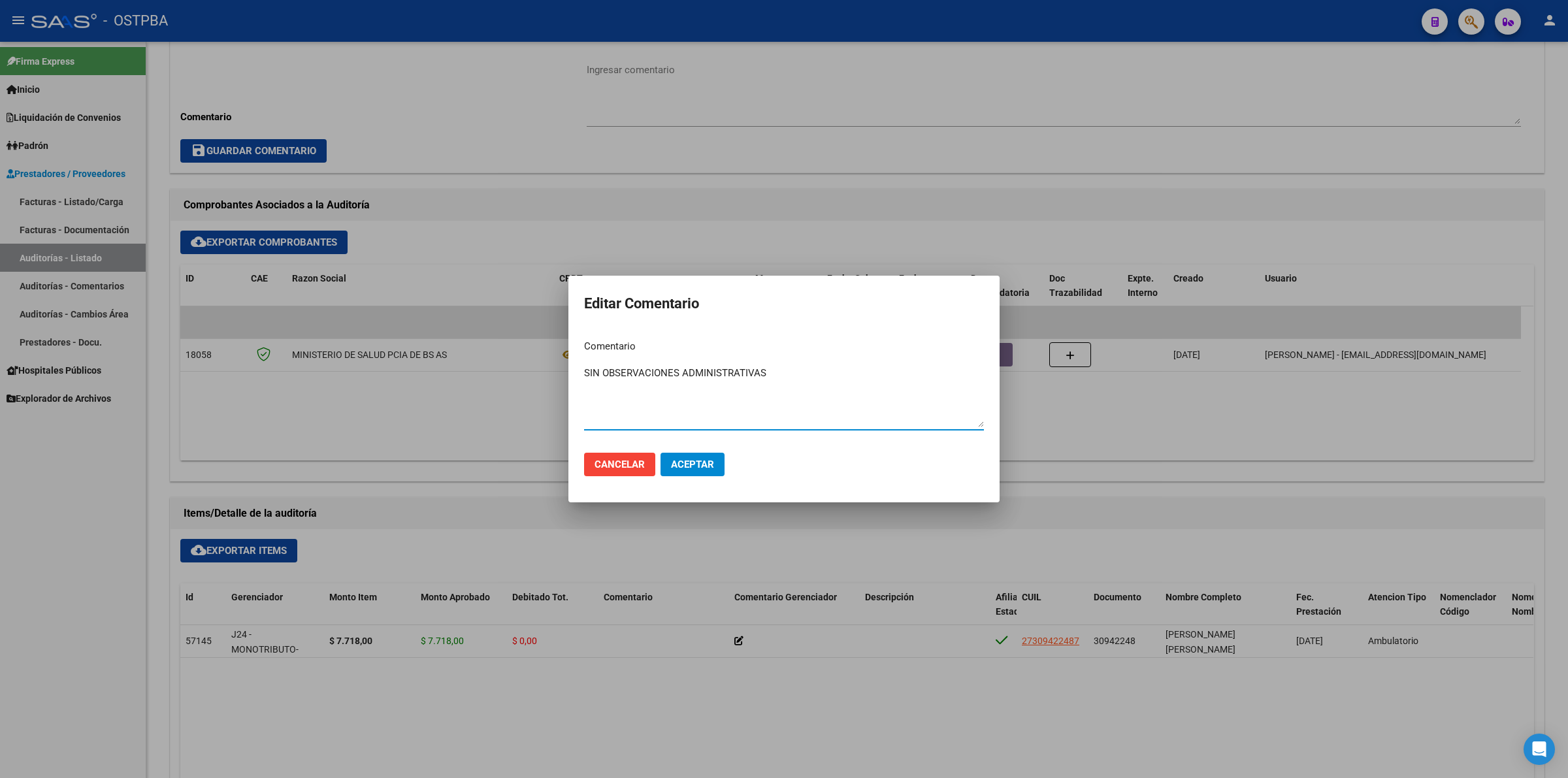
type textarea "SIN OBSERVACIONES ADMINISTRATIVAS"
drag, startPoint x: 662, startPoint y: 449, endPoint x: 674, endPoint y: 451, distance: 12.2
click at [665, 449] on mat-dialog-actions "Cancelar Aceptar" at bounding box center [784, 464] width 400 height 44
click at [684, 460] on span "Aceptar" at bounding box center [692, 464] width 43 height 12
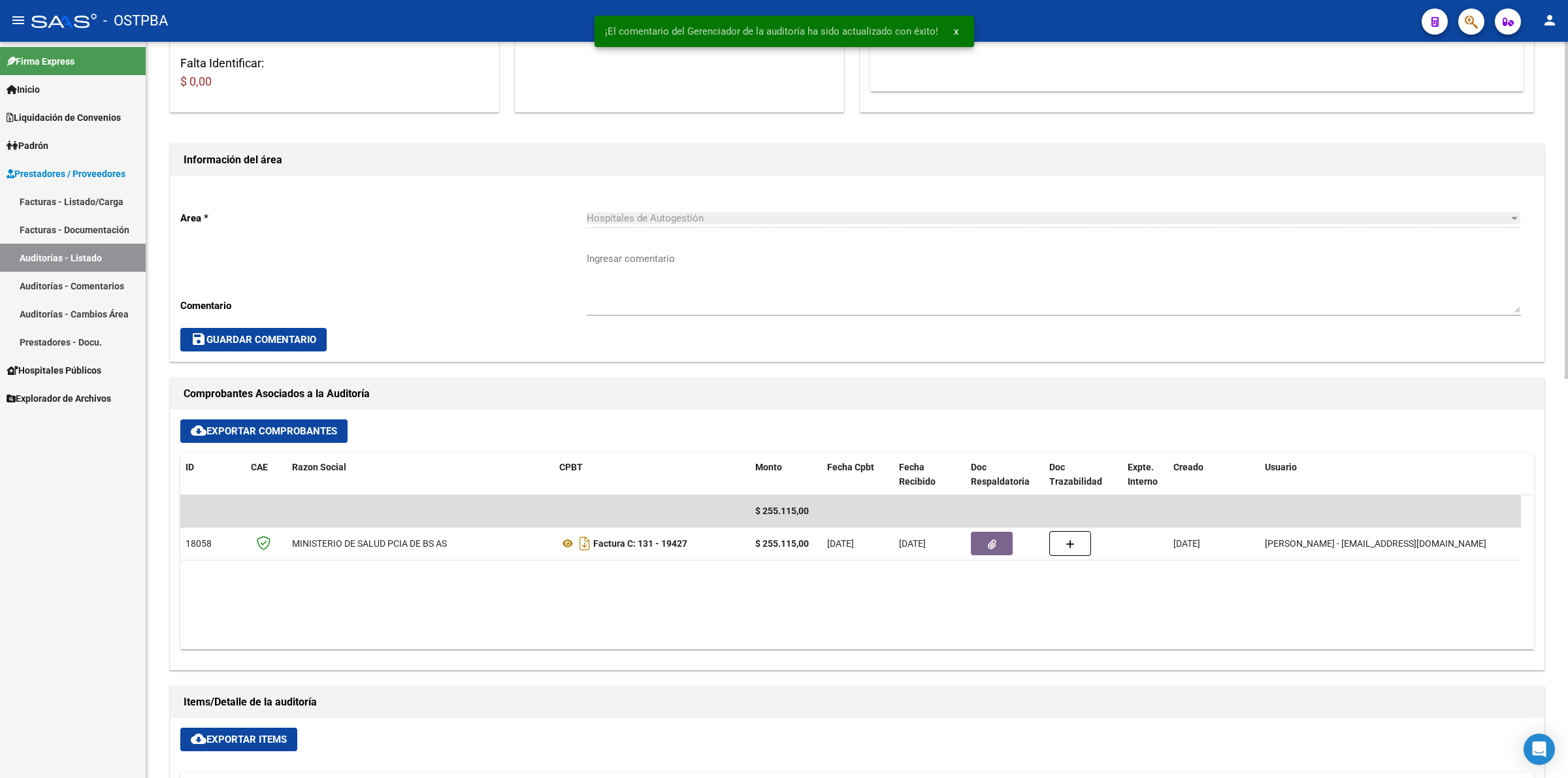
scroll to position [0, 0]
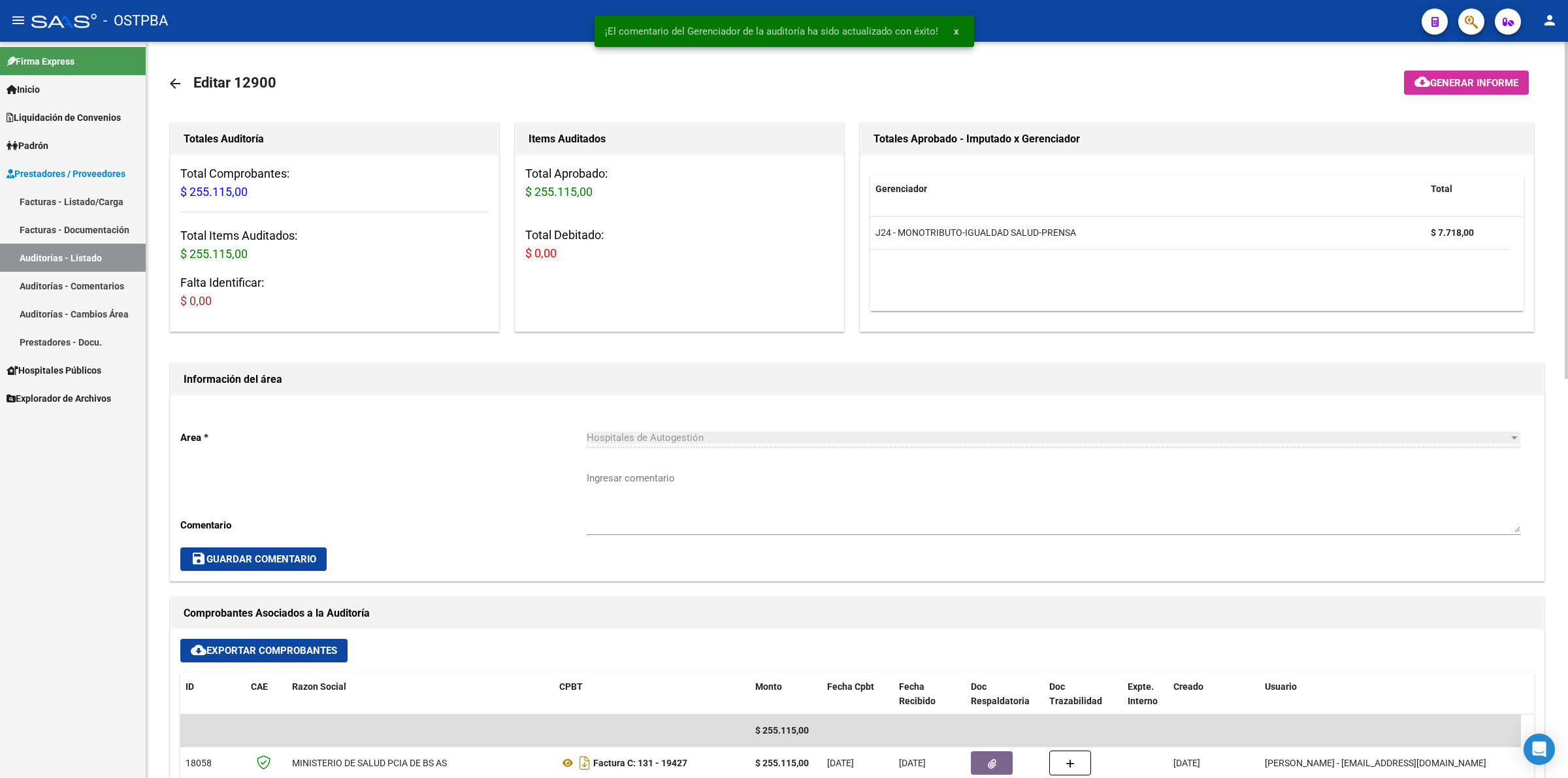
click at [1482, 74] on button "cloud_download Generar informe" at bounding box center [1466, 83] width 125 height 24
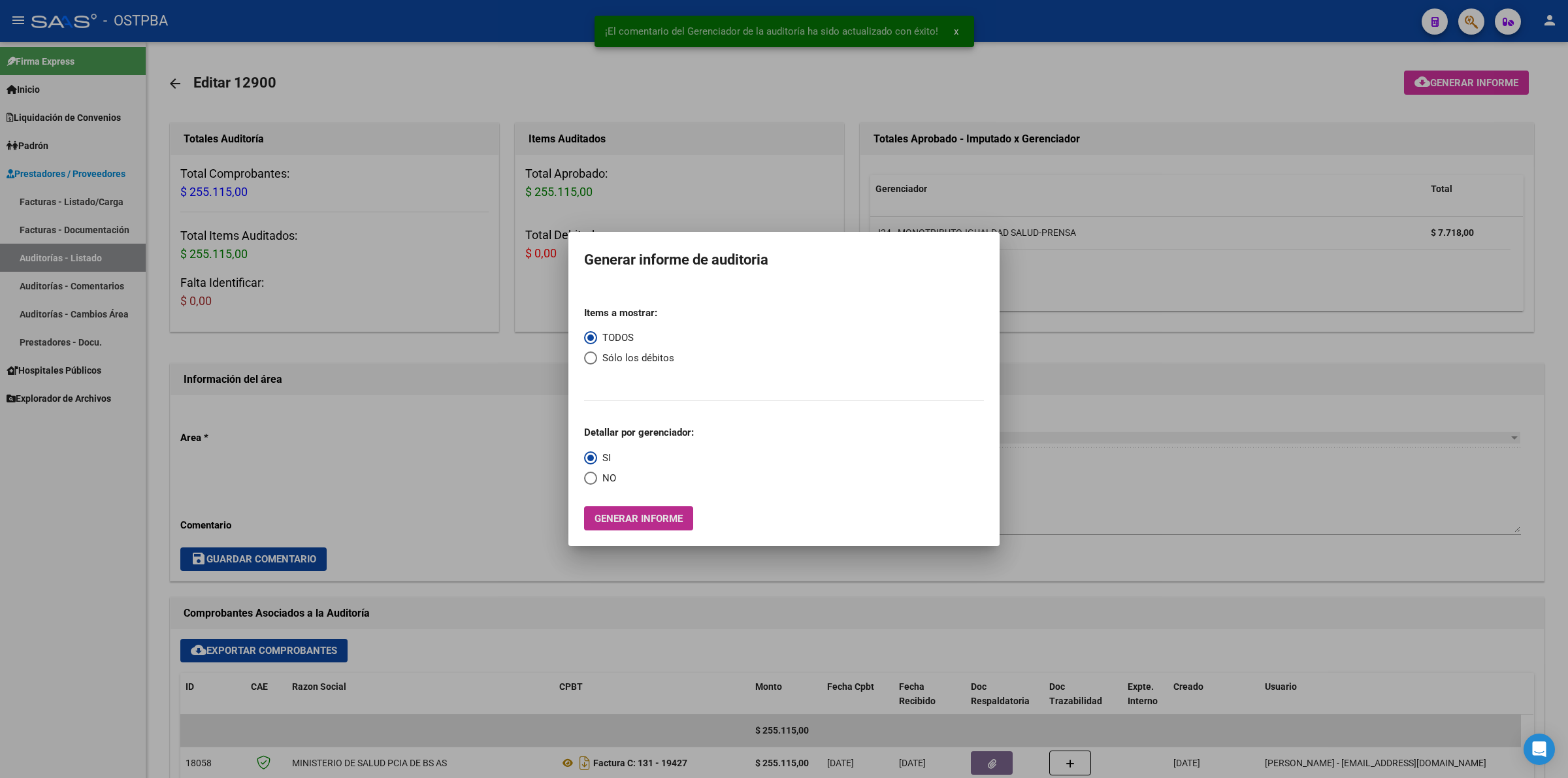
click at [651, 510] on button "Generar informe" at bounding box center [638, 518] width 109 height 24
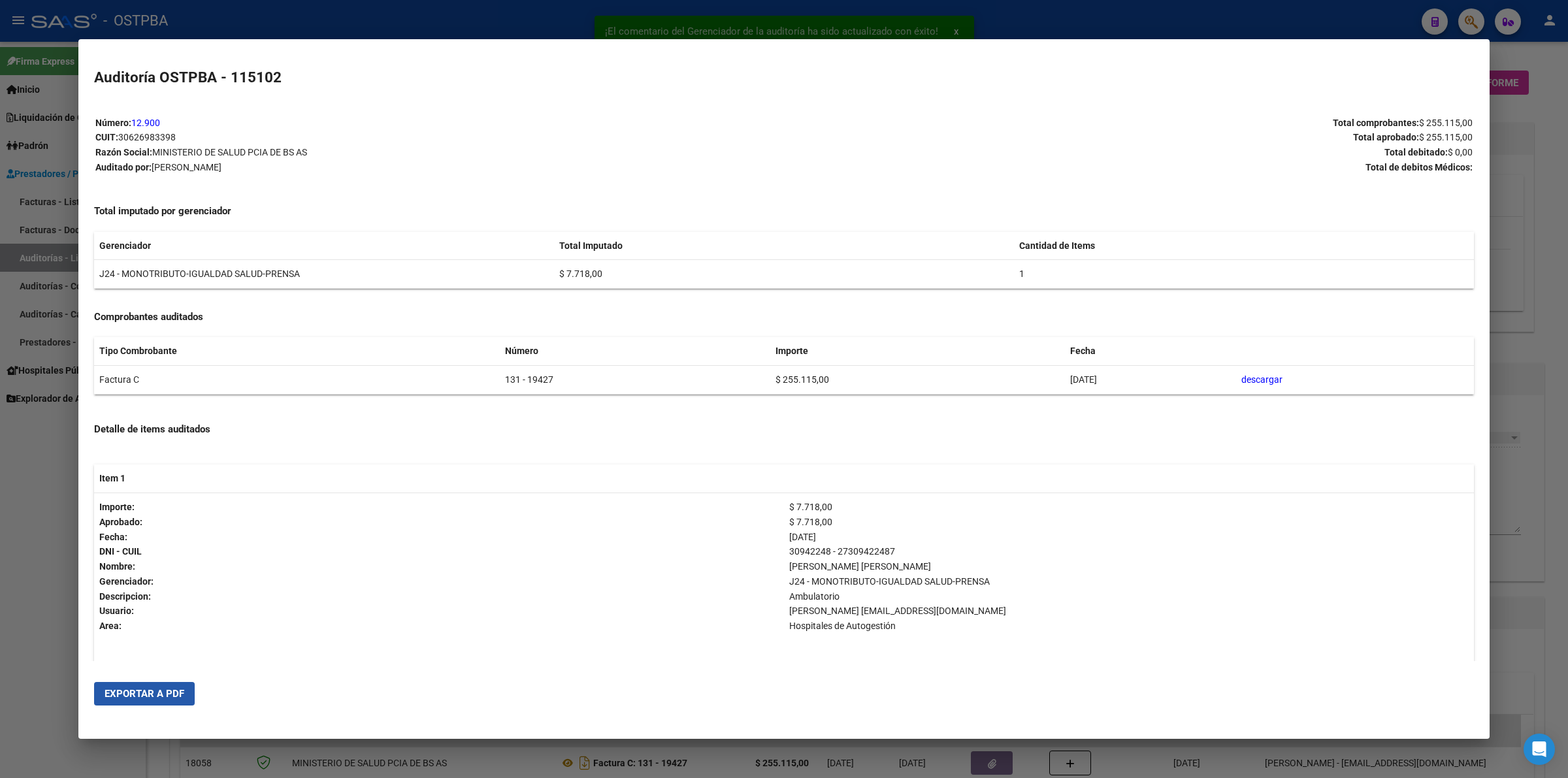
click at [164, 693] on span "Exportar a PDF" at bounding box center [144, 693] width 80 height 12
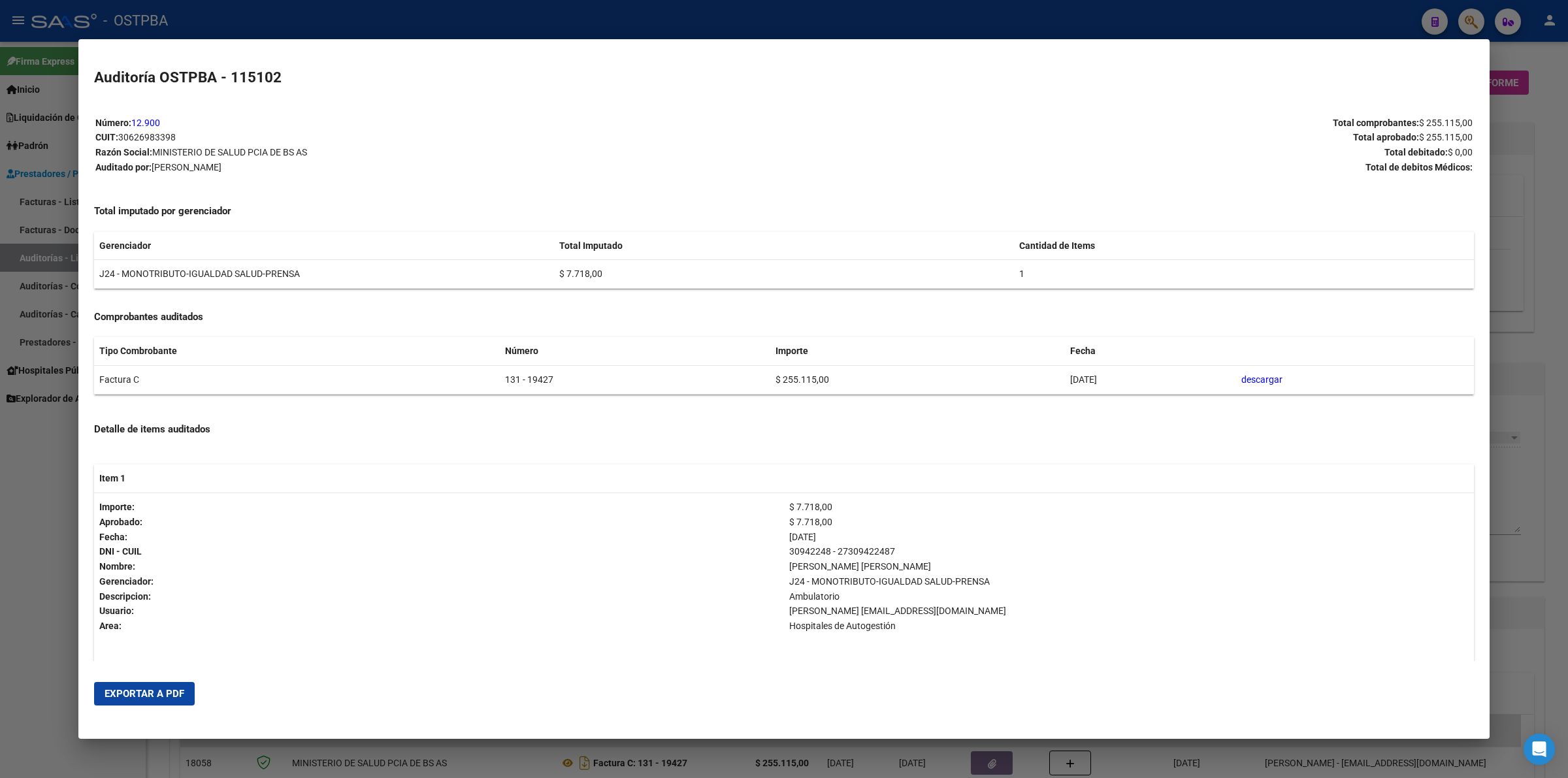
click at [1563, 509] on div at bounding box center [784, 389] width 1568 height 778
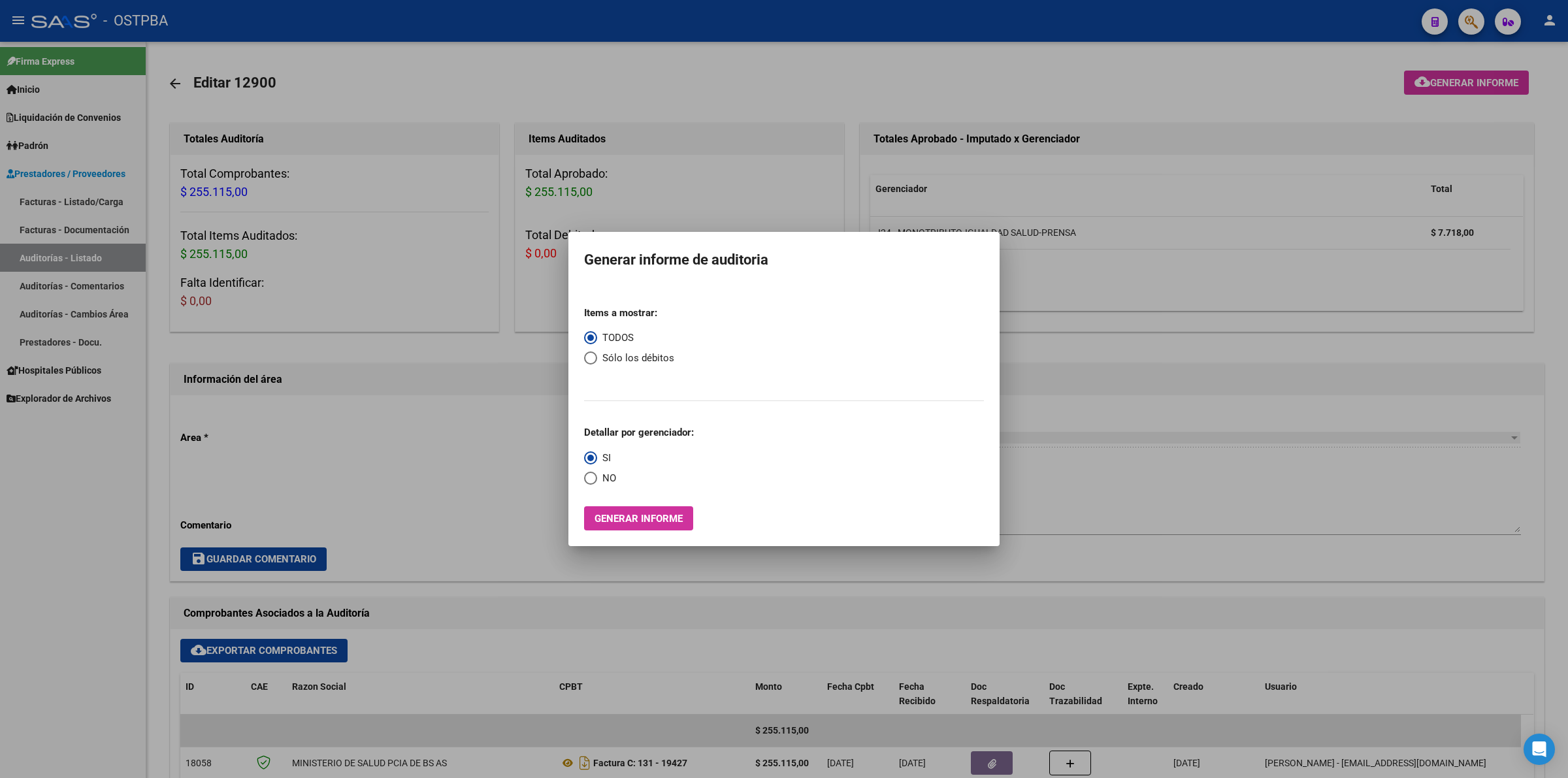
click at [1077, 361] on div at bounding box center [784, 389] width 1568 height 778
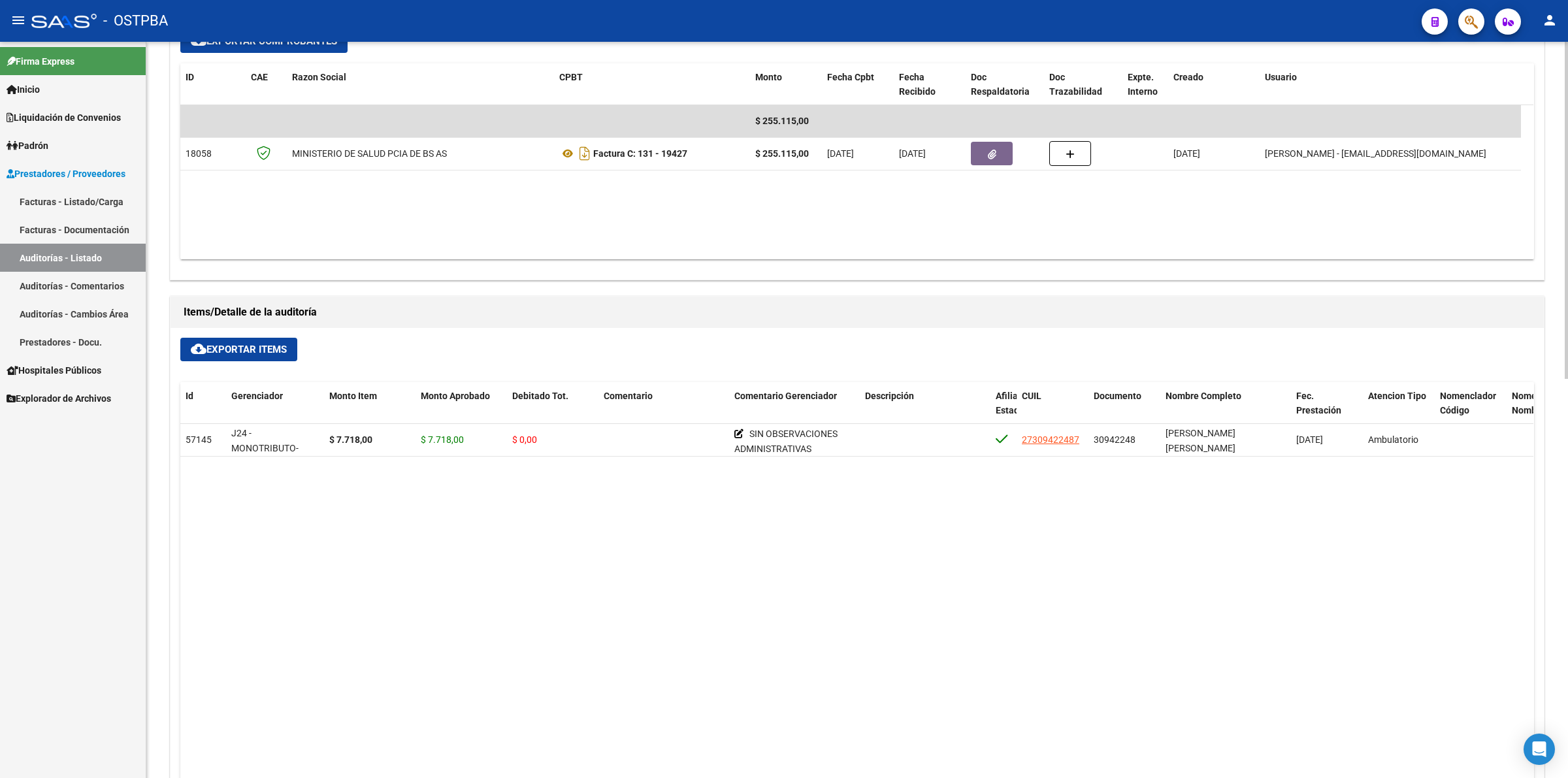
scroll to position [653, 0]
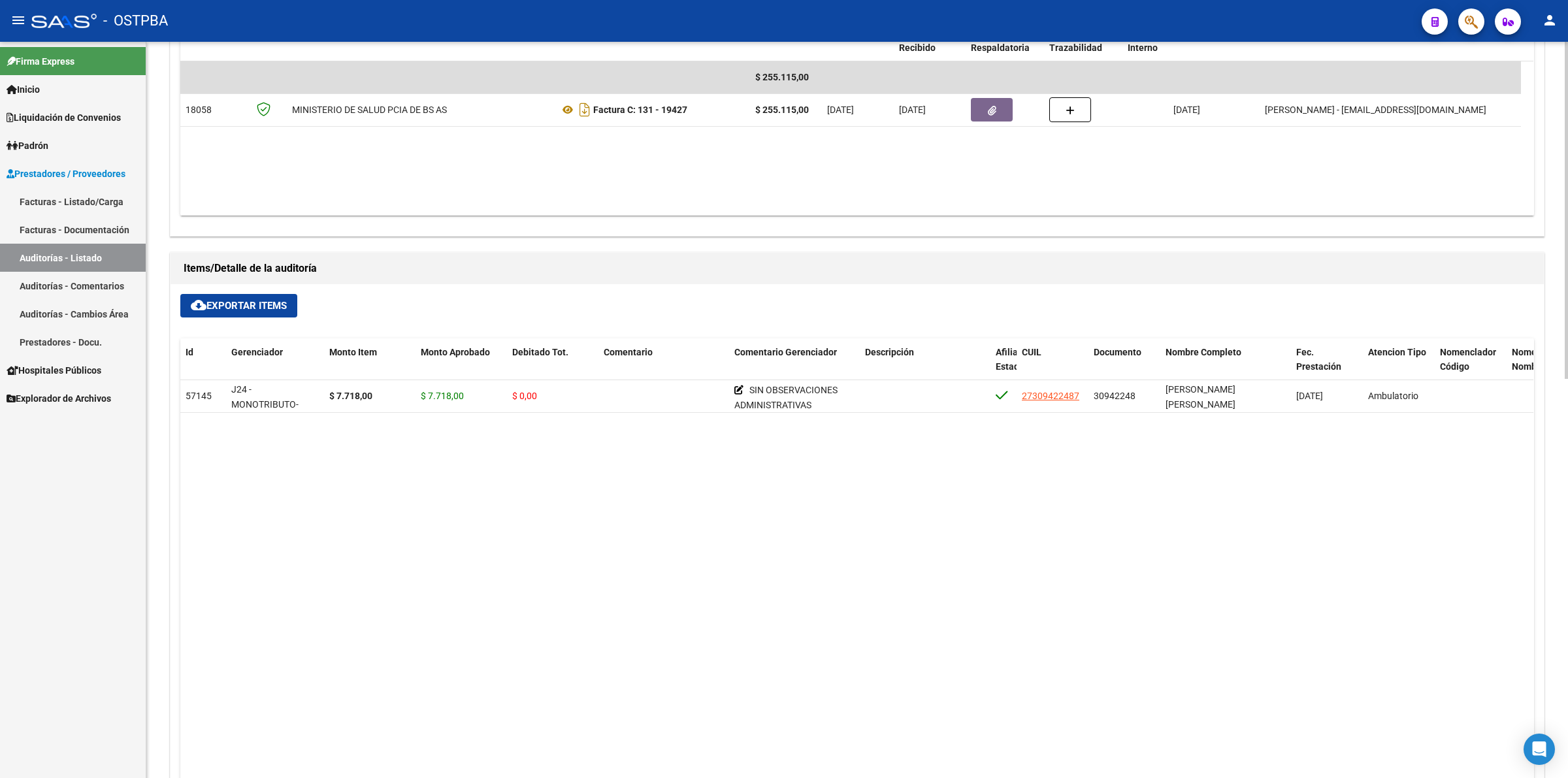
click at [925, 701] on datatable-body "57145 J24 - MONOTRIBUTO-IGUALDAD SALUD-PRENSA $ 7.718,00 $ 7.718,00 $ 0,00 SIN …" at bounding box center [857, 616] width 1354 height 471
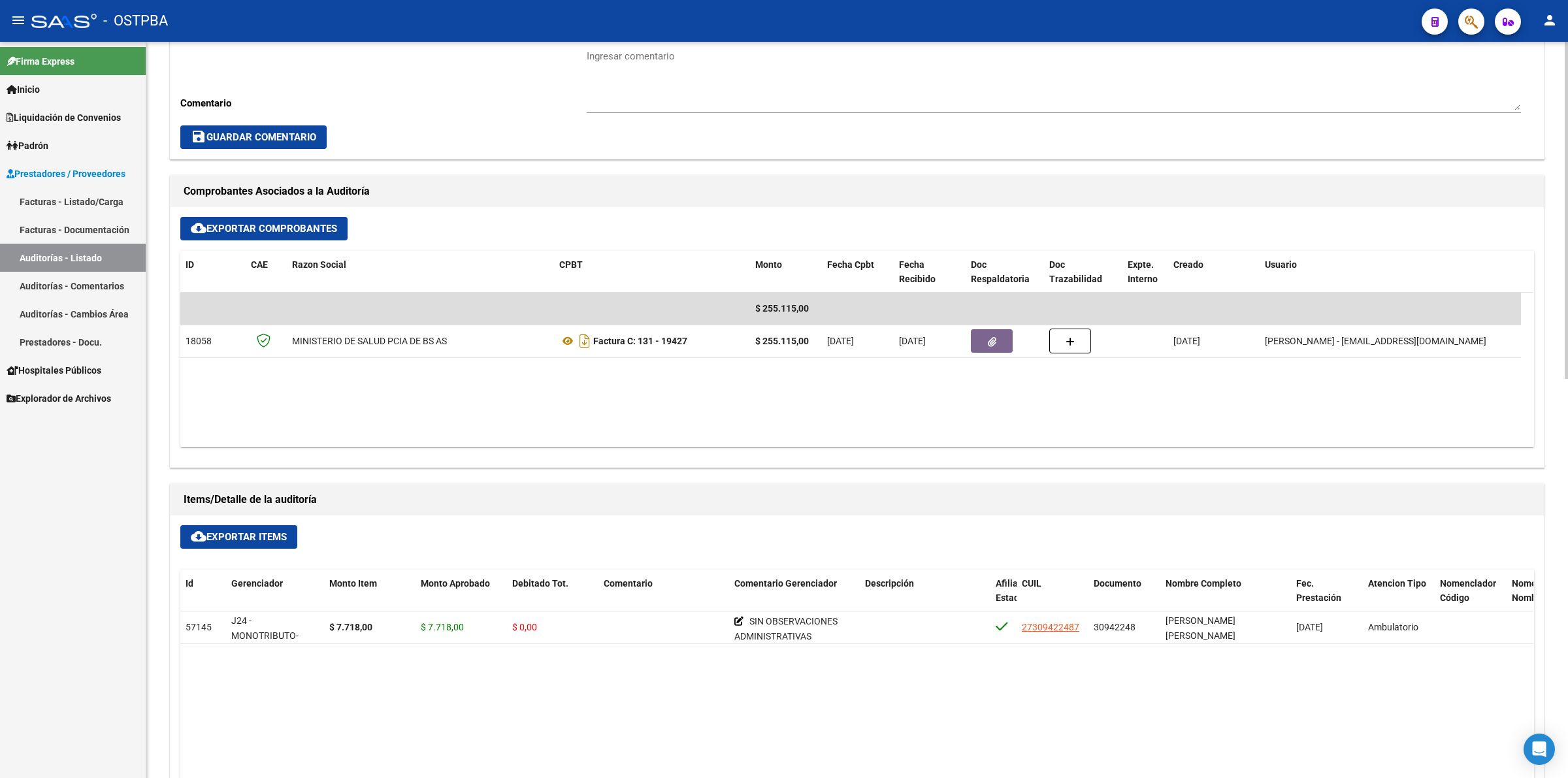
scroll to position [409, 0]
